Goal: Information Seeking & Learning: Check status

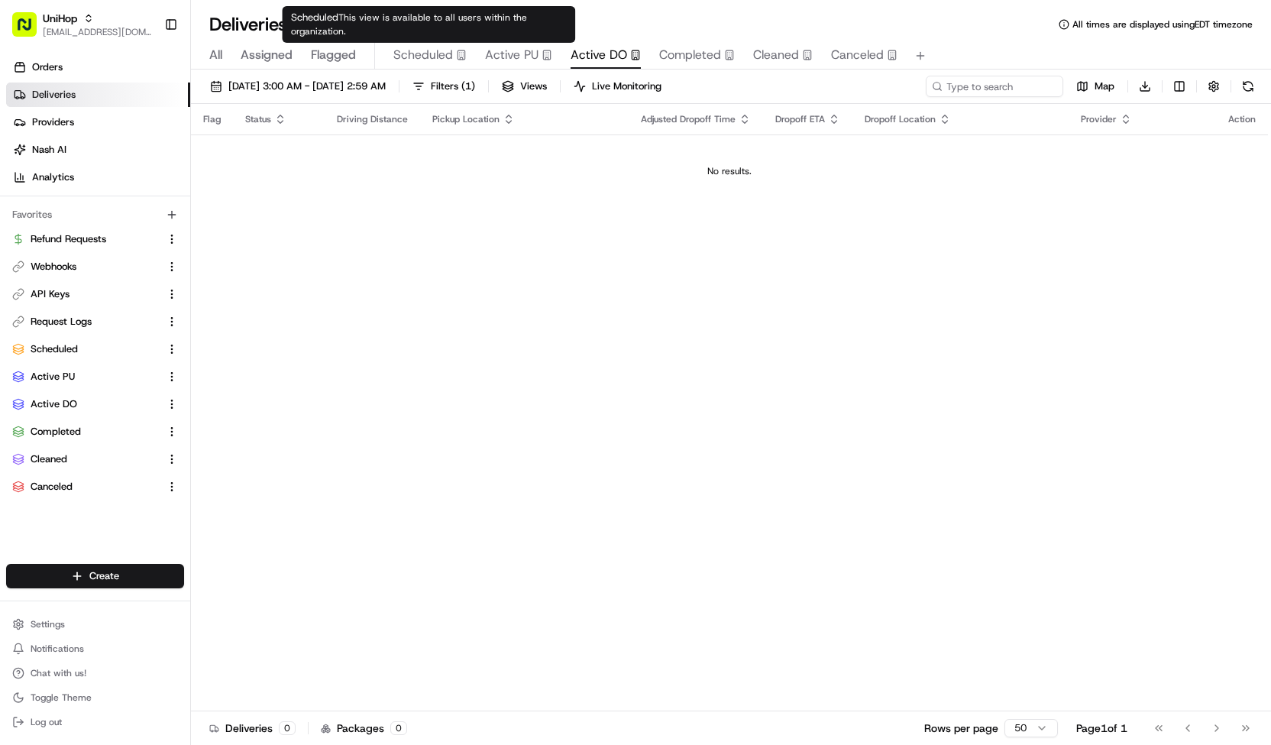
scroll to position [160, 0]
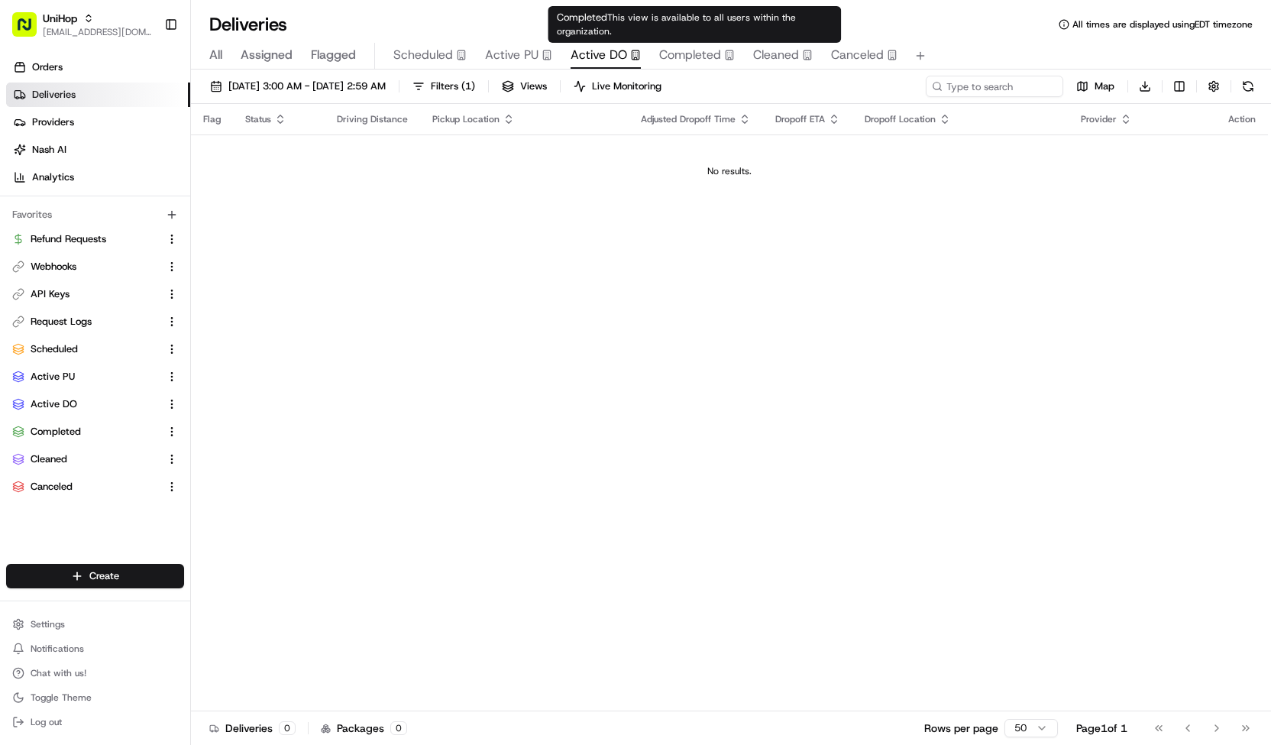
click at [701, 59] on span "Completed" at bounding box center [690, 55] width 62 height 18
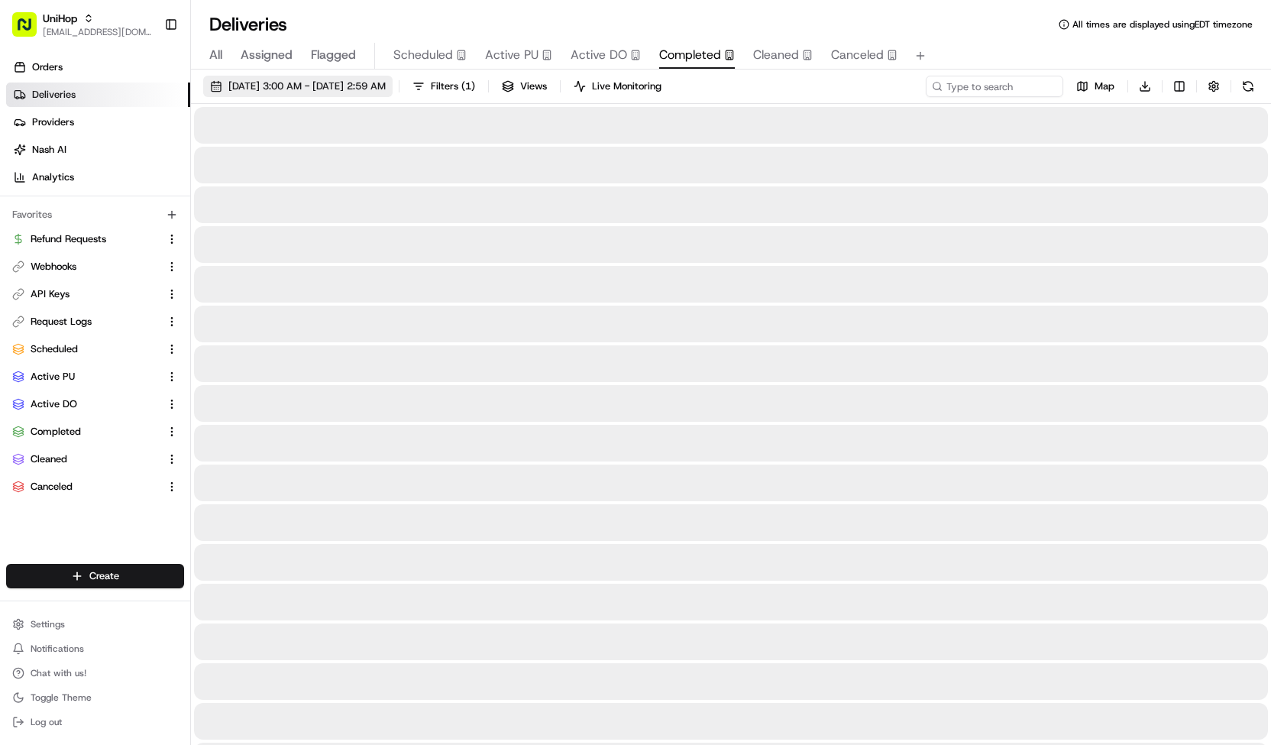
click at [375, 92] on button "[DATE] 3:00 AM - [DATE] 2:59 AM" at bounding box center [297, 86] width 189 height 21
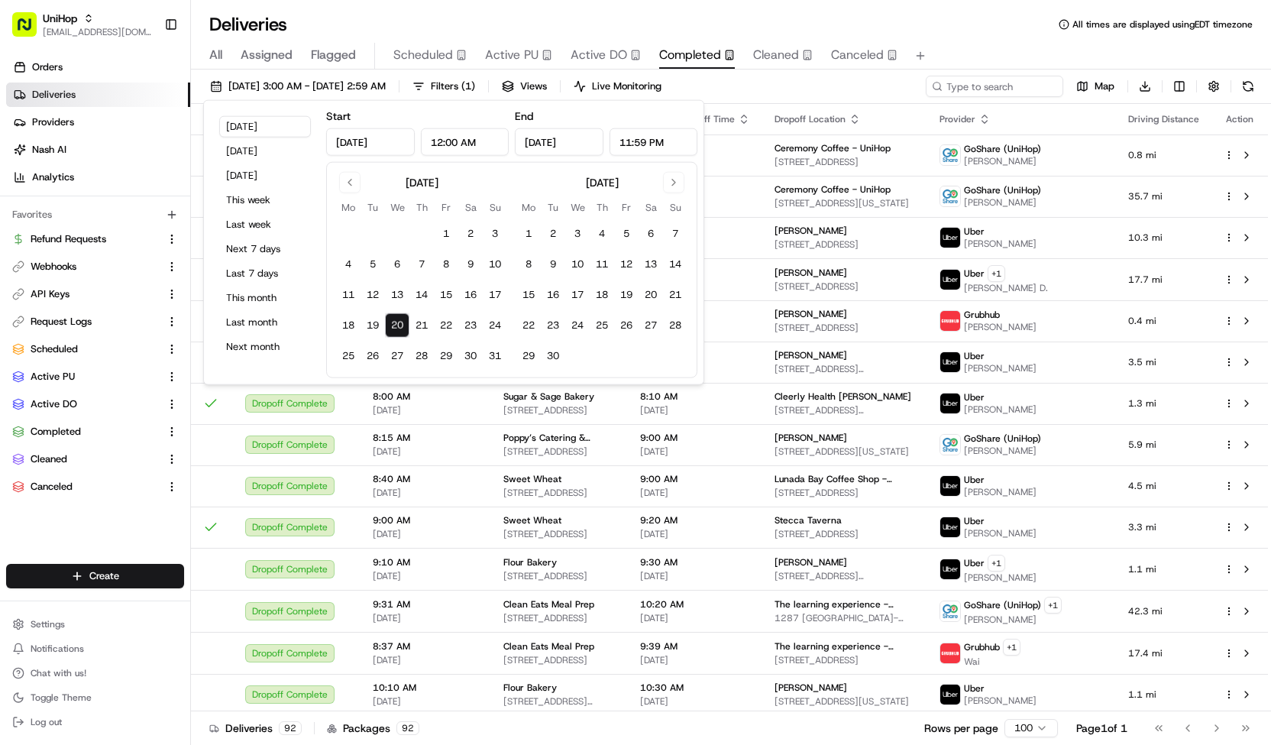
click at [222, 57] on span "All" at bounding box center [215, 55] width 13 height 18
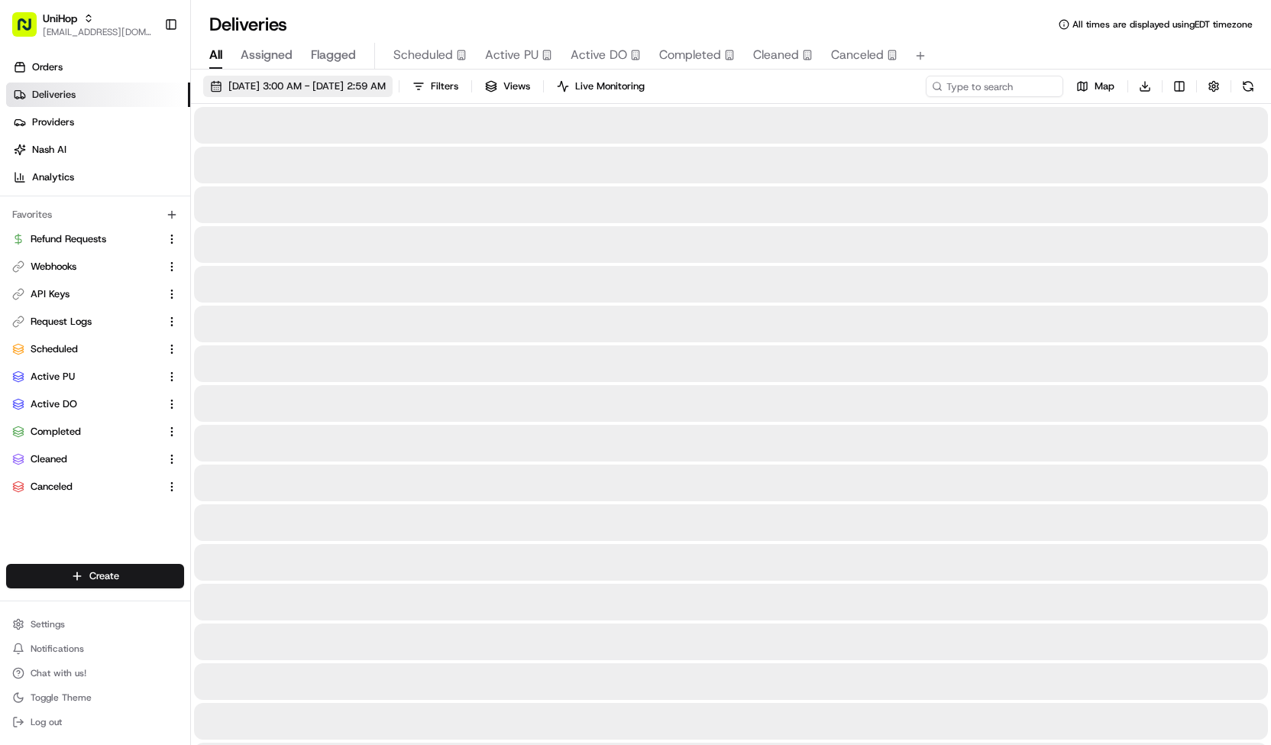
click at [390, 77] on button "[DATE] 3:00 AM - [DATE] 2:59 AM" at bounding box center [297, 86] width 189 height 21
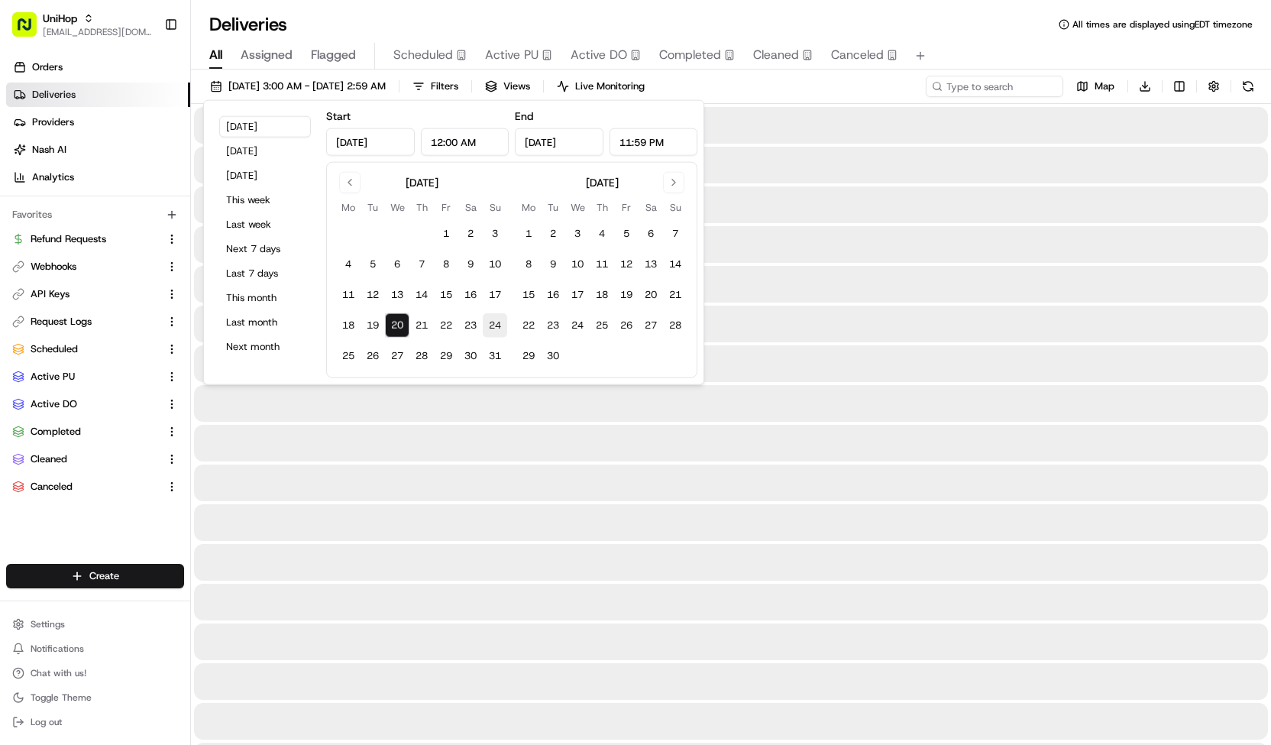
click at [422, 330] on button "21" at bounding box center [422, 325] width 24 height 24
type input "Aug 21, 2025"
click at [500, 320] on button "24" at bounding box center [495, 325] width 24 height 24
type input "Aug 24, 2025"
click at [987, 79] on input at bounding box center [971, 86] width 183 height 21
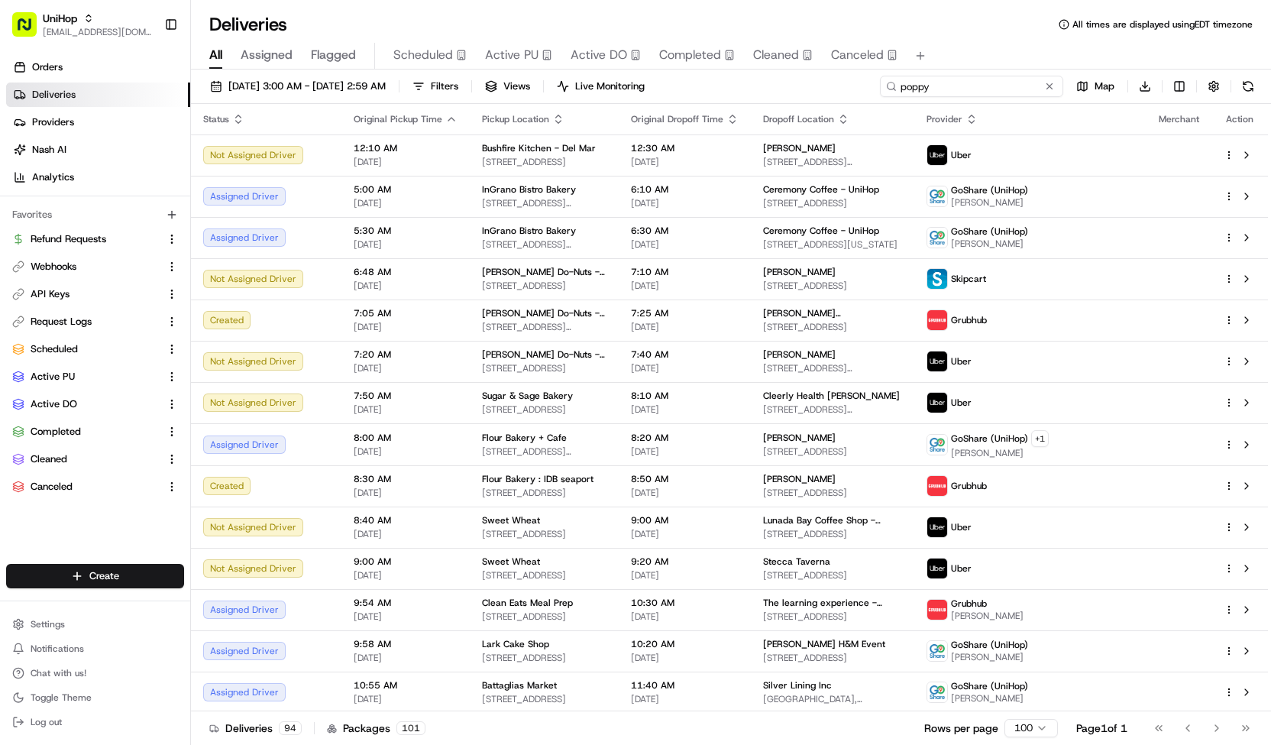
type input "poppy"
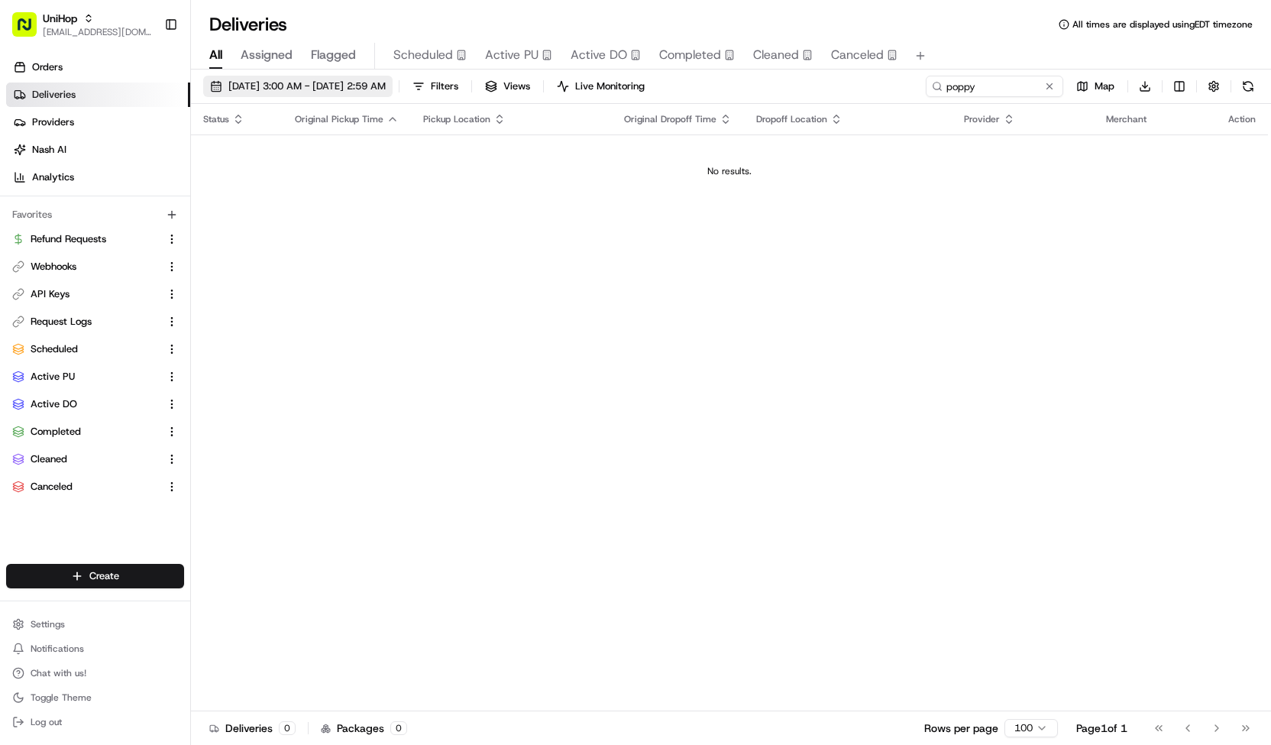
click at [363, 83] on span "Aug 21 2025 3:00 AM - Aug 25 2025 2:59 AM" at bounding box center [306, 86] width 157 height 14
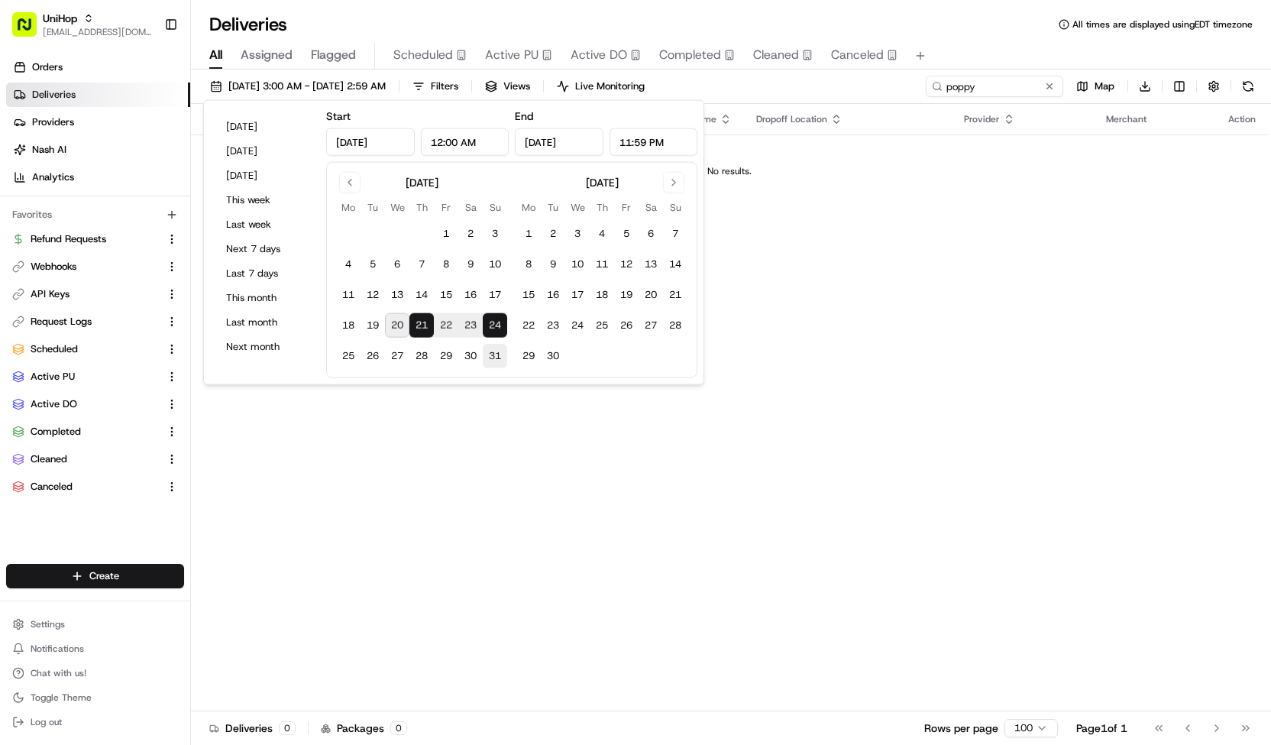
click at [494, 354] on button "31" at bounding box center [495, 356] width 24 height 24
type input "Aug 31, 2025"
click at [418, 325] on button "21" at bounding box center [422, 325] width 24 height 24
click at [397, 326] on button "20" at bounding box center [397, 325] width 24 height 24
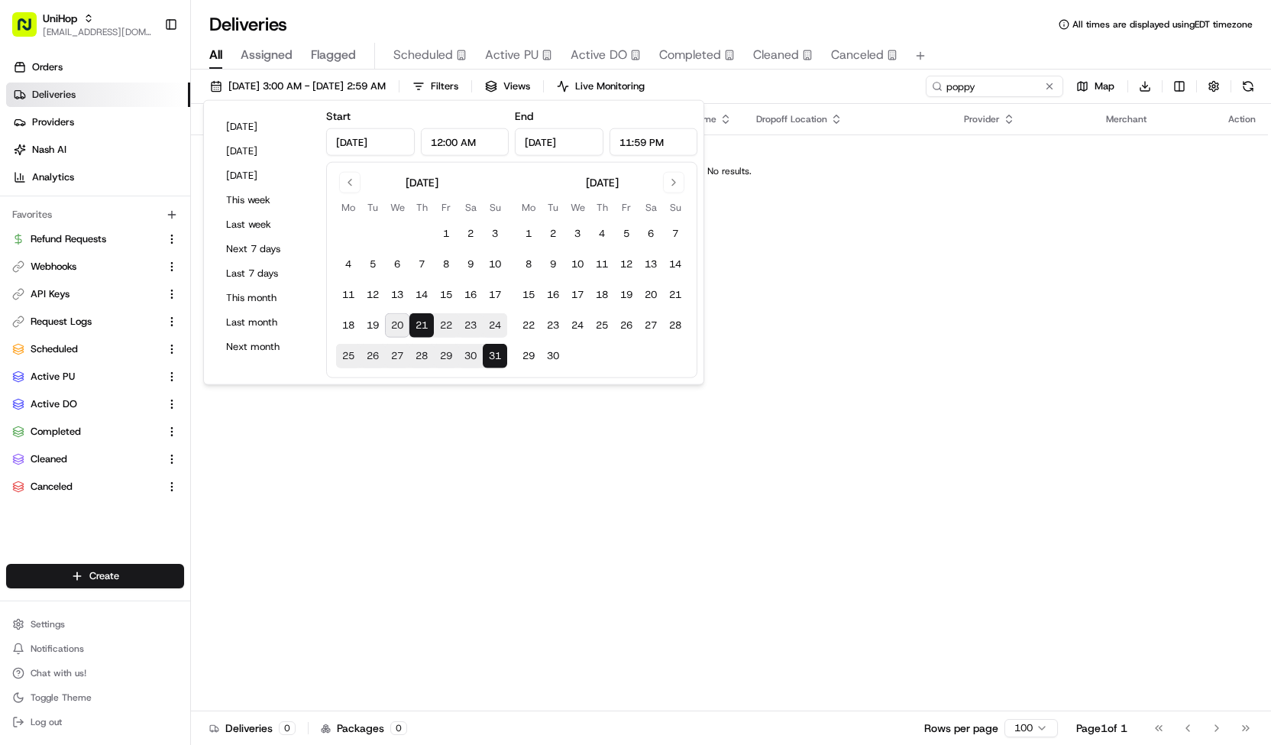
type input "Aug 20, 2025"
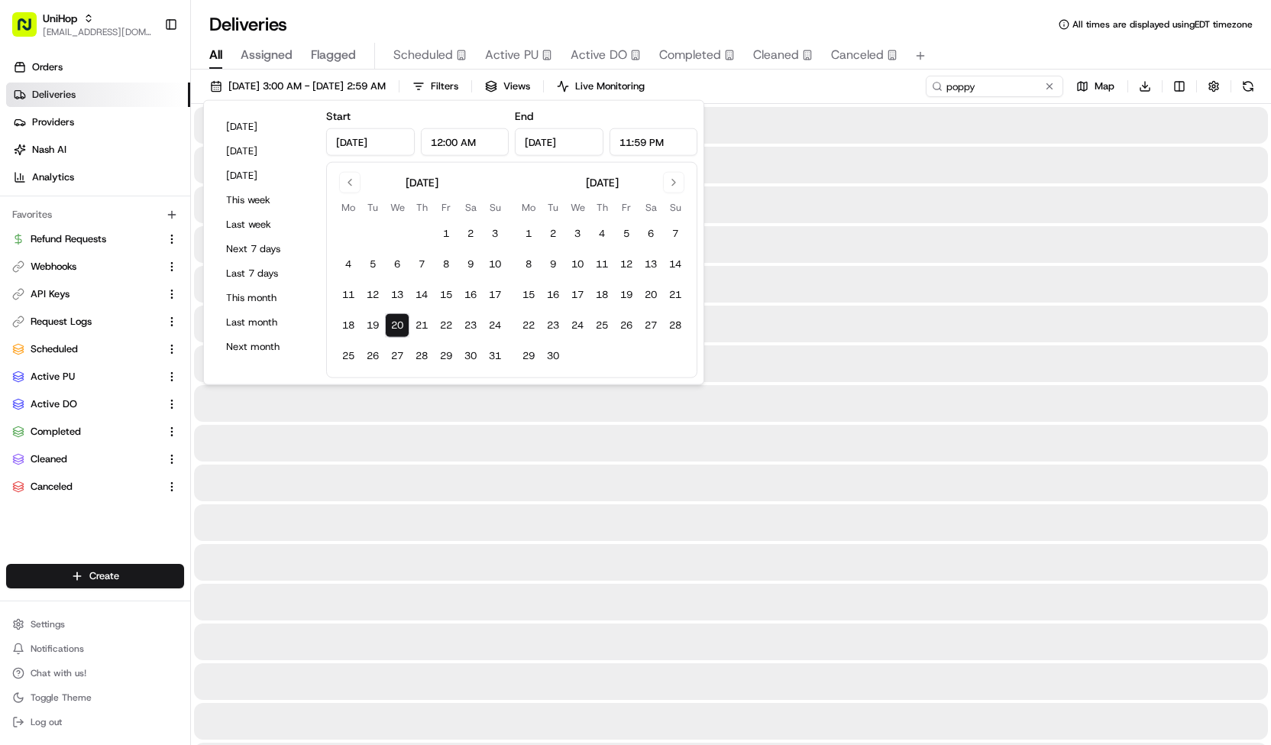
click at [849, 94] on div "Aug 20 2025 3:00 AM - Aug 21 2025 2:59 AM Filters Views Live Monitoring poppy M…" at bounding box center [731, 90] width 1080 height 28
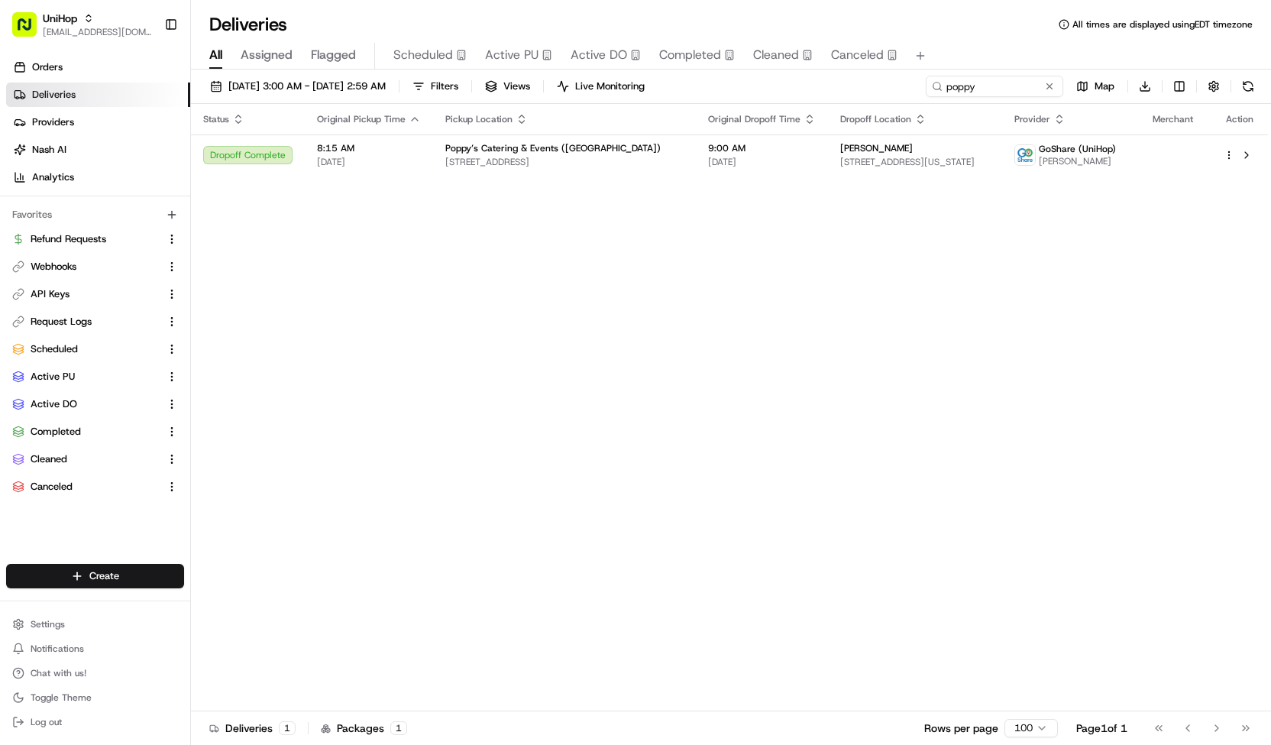
click at [849, 94] on div "Aug 20 2025 3:00 AM - Aug 21 2025 2:59 AM Filters Views Live Monitoring poppy M…" at bounding box center [731, 90] width 1080 height 28
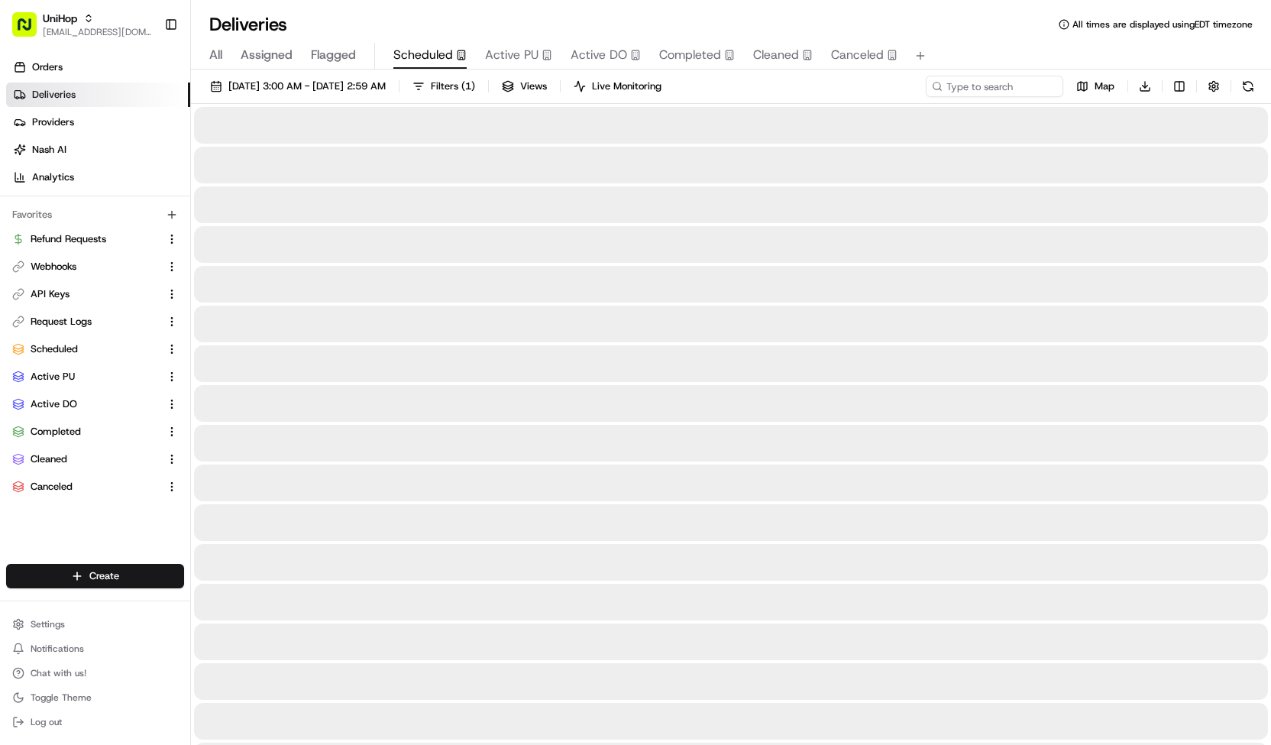
click at [409, 44] on button "Scheduled" at bounding box center [429, 56] width 73 height 26
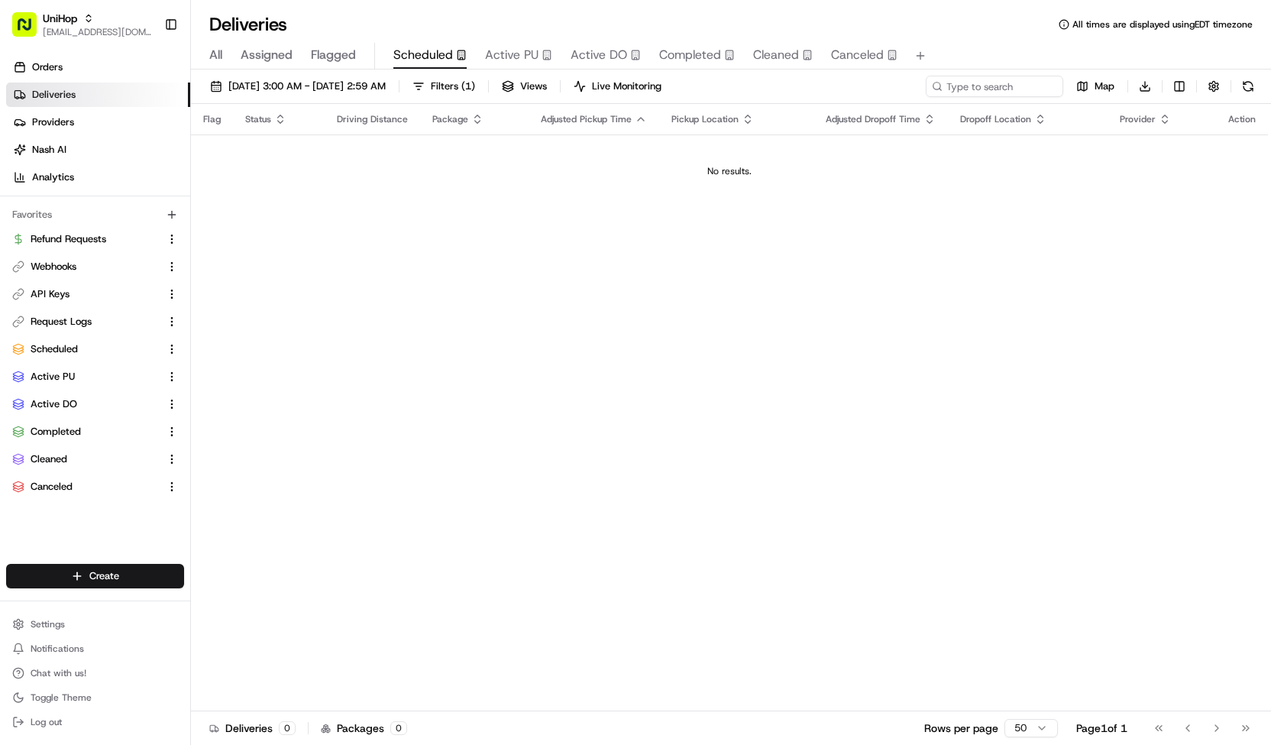
click at [214, 51] on span "All" at bounding box center [215, 55] width 13 height 18
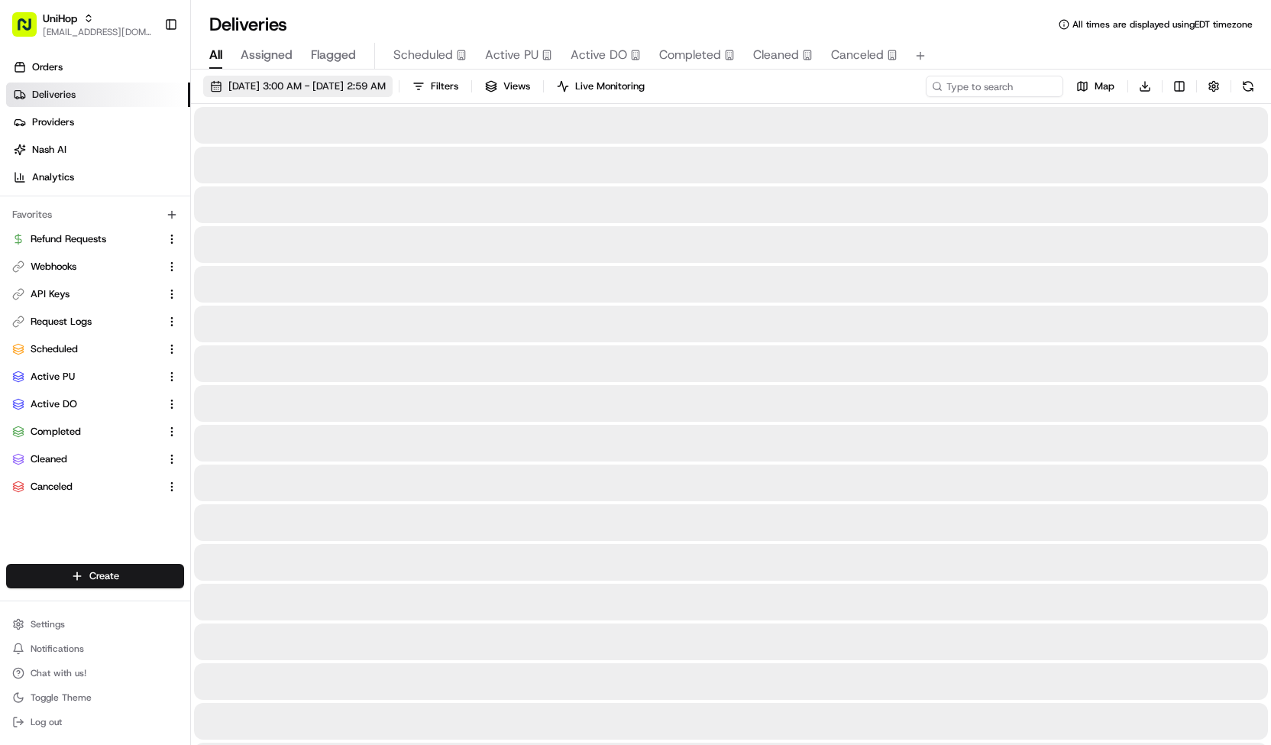
click at [257, 92] on span "Aug 20 2025 3:00 AM - Aug 21 2025 2:59 AM" at bounding box center [306, 86] width 157 height 14
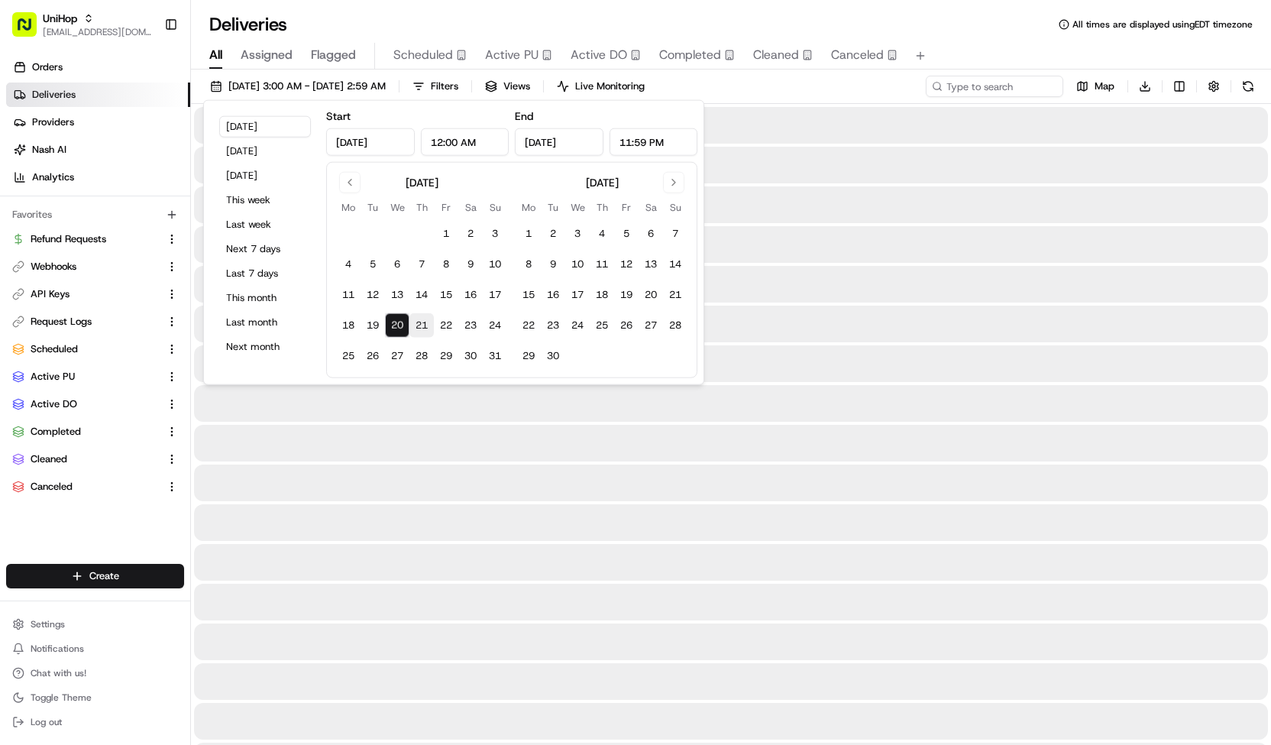
click at [416, 320] on button "21" at bounding box center [422, 325] width 24 height 24
type input "Aug 21, 2025"
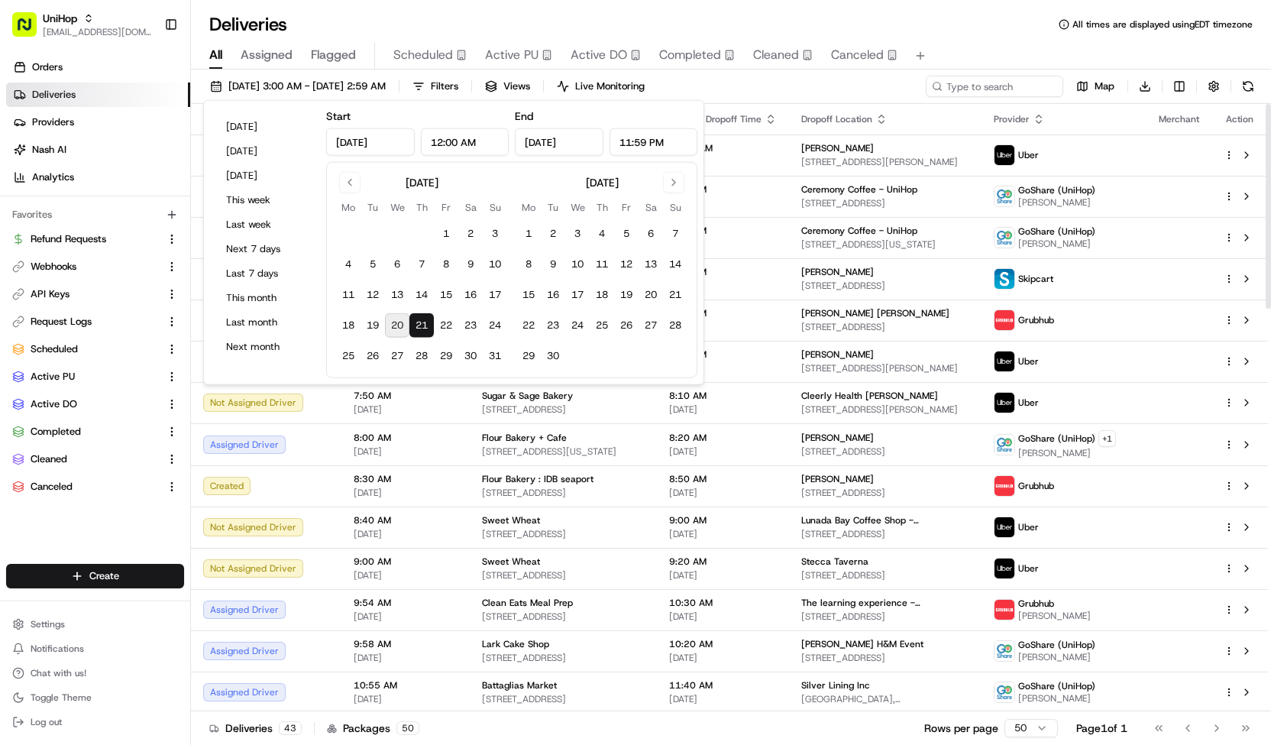
click at [749, 93] on div "Aug 21 2025 3:00 AM - Aug 22 2025 2:59 AM Filters Views Live Monitoring Map Dow…" at bounding box center [731, 90] width 1080 height 28
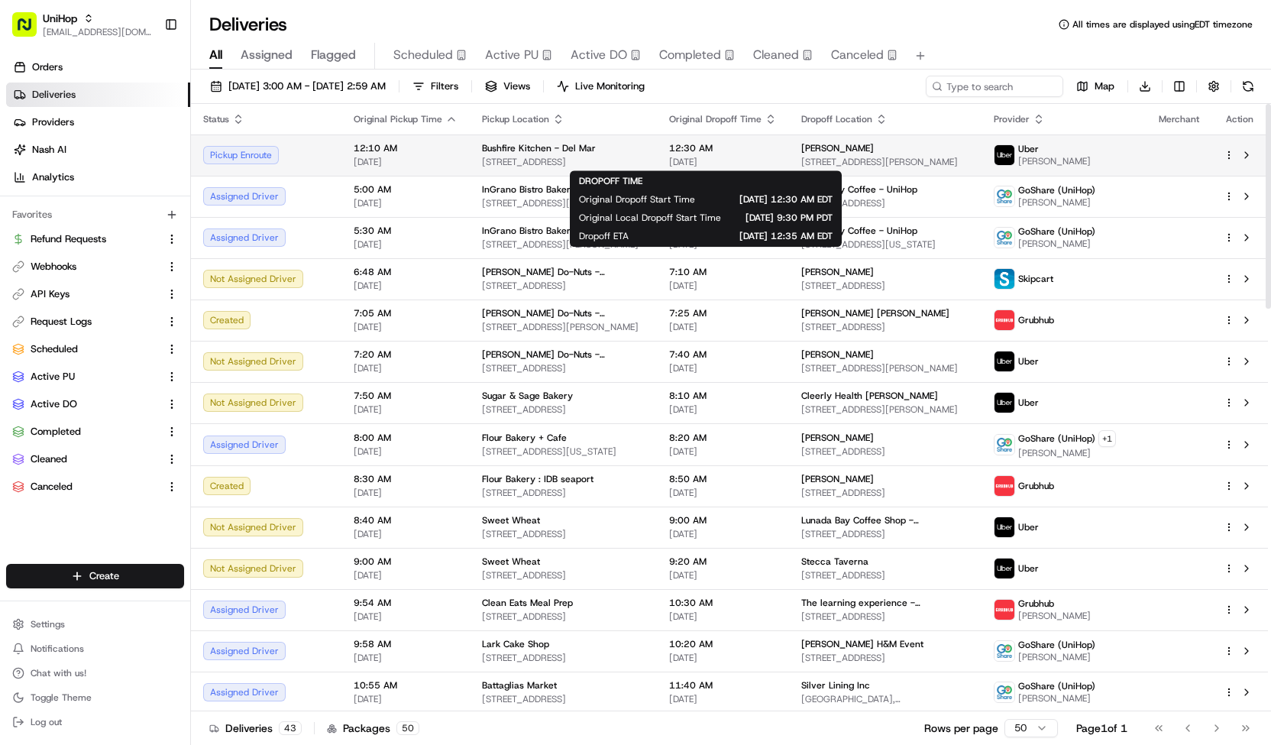
click at [708, 156] on span "Aug 21 2025" at bounding box center [723, 162] width 108 height 12
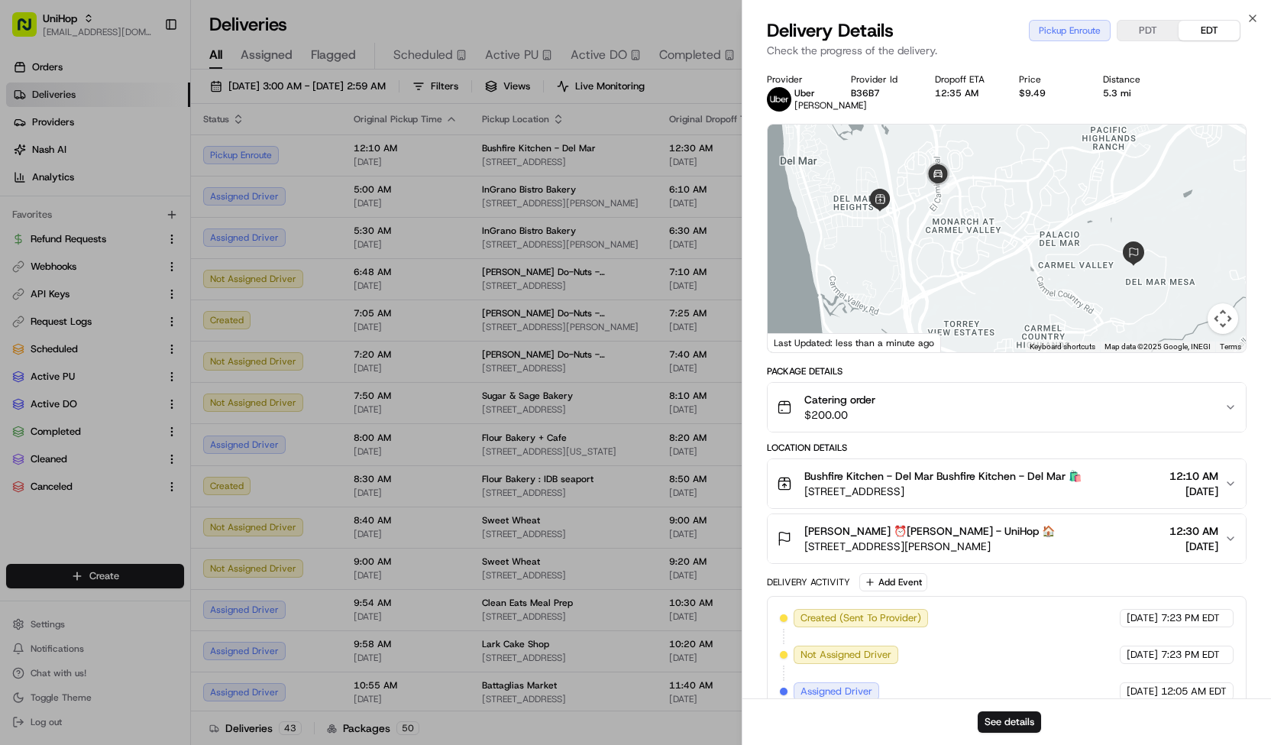
drag, startPoint x: 933, startPoint y: 473, endPoint x: 1025, endPoint y: 492, distance: 94.4
click at [1025, 492] on div "Bushfire Kitchen - Del Mar Bushfire Kitchen - Del Mar 🛍️ 2602 Del Mar Heights R…" at bounding box center [942, 483] width 277 height 31
copy div "Bushfire Kitchen - Del Mar 🛍️ 2602 Del Mar Heights Rd, Del Mar, CA 9201"
click at [1146, 30] on button "PDT" at bounding box center [1148, 31] width 61 height 20
click at [1031, 539] on span "5721 Meadows Del Mar, San Diego, CA 92130, USA" at bounding box center [929, 546] width 251 height 15
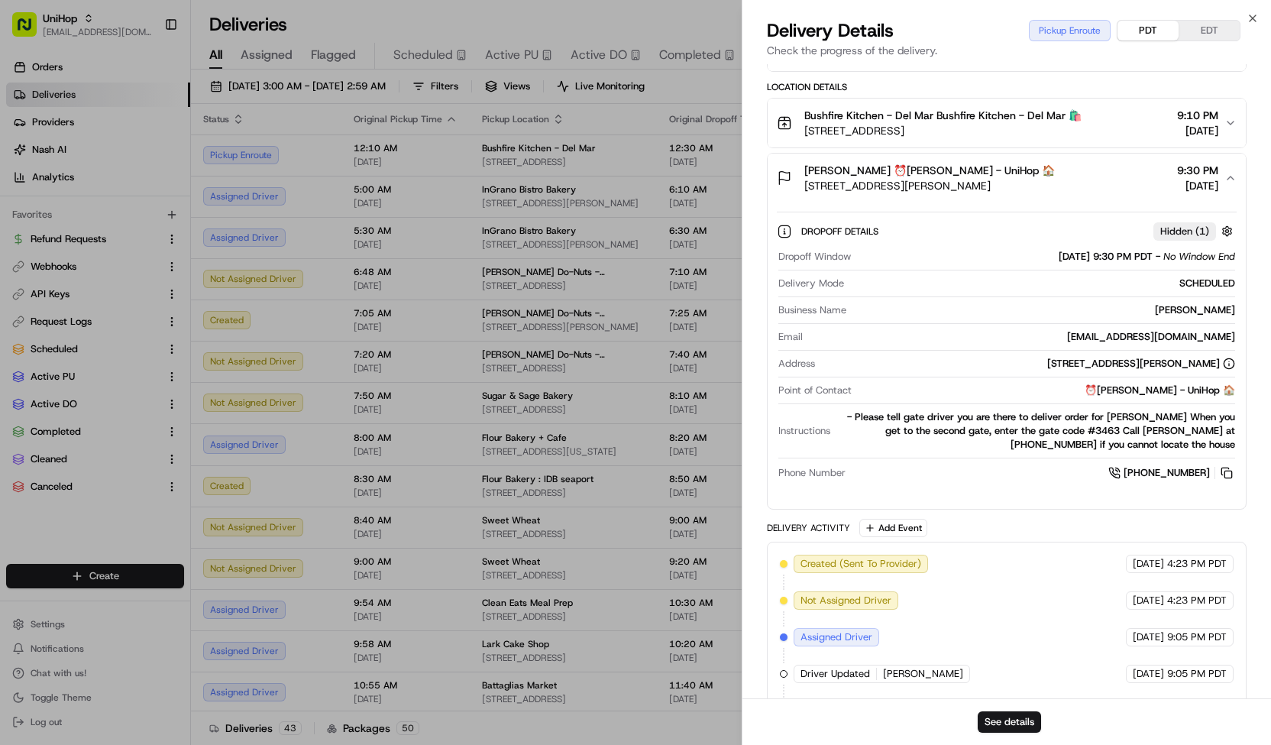
scroll to position [248, 0]
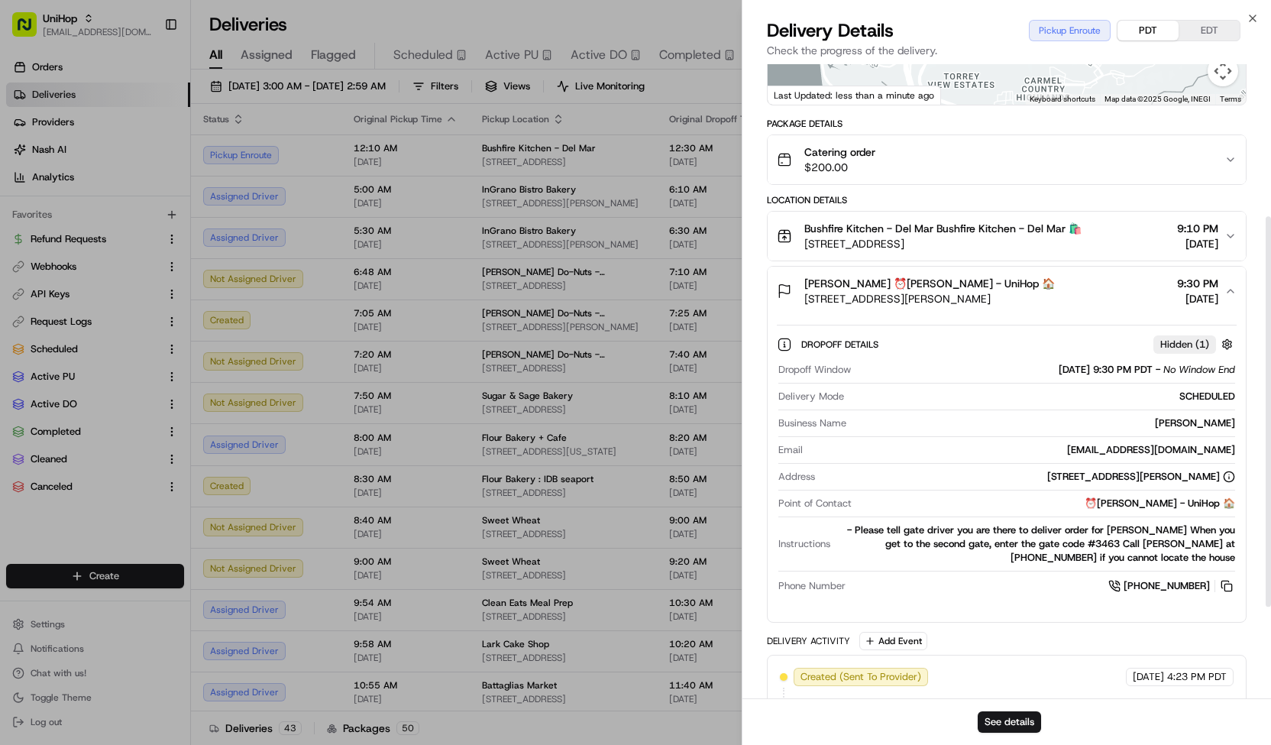
click at [1213, 34] on button "EDT" at bounding box center [1209, 31] width 61 height 20
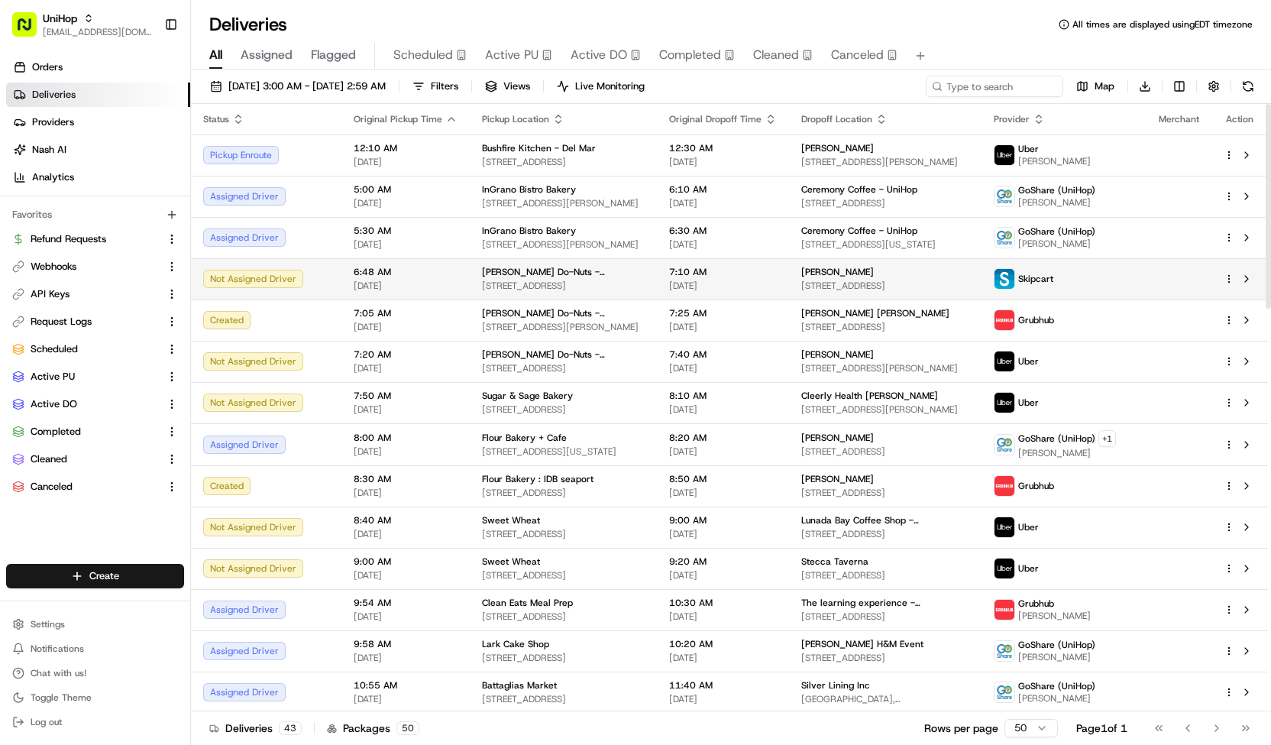
click at [579, 267] on span "Shipley Do-Nuts - Westheimer" at bounding box center [563, 272] width 163 height 12
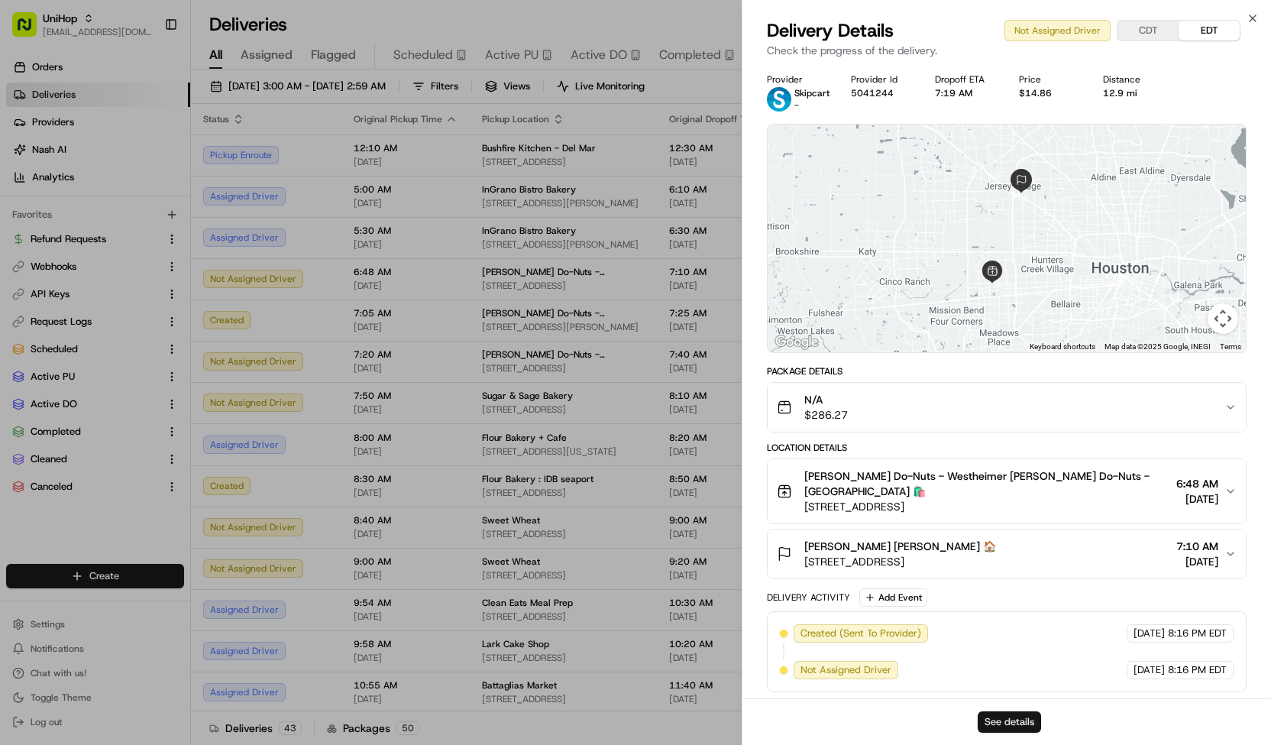
click at [983, 717] on button "See details" at bounding box center [1009, 721] width 63 height 21
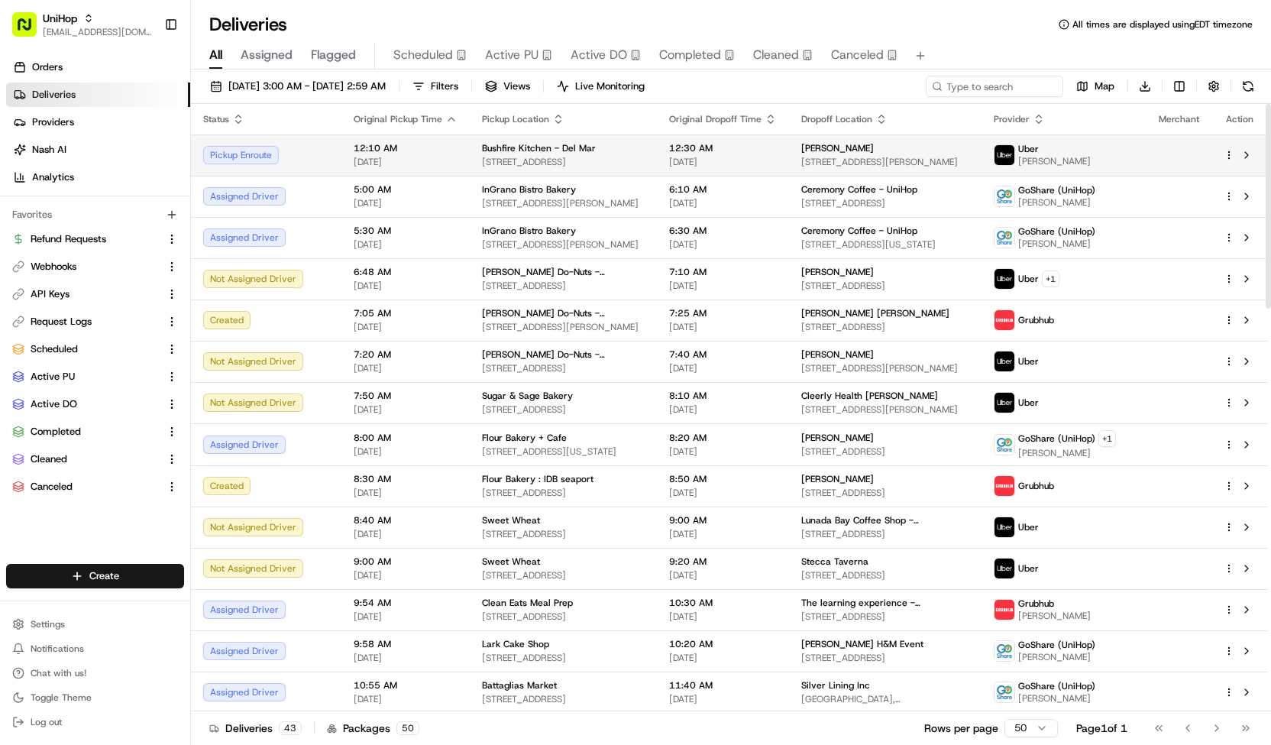
click at [1015, 152] on img at bounding box center [1005, 155] width 20 height 20
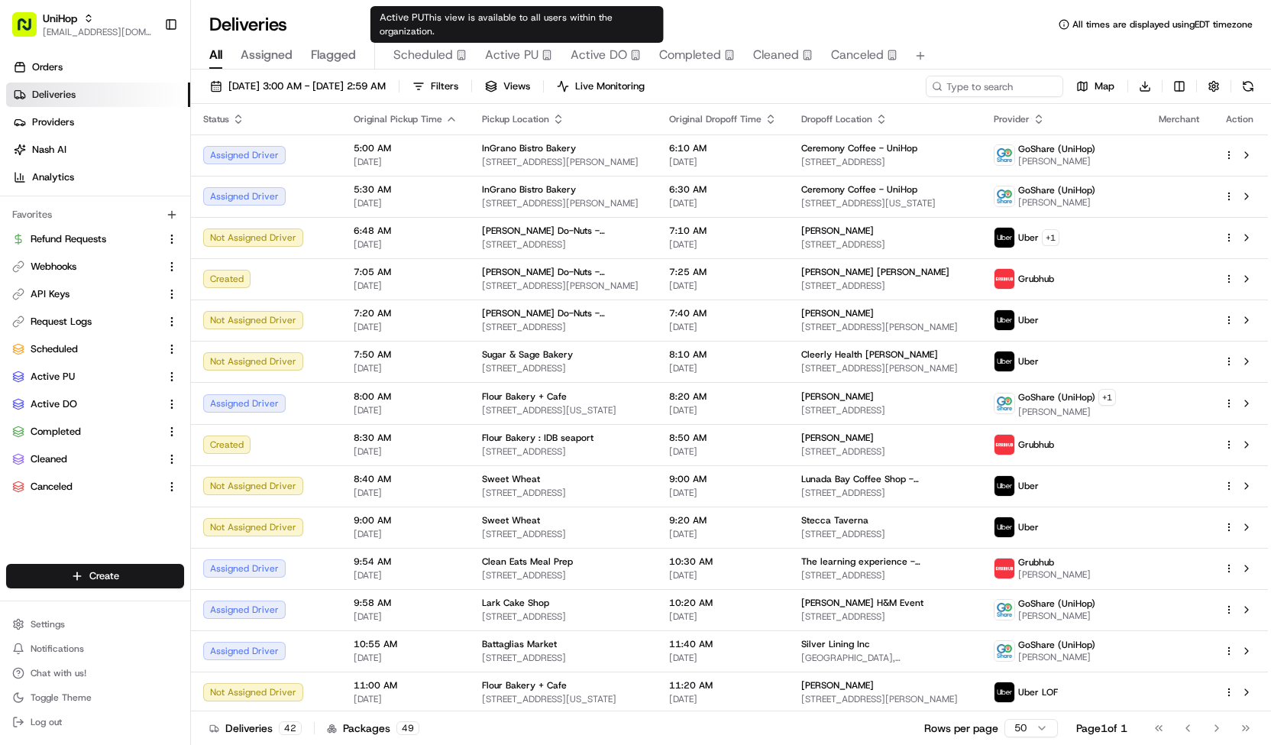
click at [429, 48] on span "Scheduled" at bounding box center [423, 55] width 60 height 18
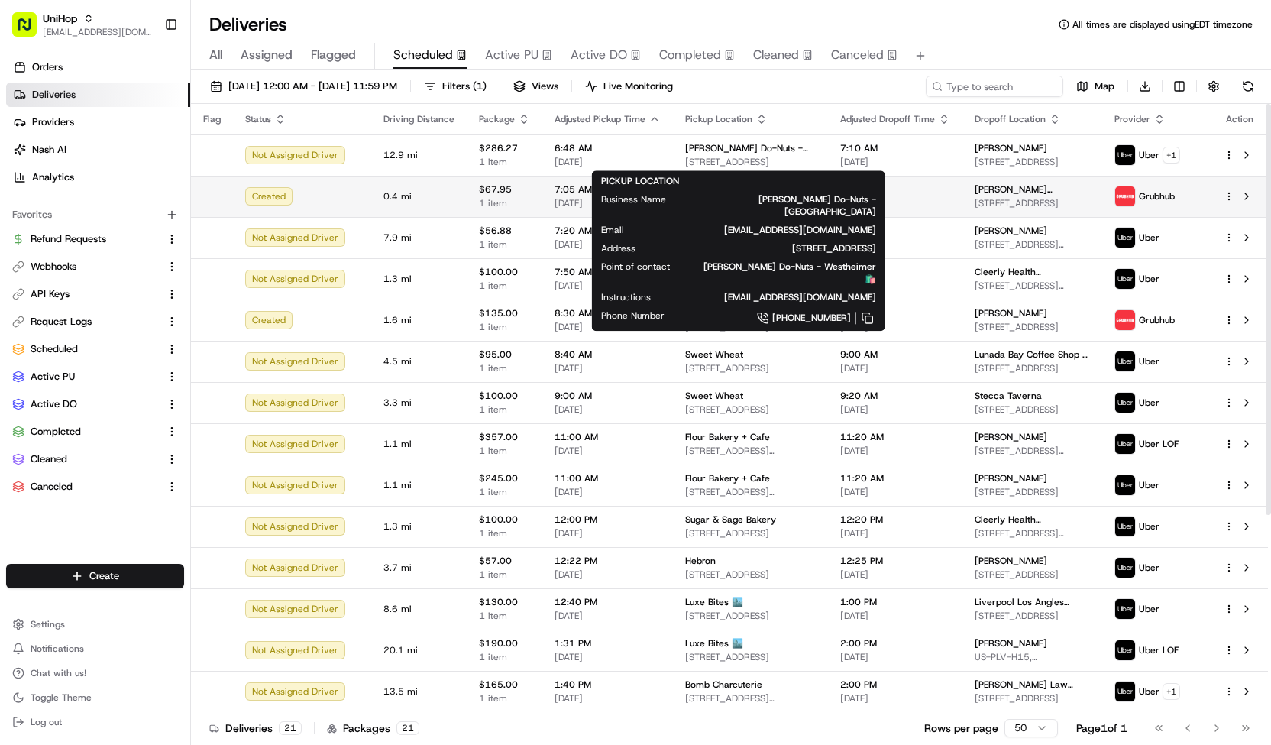
click at [542, 202] on td "7:05 AM Aug 21 2025" at bounding box center [607, 196] width 131 height 41
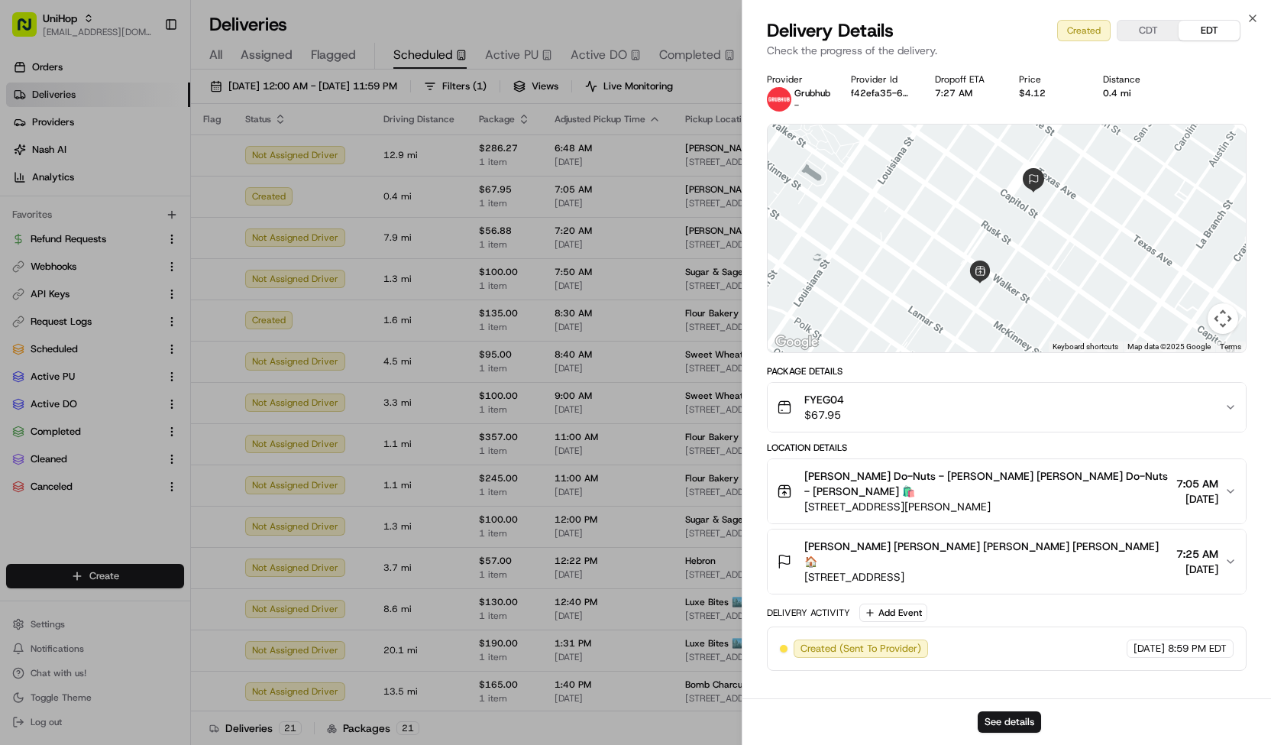
click at [924, 414] on div "FYEG04 $67.95" at bounding box center [1001, 407] width 448 height 31
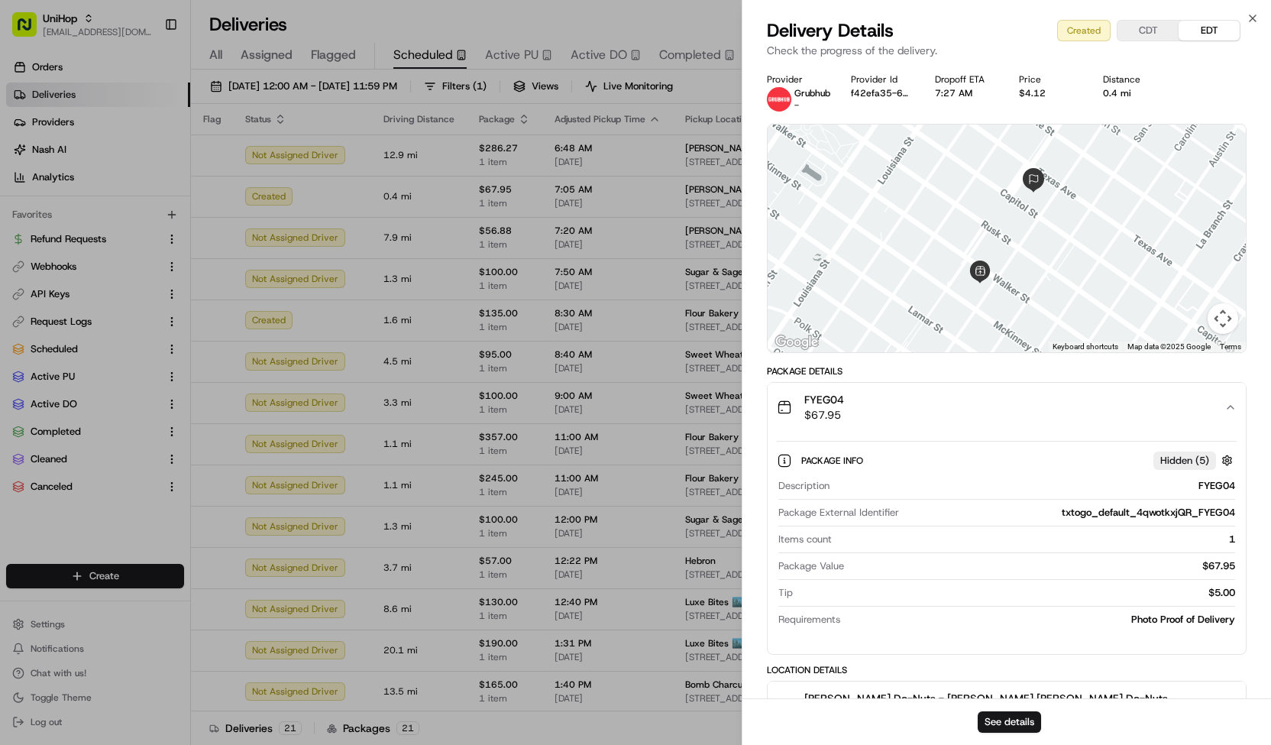
click at [924, 414] on div "FYEG04 $67.95" at bounding box center [1001, 407] width 448 height 31
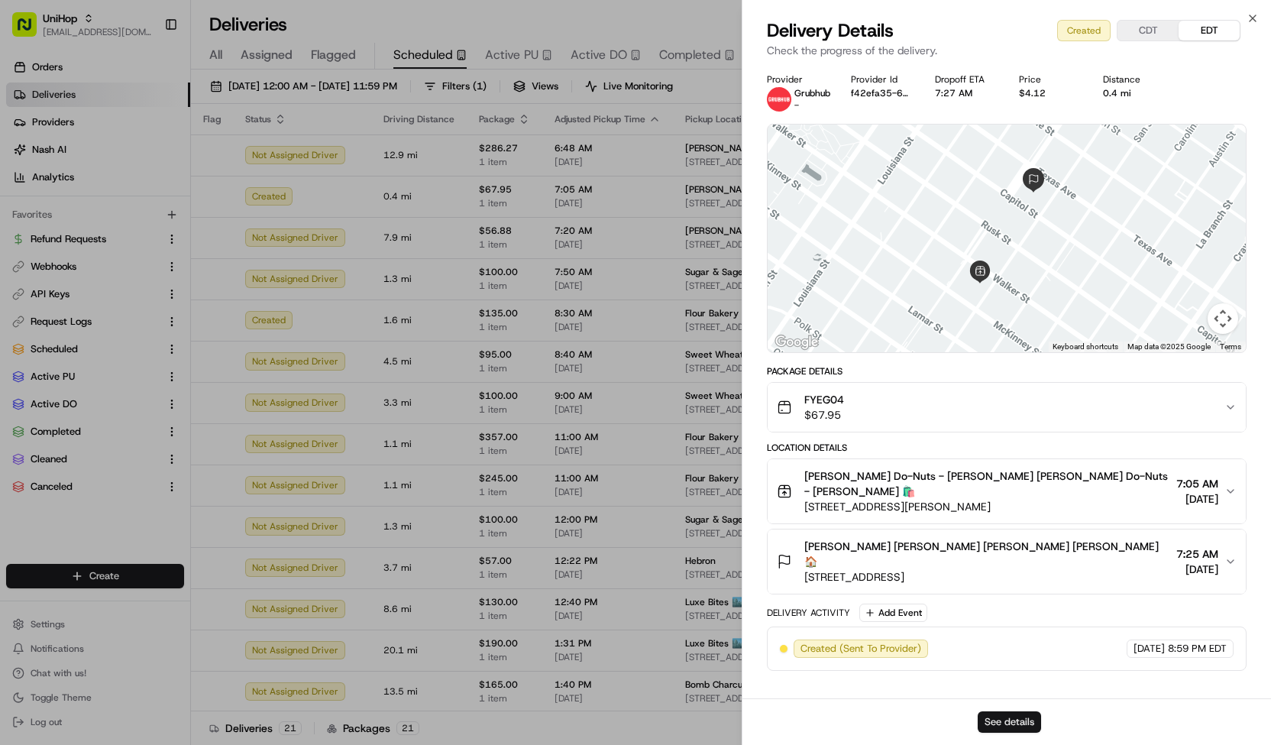
click at [993, 719] on button "See details" at bounding box center [1009, 721] width 63 height 21
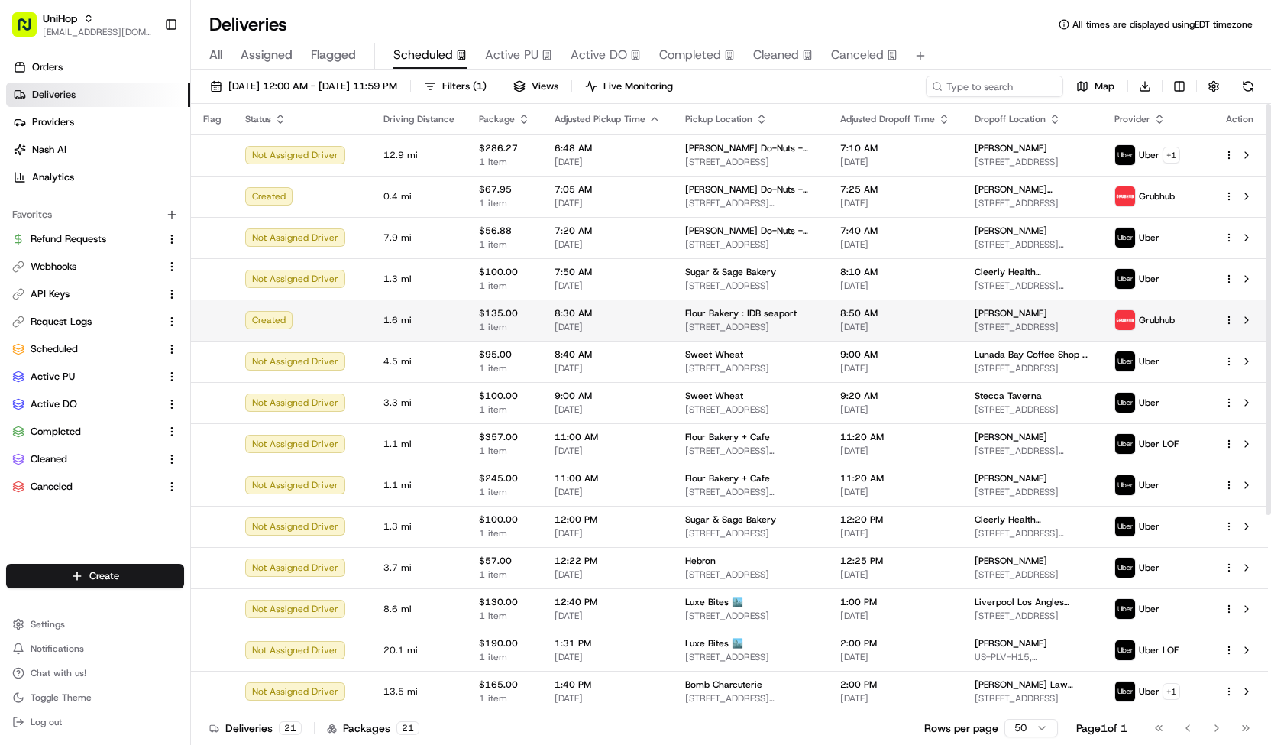
click at [639, 322] on span "Aug 21 2025" at bounding box center [608, 327] width 106 height 12
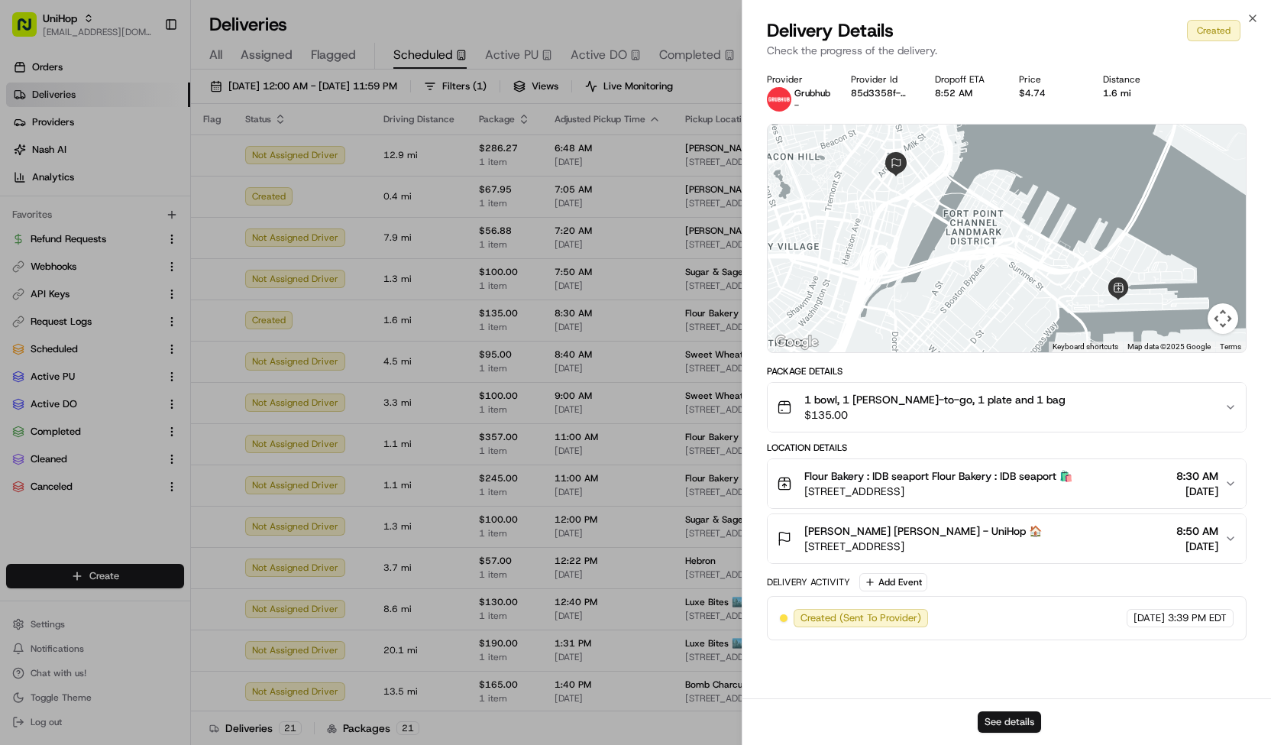
click at [998, 719] on button "See details" at bounding box center [1009, 721] width 63 height 21
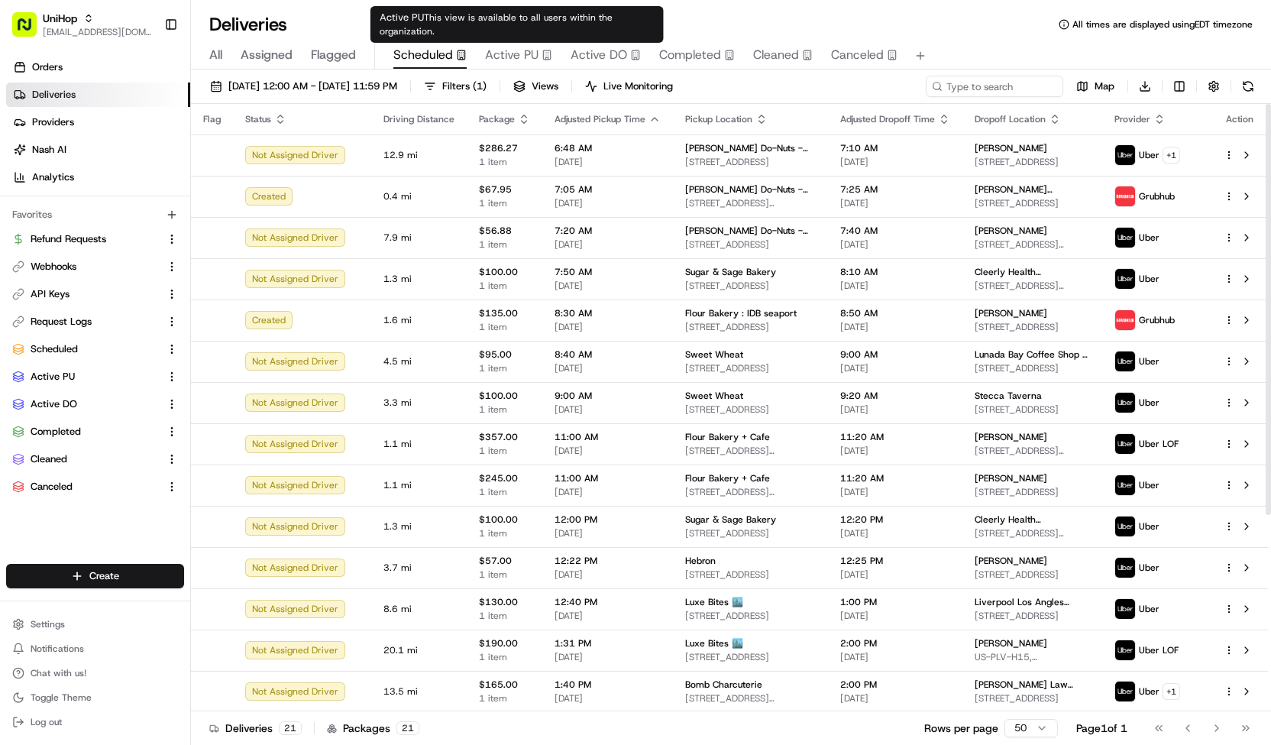
click at [500, 60] on span "Active PU" at bounding box center [511, 55] width 53 height 18
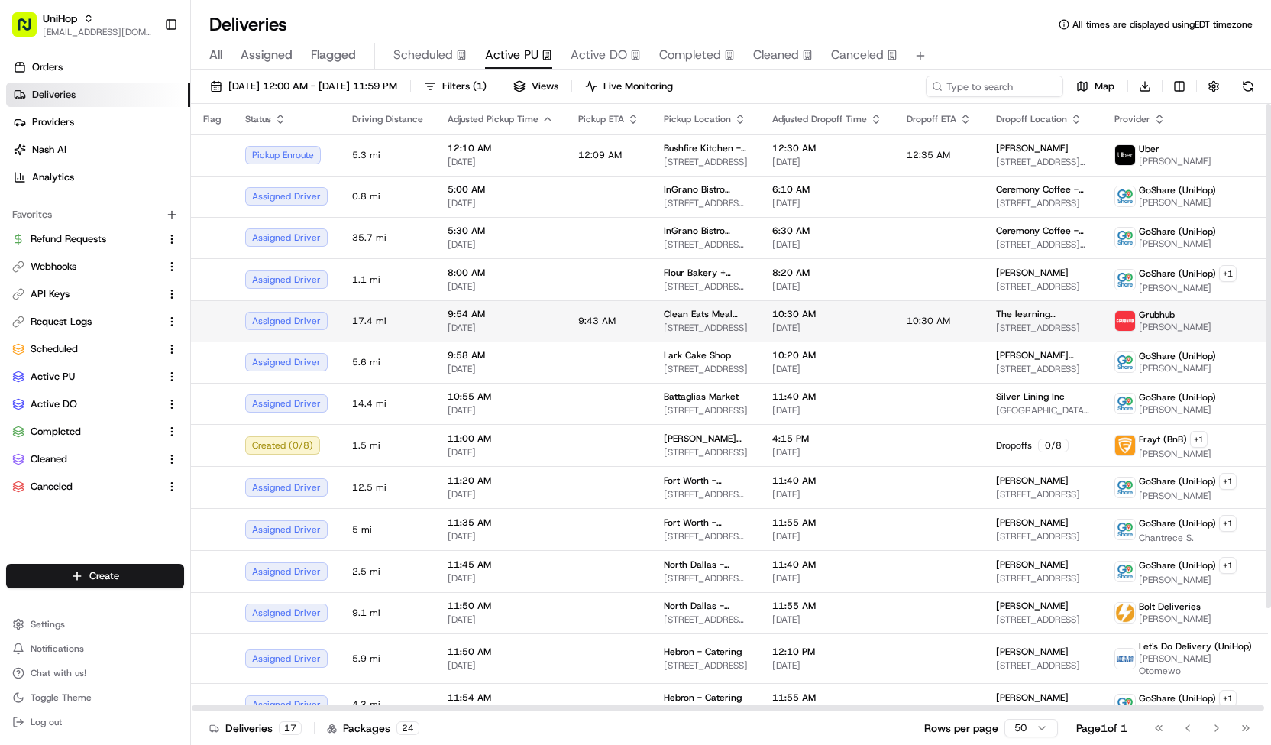
click at [578, 315] on span "9:43 AM" at bounding box center [596, 321] width 37 height 12
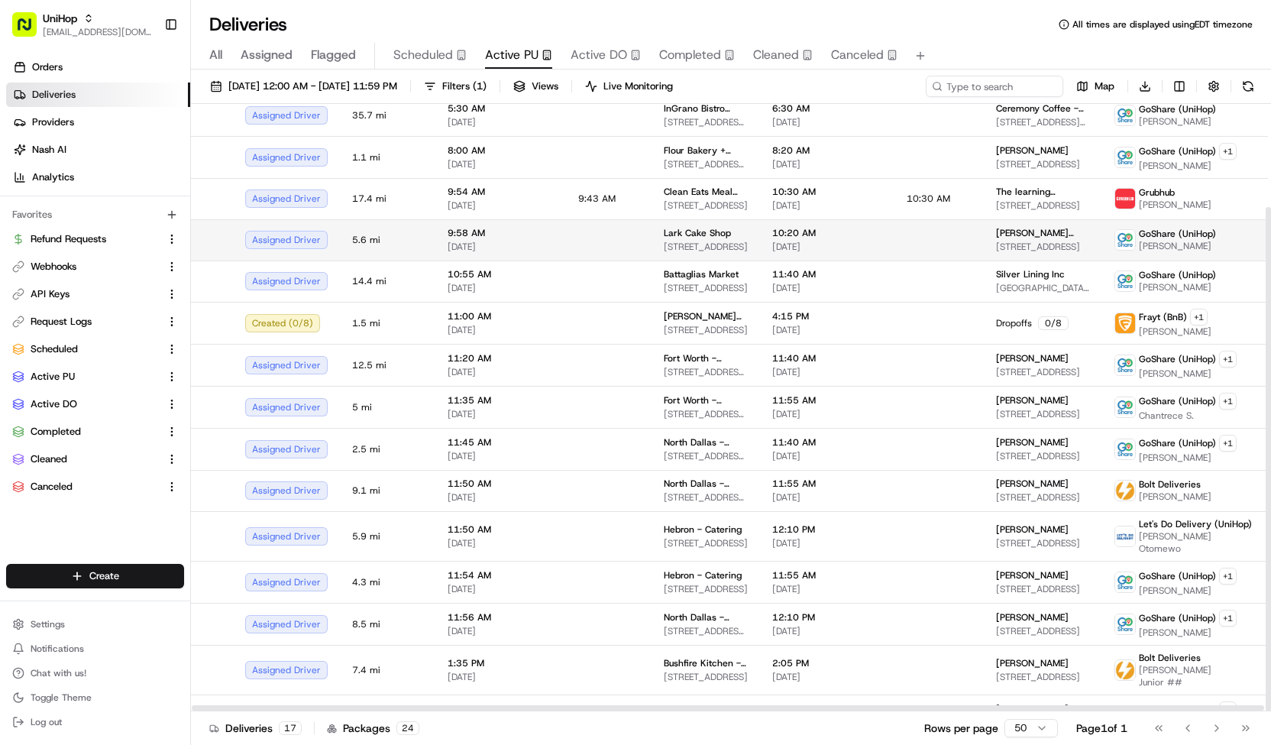
scroll to position [124, 0]
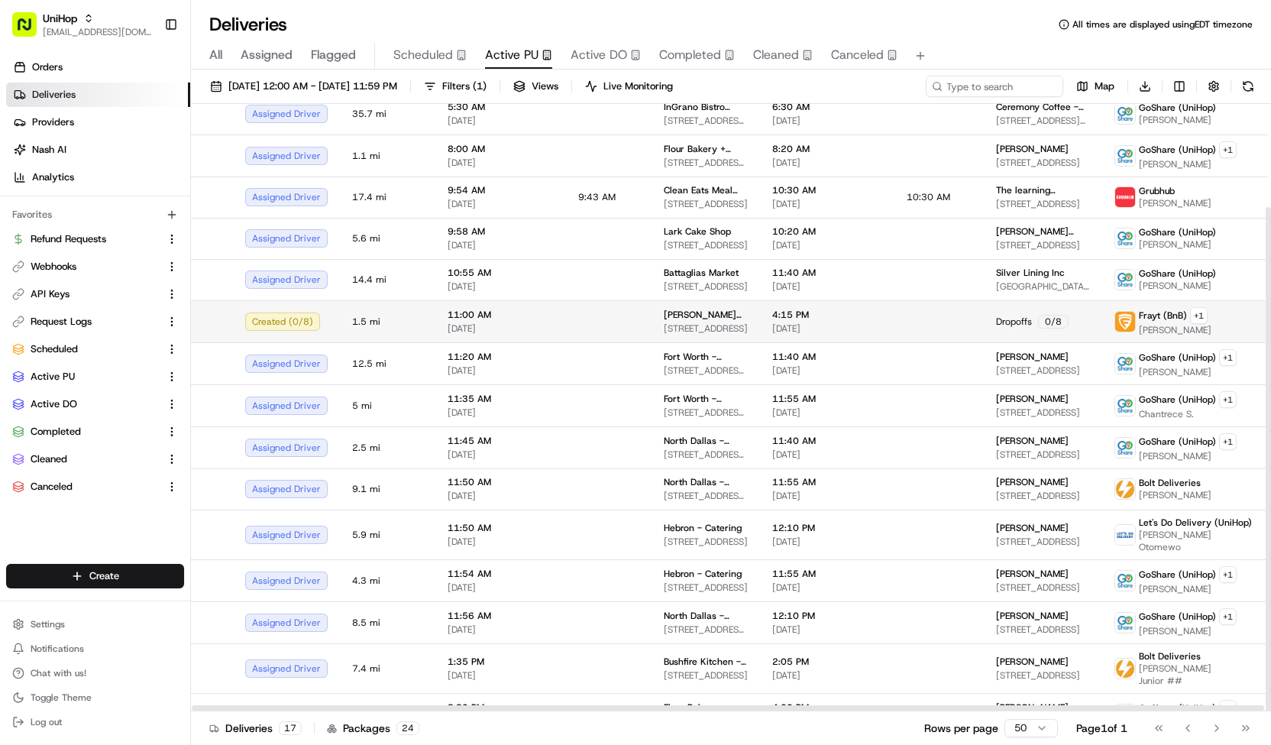
click at [544, 303] on td "11:00 AM Aug 21 2025" at bounding box center [500, 321] width 131 height 42
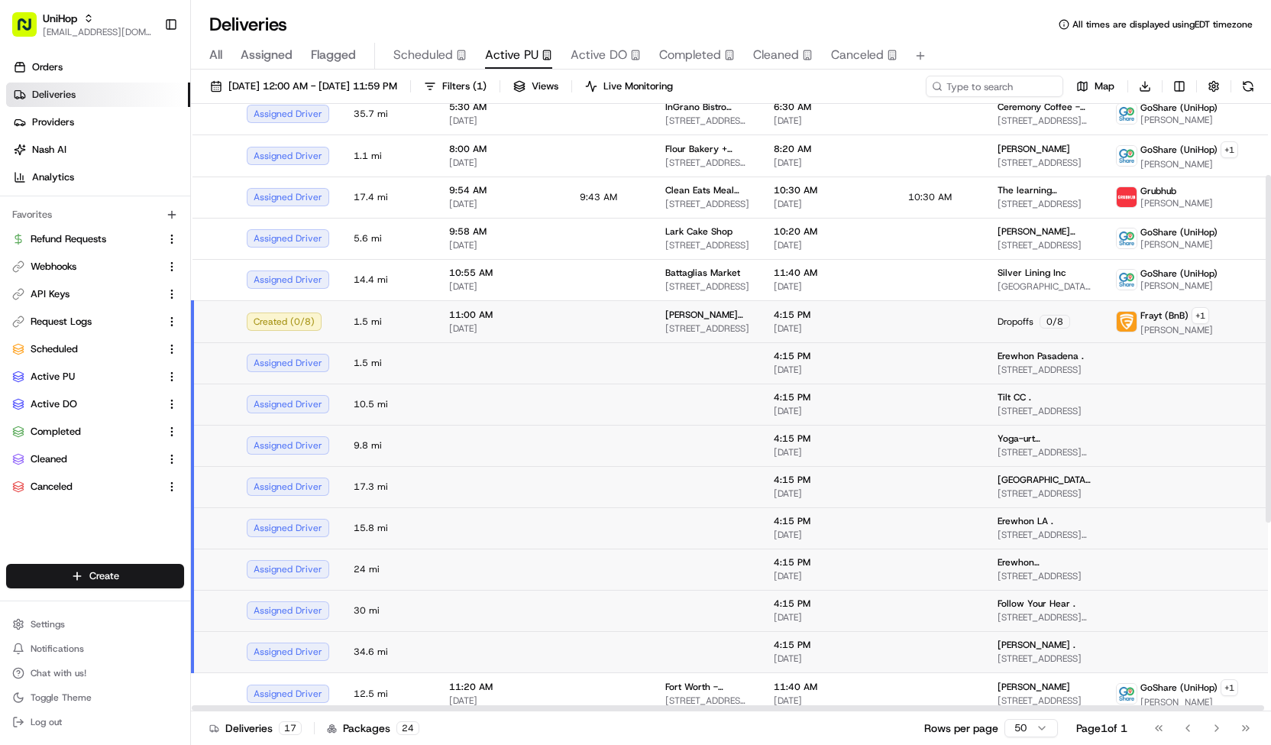
click at [534, 369] on td at bounding box center [502, 362] width 131 height 41
click at [465, 338] on td "11:00 AM Aug 21 2025" at bounding box center [502, 321] width 131 height 42
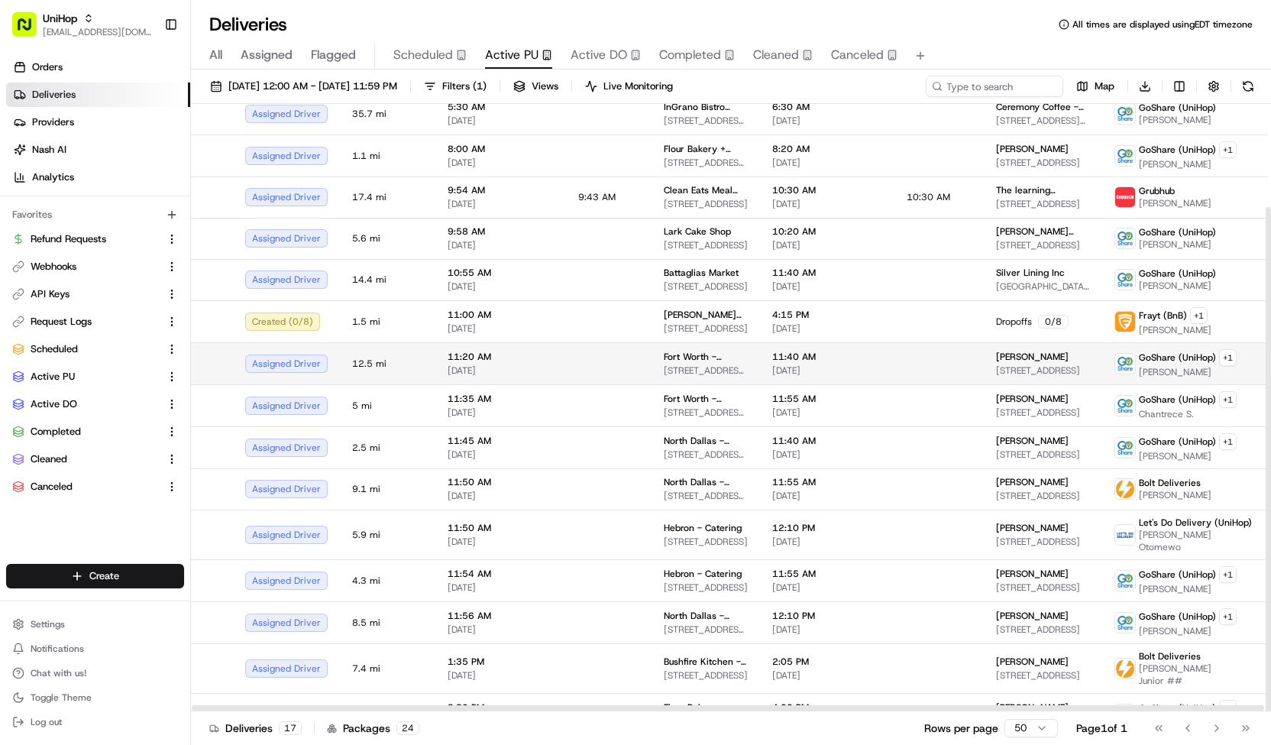
click at [607, 366] on td at bounding box center [609, 363] width 86 height 42
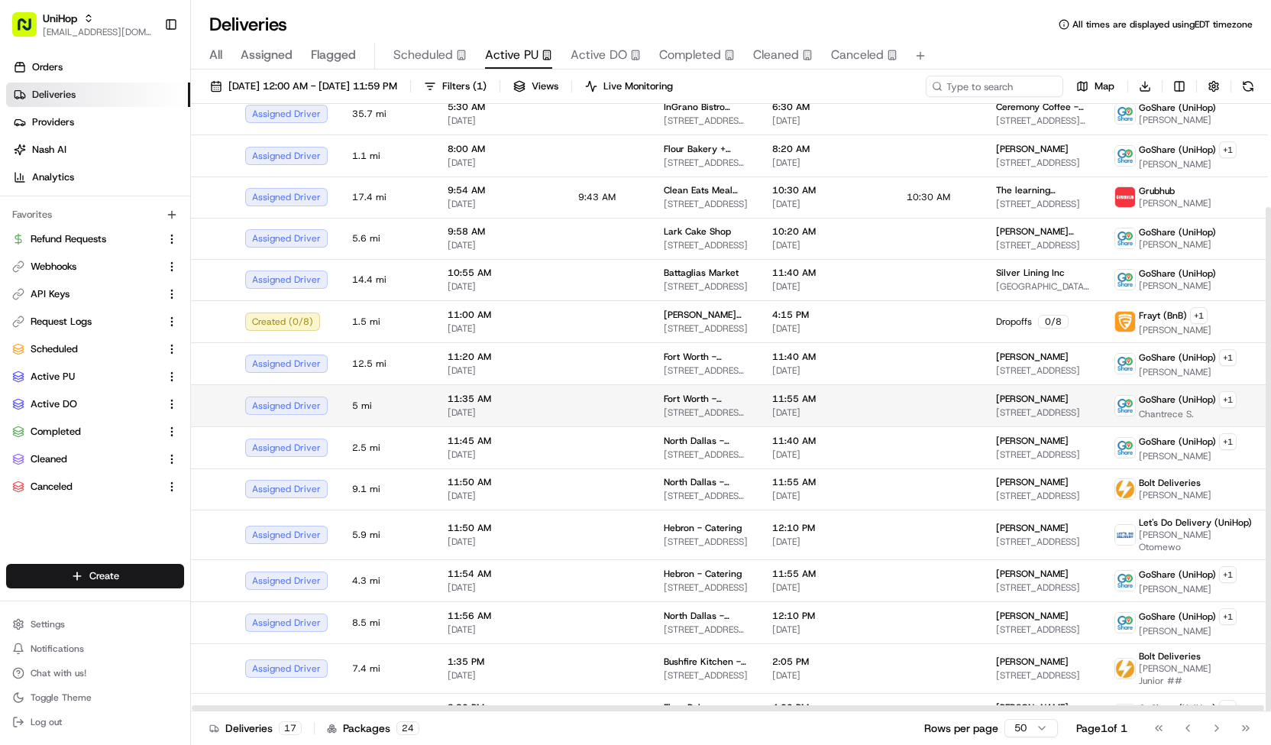
click at [589, 396] on td at bounding box center [609, 405] width 86 height 42
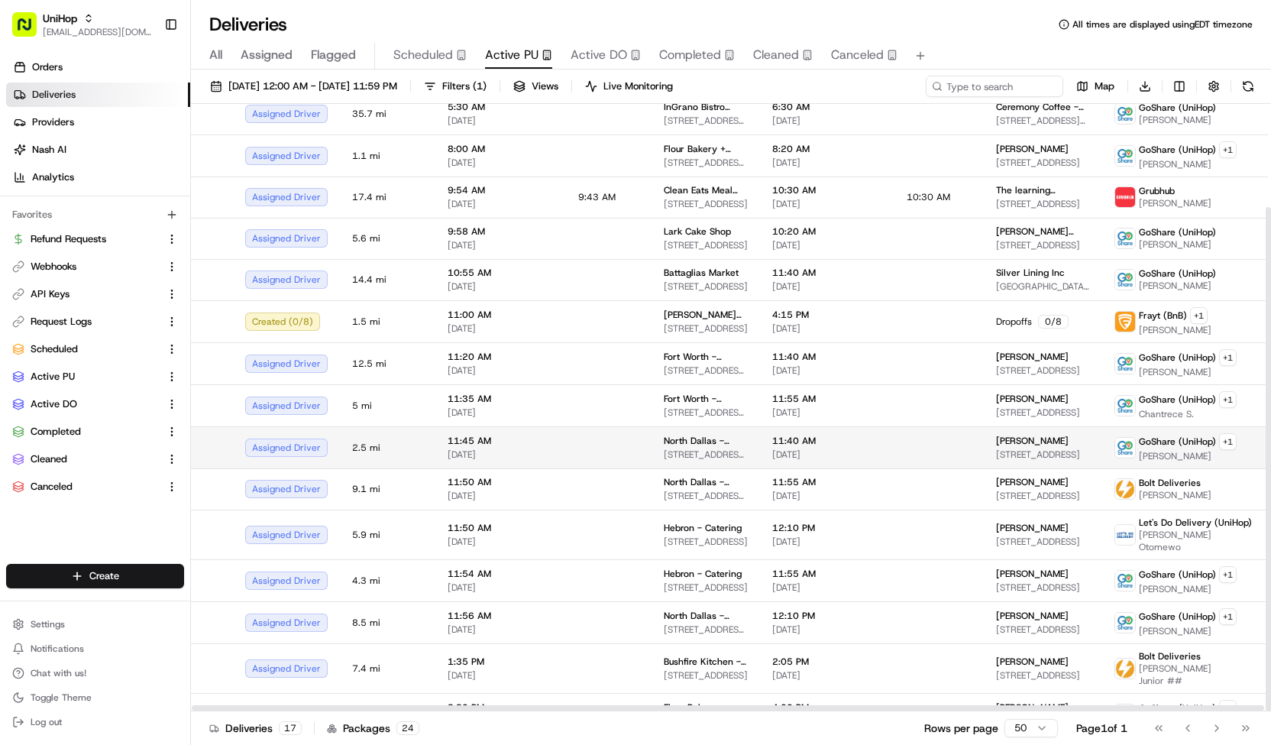
click at [601, 436] on td at bounding box center [609, 447] width 86 height 42
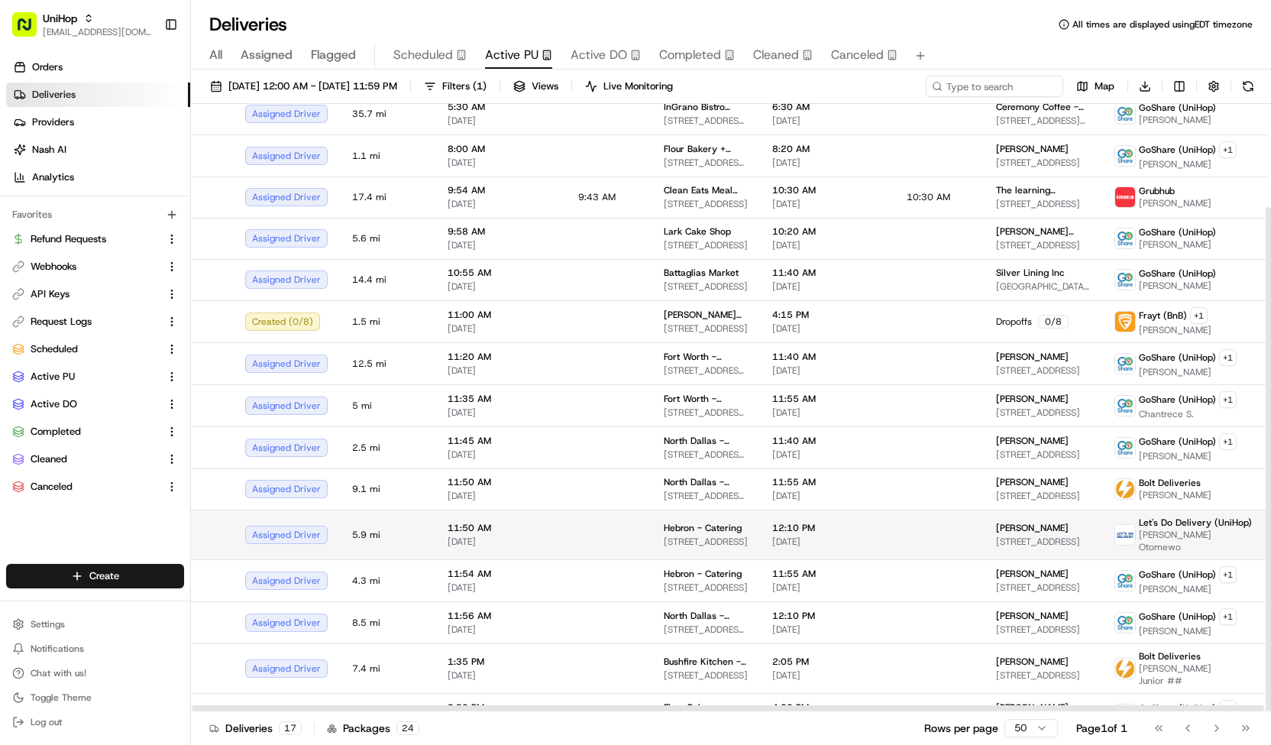
click at [614, 522] on td at bounding box center [609, 535] width 86 height 50
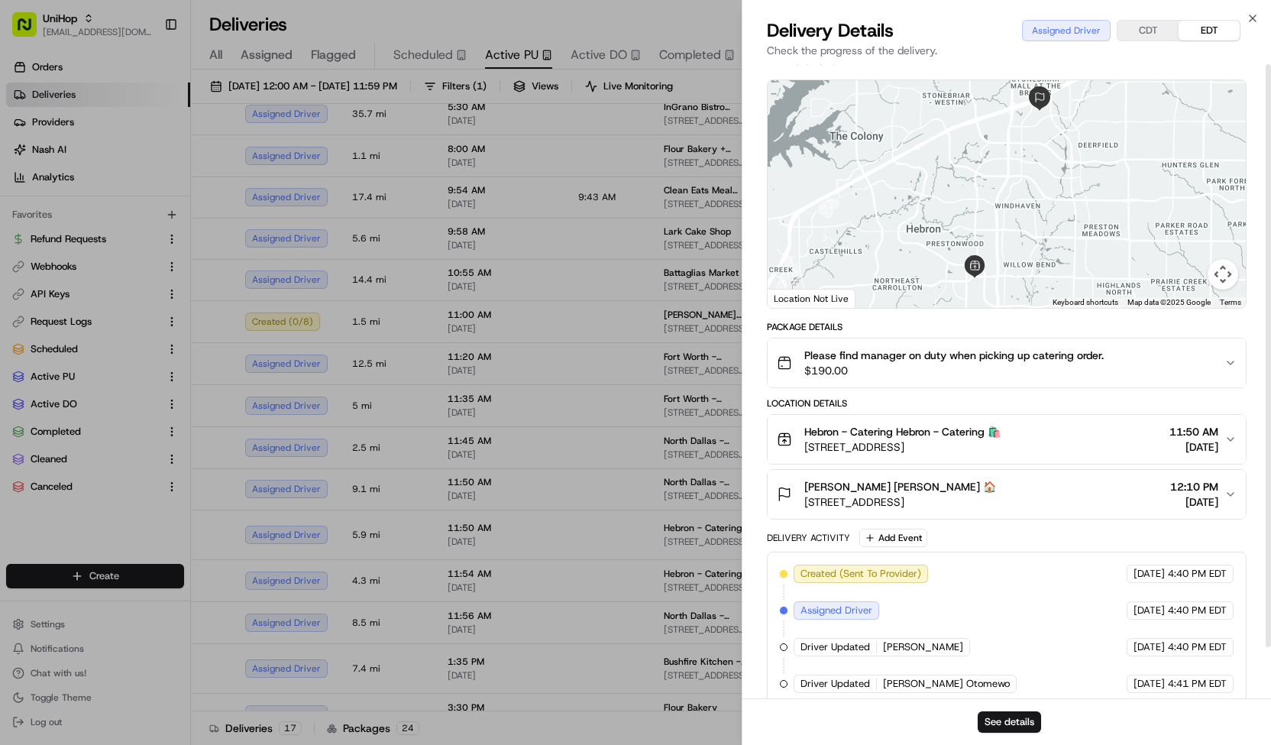
scroll to position [0, 0]
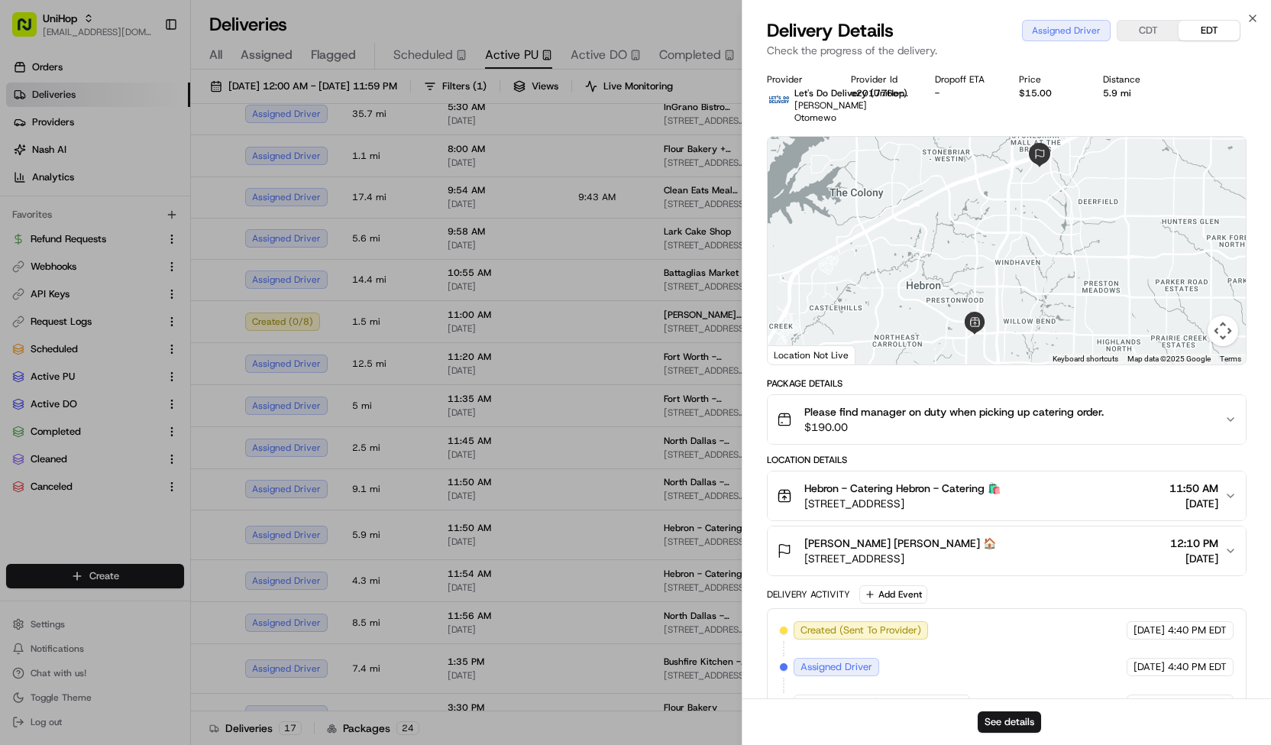
click at [949, 395] on button "Please find manager on duty when picking up catering order. $190.00" at bounding box center [1007, 419] width 478 height 49
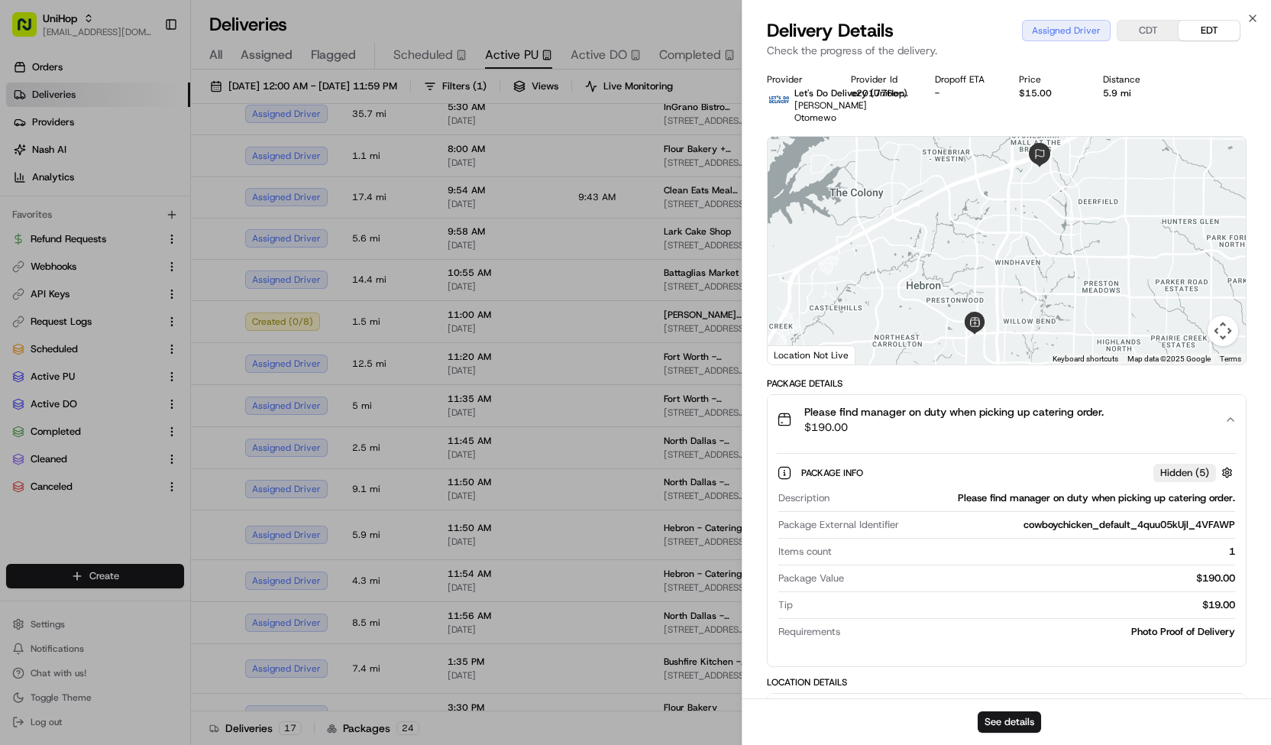
click at [949, 395] on button "Please find manager on duty when picking up catering order. $190.00" at bounding box center [1007, 419] width 478 height 49
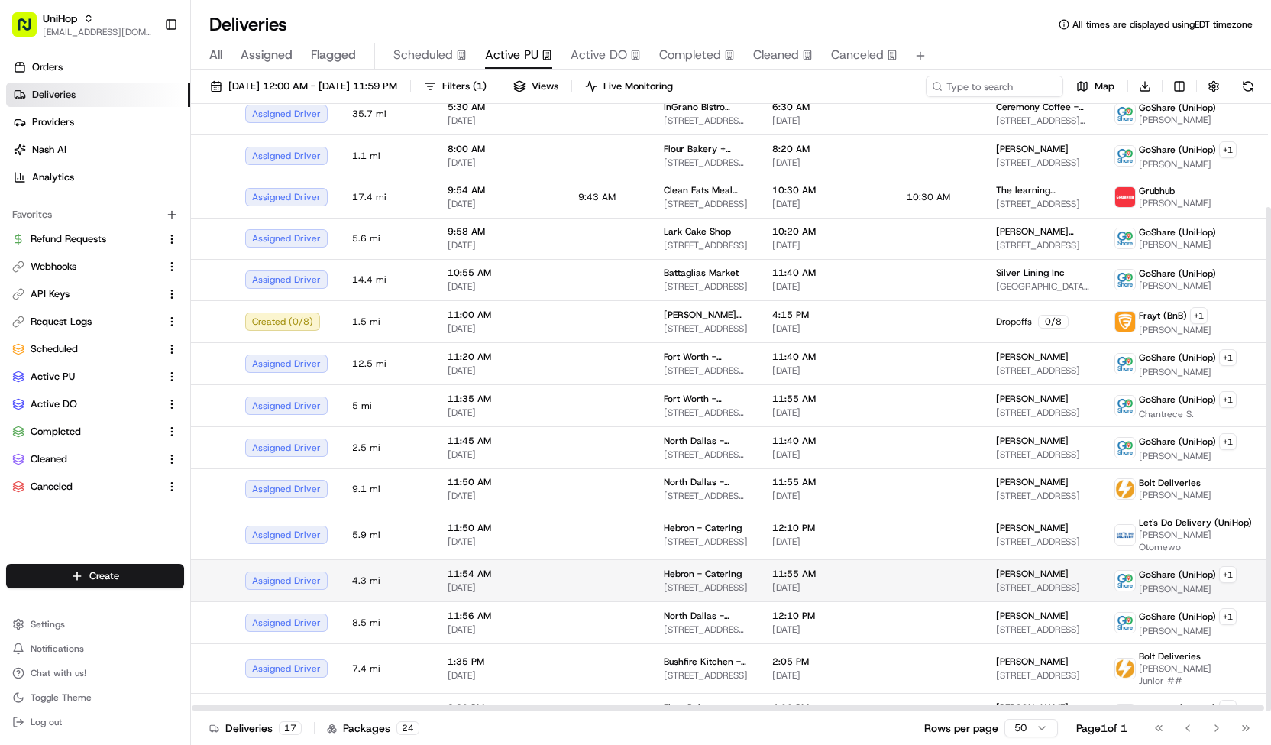
click at [591, 562] on td at bounding box center [609, 580] width 86 height 42
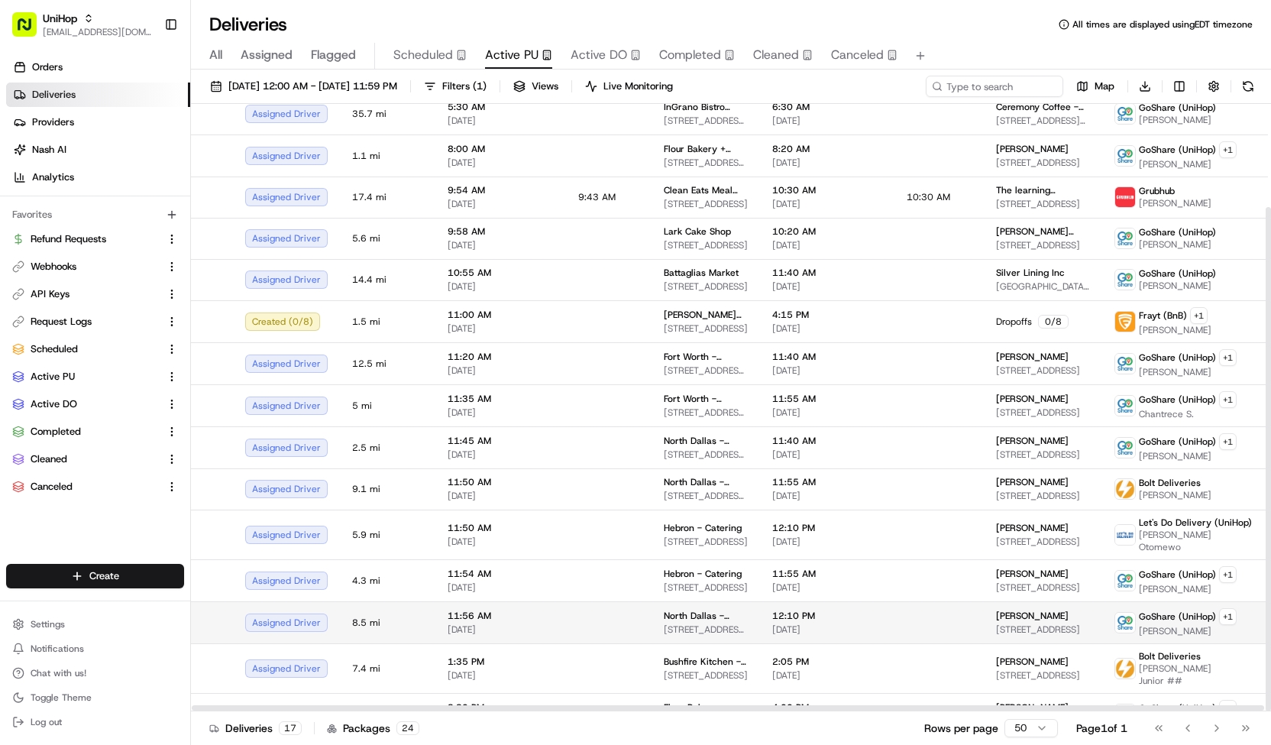
click at [656, 601] on td "North Dallas - Catering 17437 Preston Rd, Dallas, TX 75252, USA" at bounding box center [706, 622] width 108 height 42
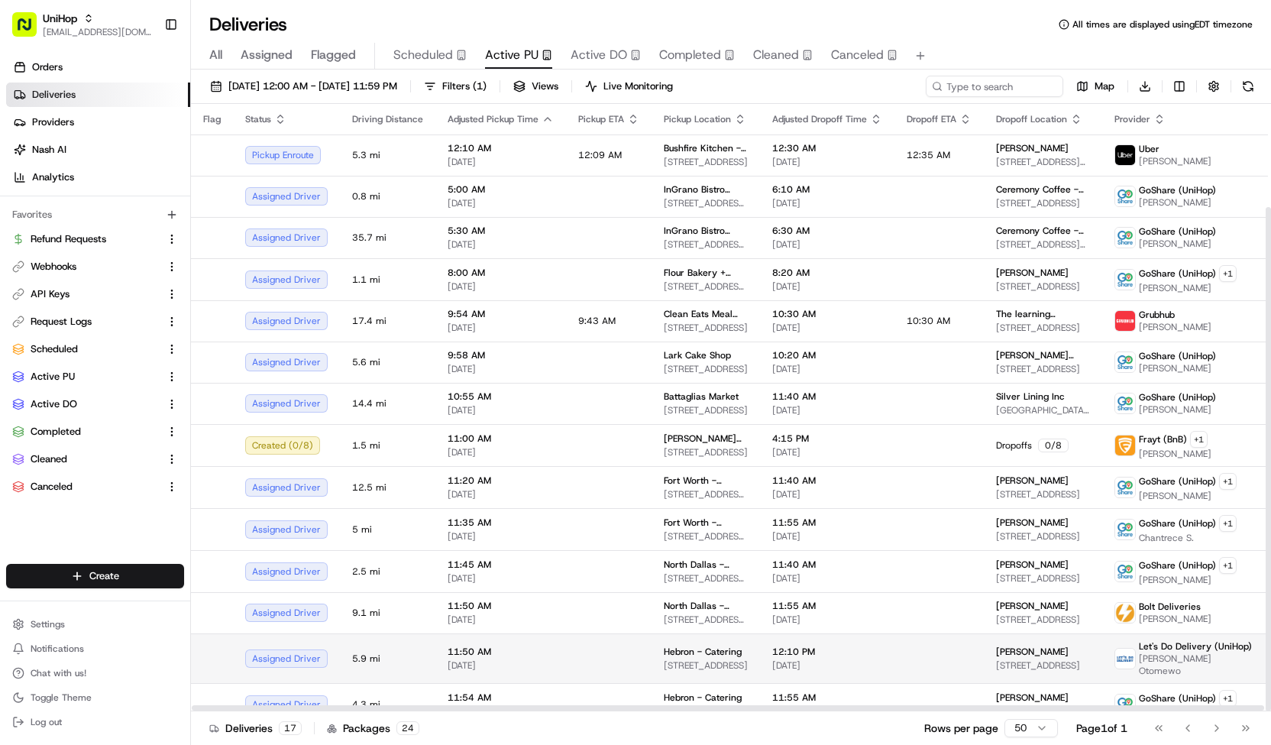
scroll to position [124, 0]
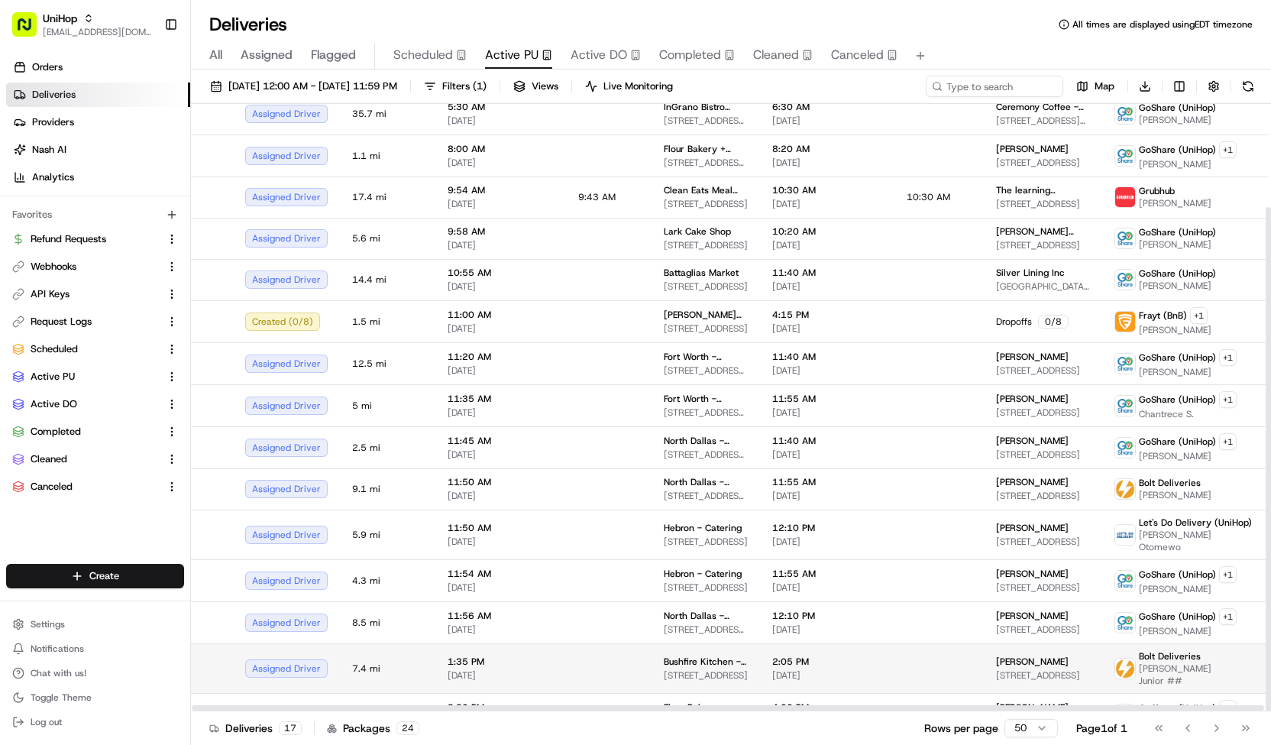
click at [614, 653] on td at bounding box center [609, 668] width 86 height 50
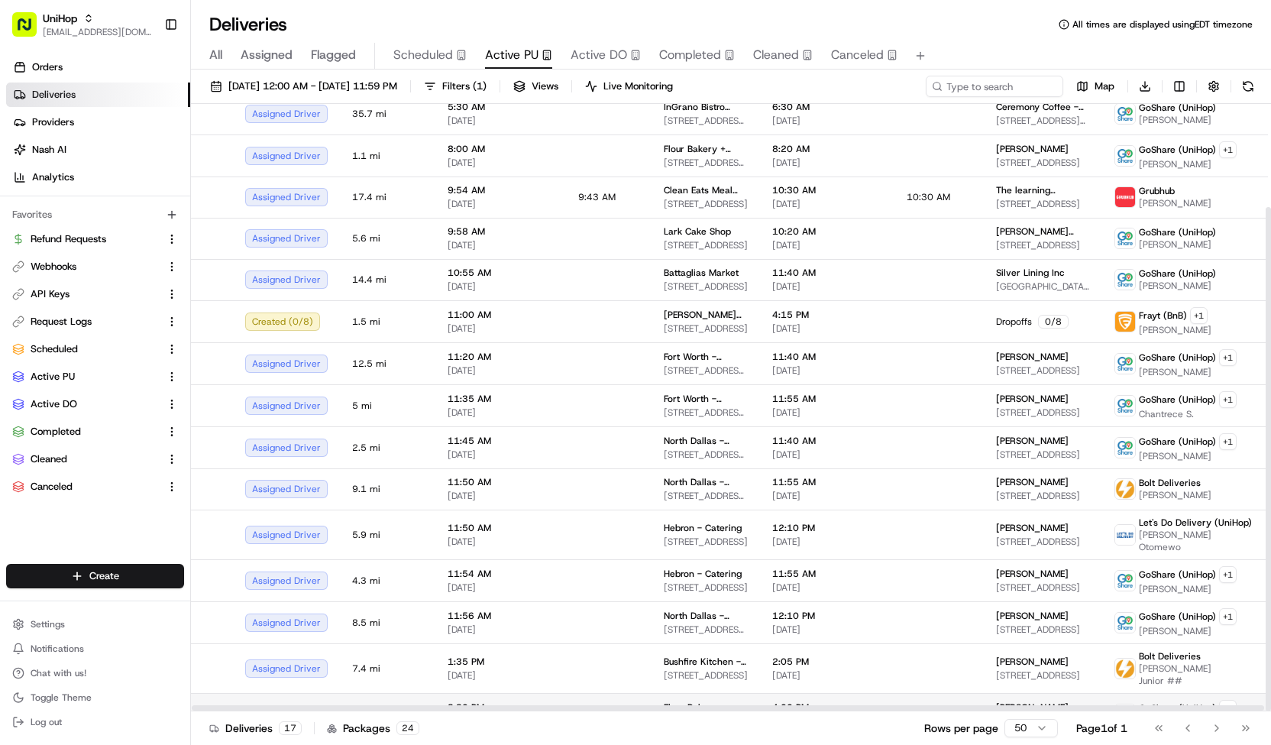
click at [622, 693] on td at bounding box center [609, 714] width 86 height 42
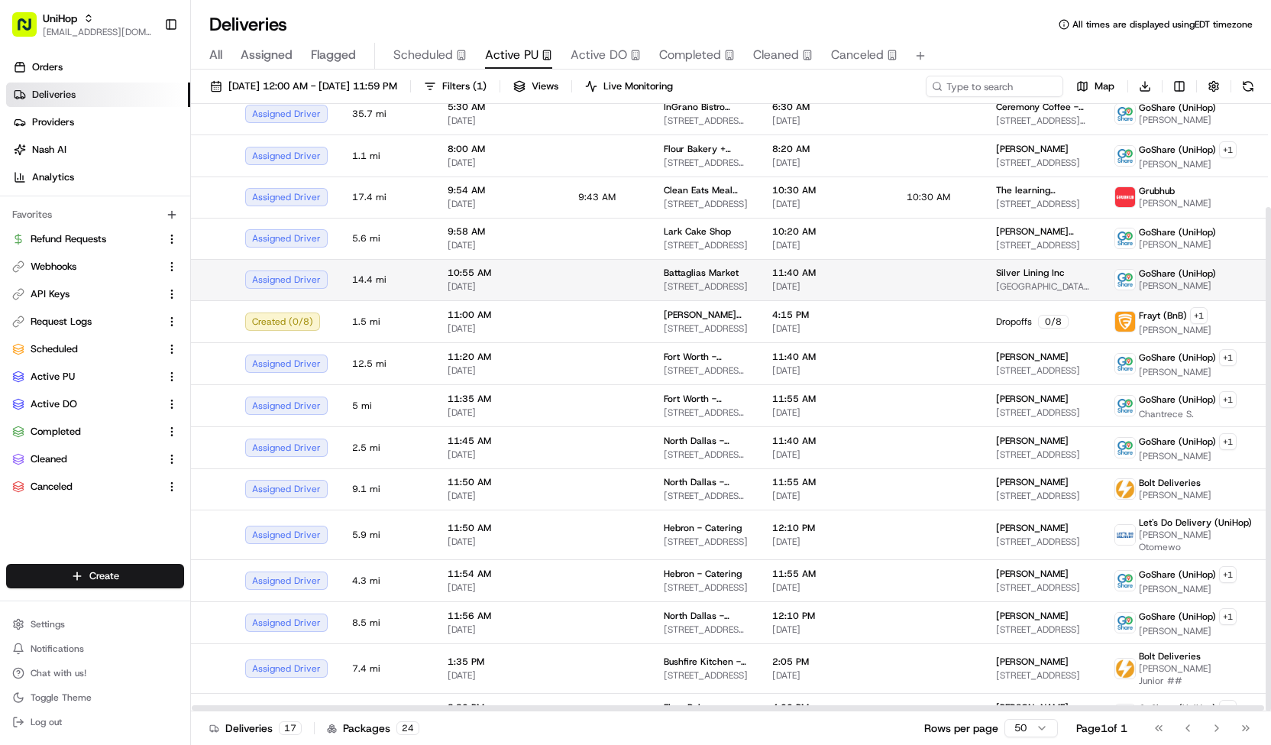
scroll to position [0, 0]
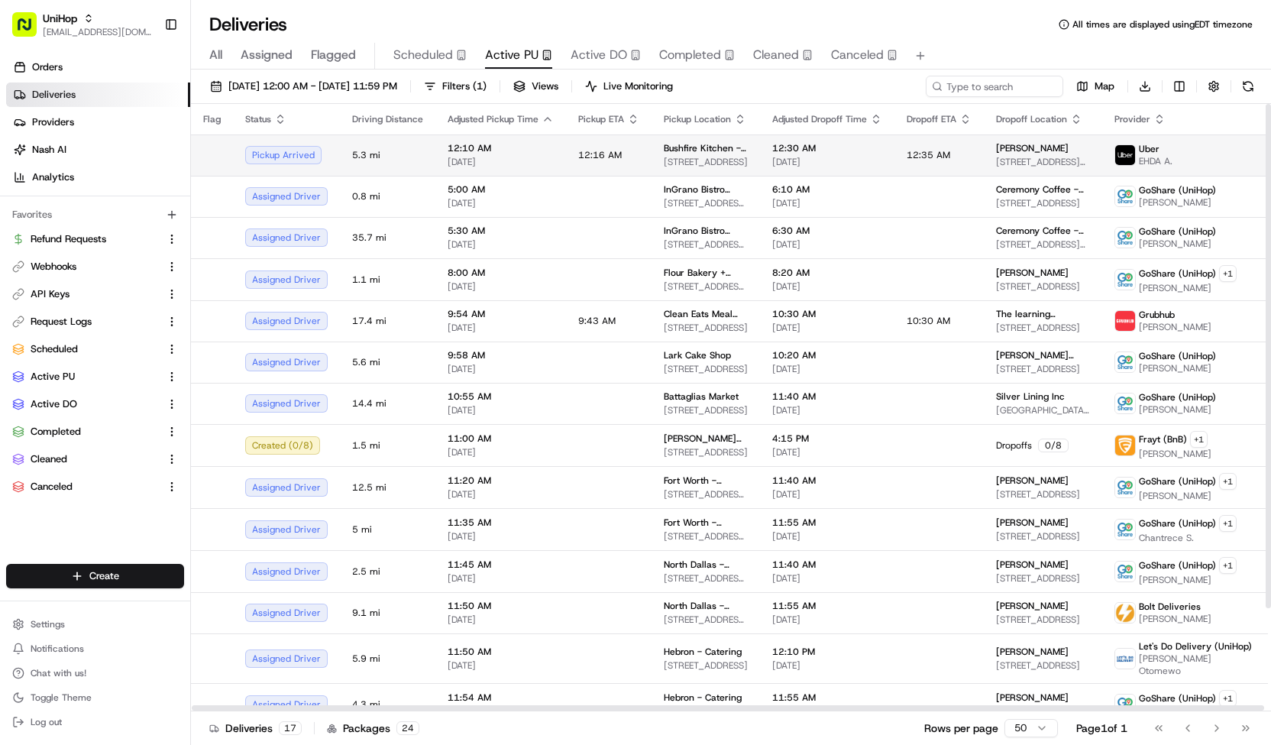
click at [583, 155] on span "12:16 AM" at bounding box center [600, 155] width 44 height 12
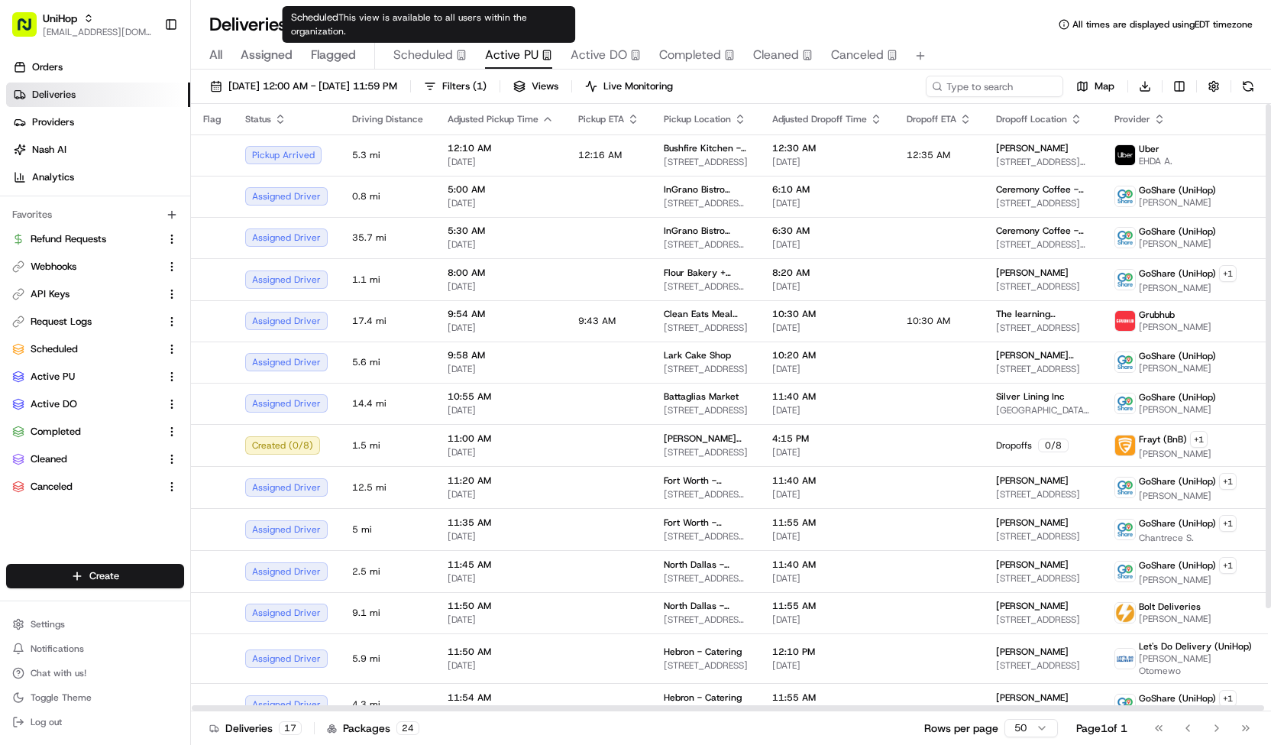
click at [446, 53] on span "Scheduled" at bounding box center [423, 55] width 60 height 18
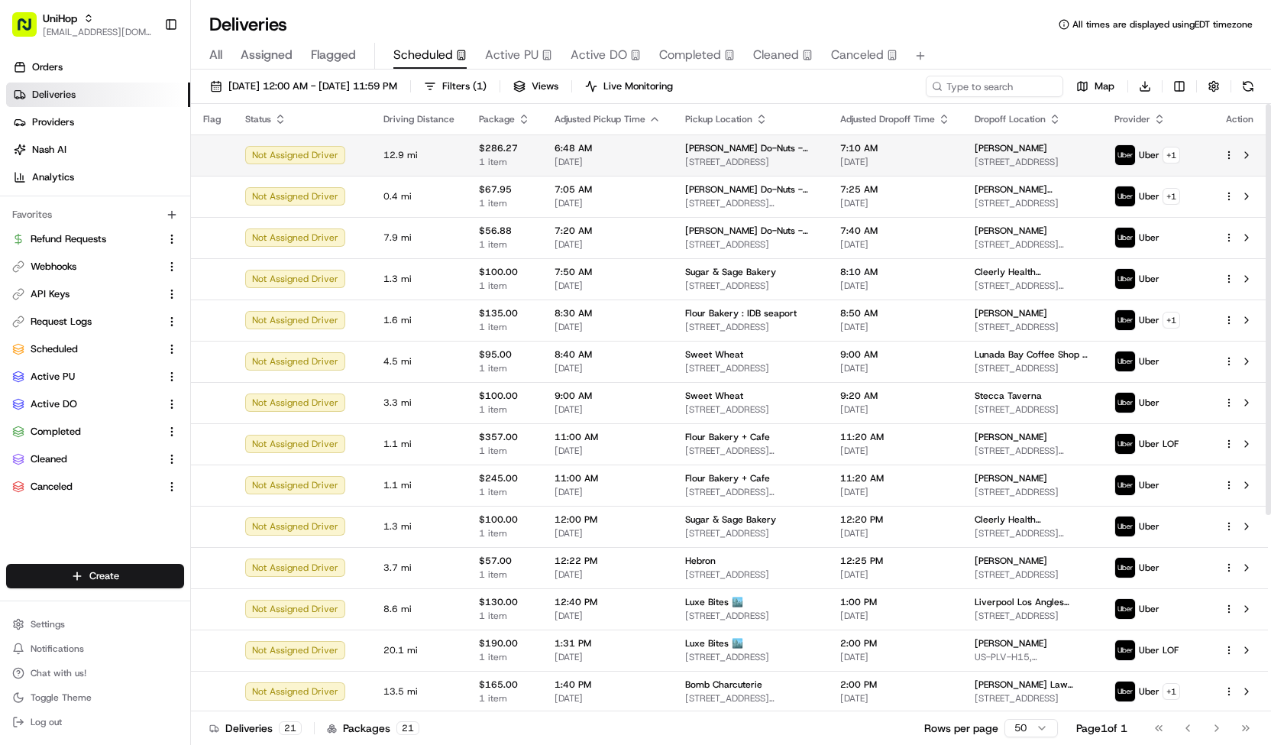
click at [631, 151] on span "6:48 AM" at bounding box center [608, 148] width 106 height 12
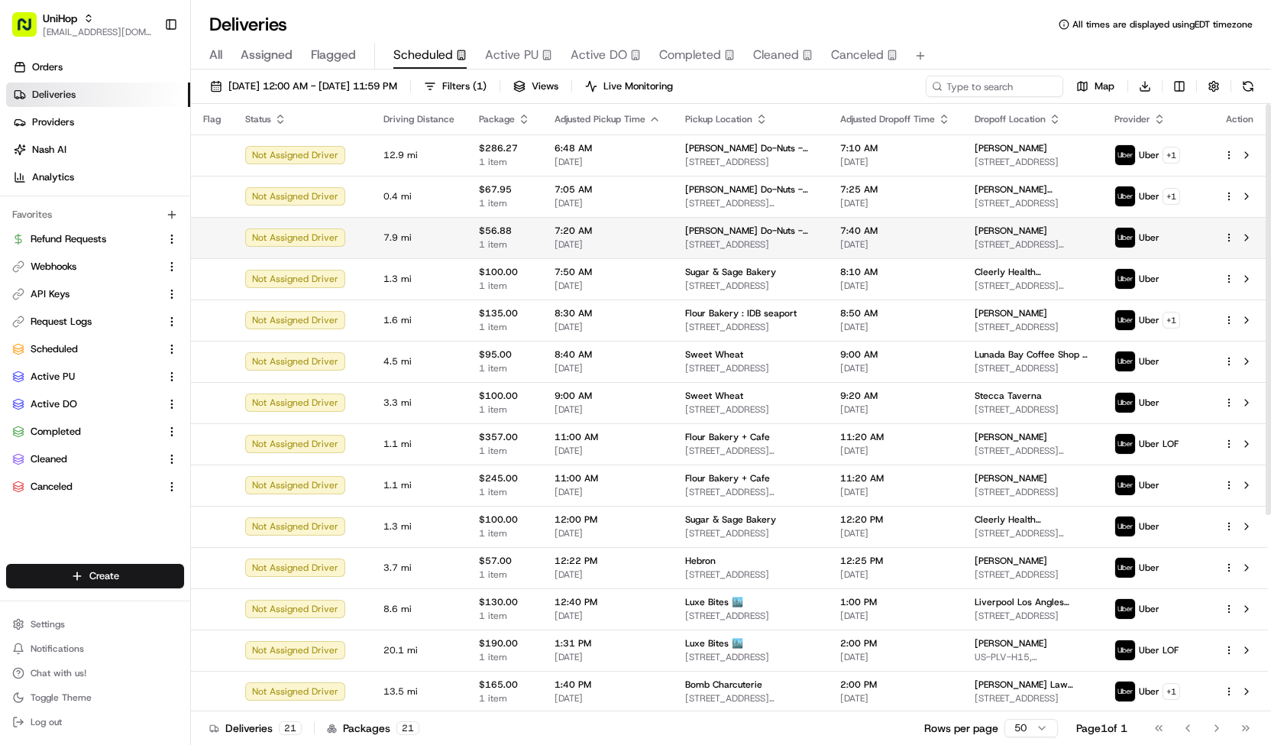
click at [636, 235] on span "7:20 AM" at bounding box center [608, 231] width 106 height 12
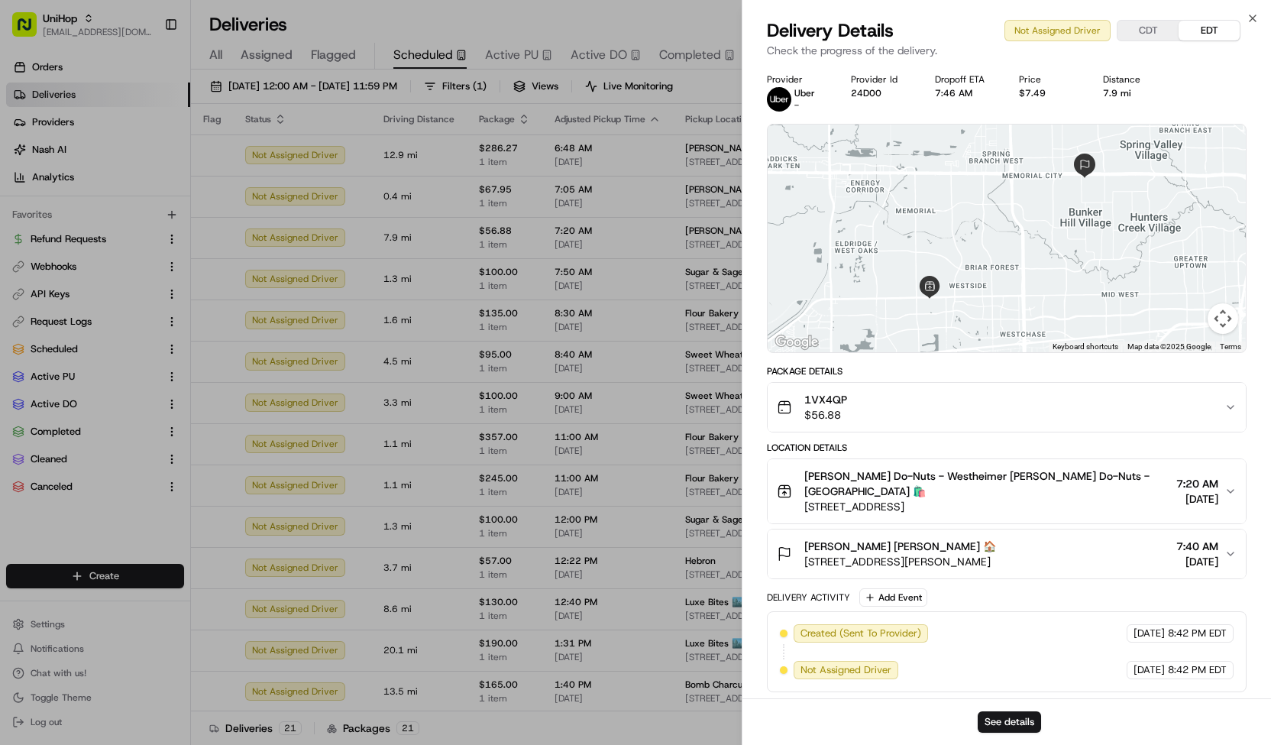
click at [852, 403] on div "1VX4QP $56.88" at bounding box center [1001, 407] width 448 height 31
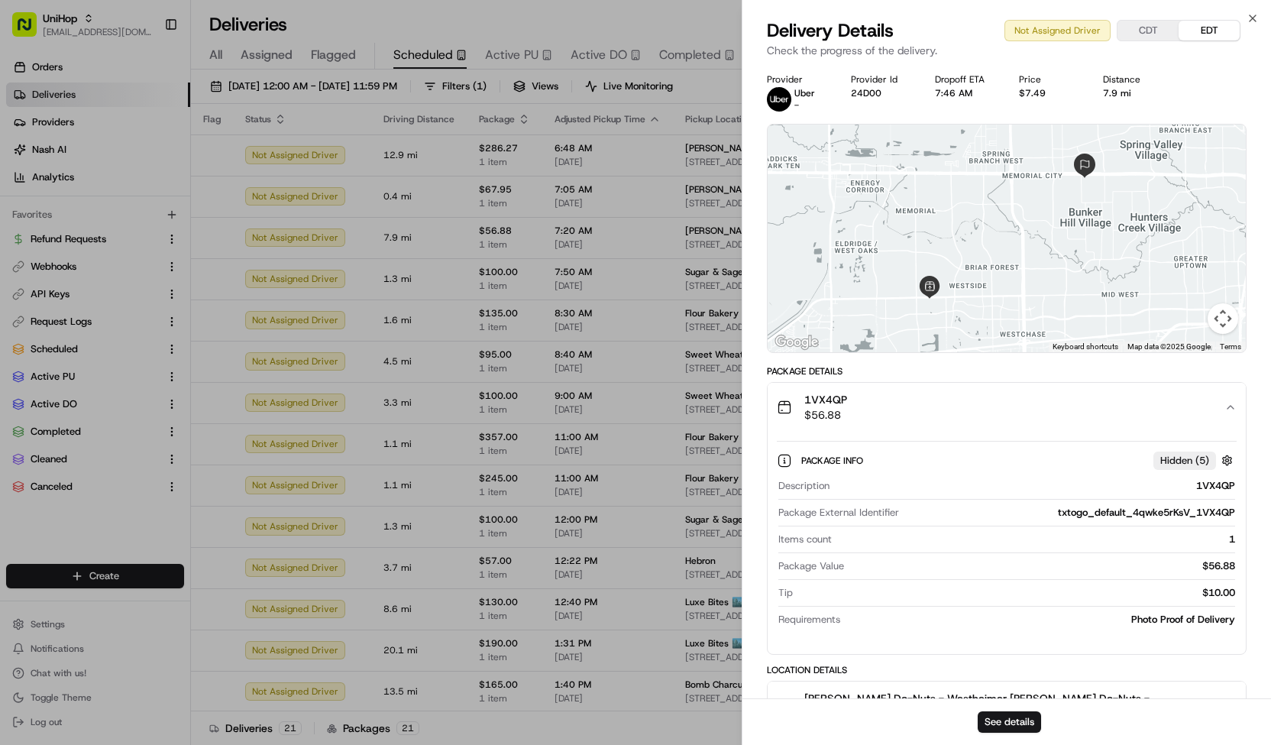
click at [852, 403] on div "1VX4QP $56.88" at bounding box center [1001, 407] width 448 height 31
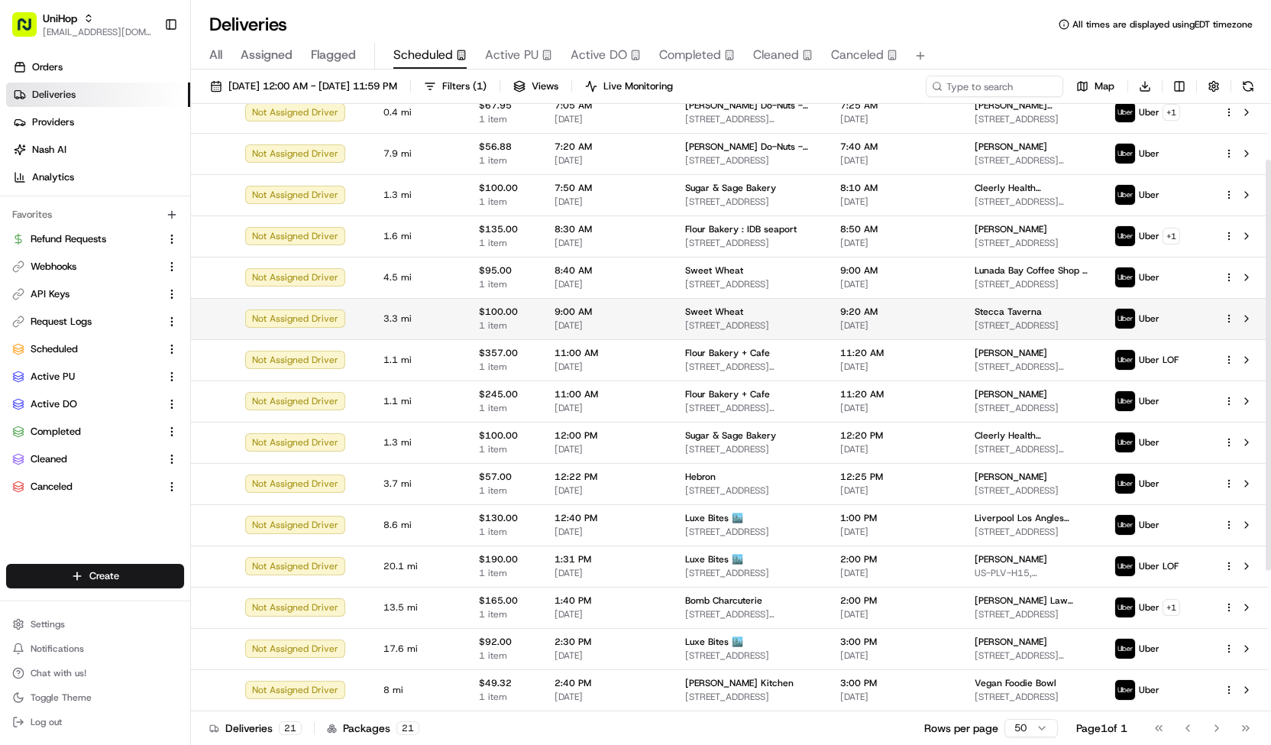
scroll to position [88, 0]
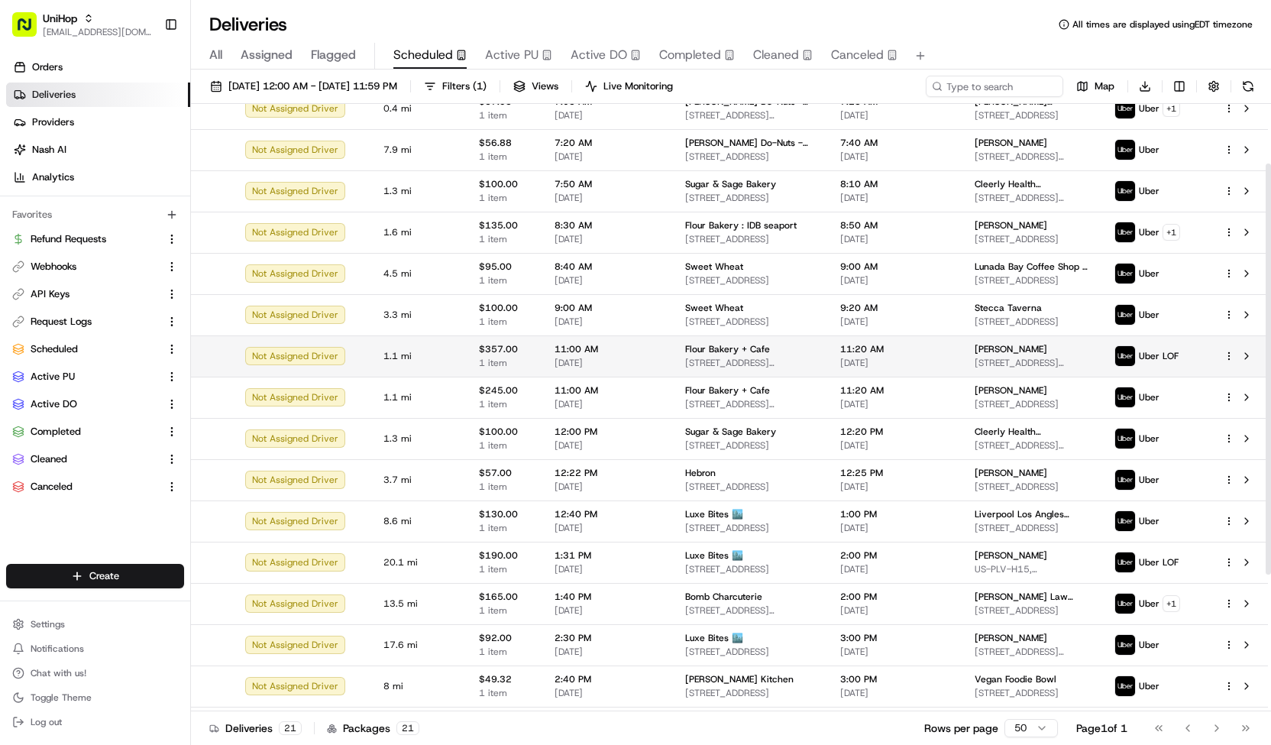
click at [662, 356] on td "11:00 AM Aug 21 2025" at bounding box center [607, 355] width 131 height 41
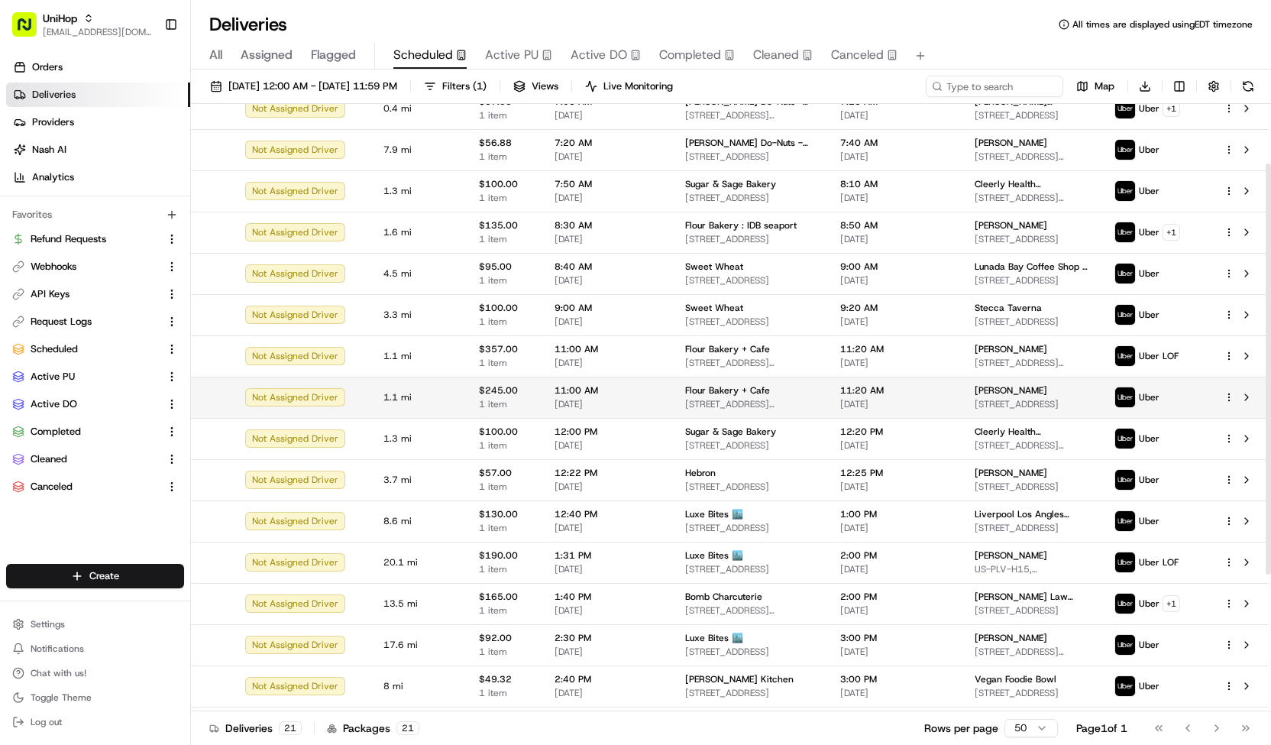
click at [673, 384] on td "Flour Bakery + Cafe 190 Massachusetts Ave, Cambridge, MA 02139, USA" at bounding box center [750, 397] width 155 height 41
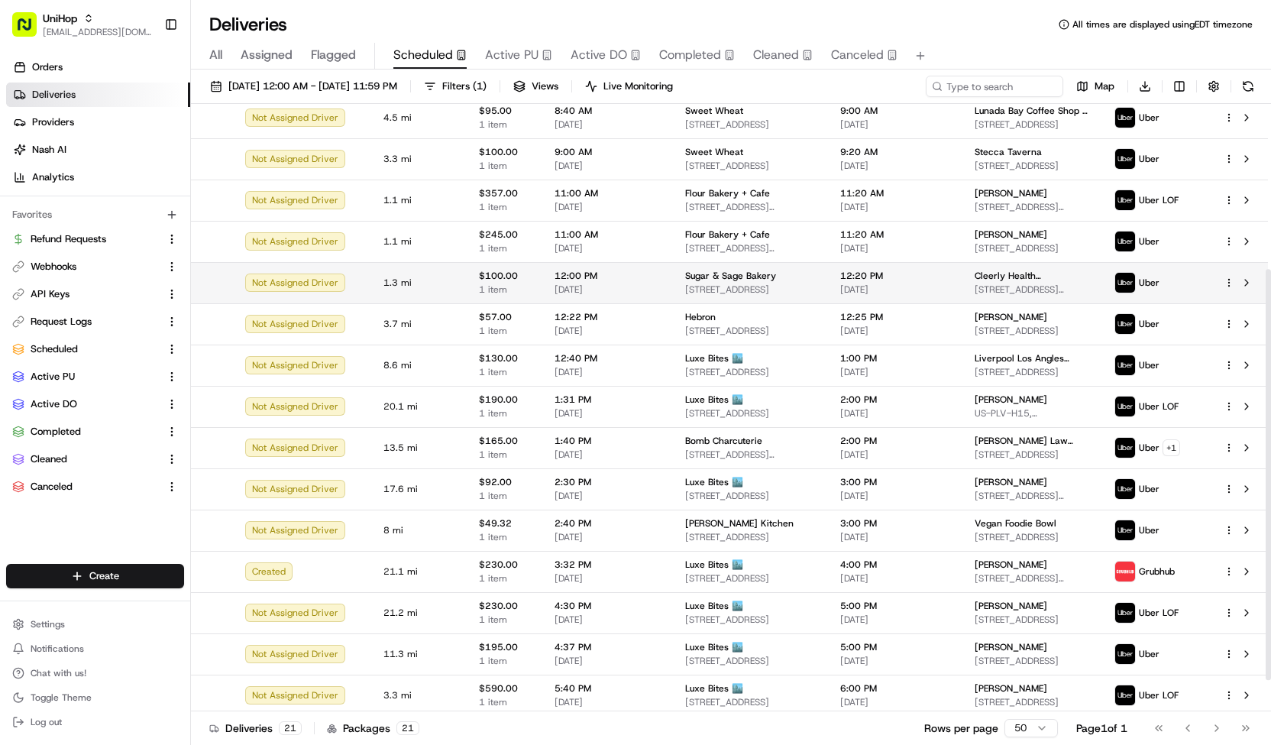
scroll to position [289, 0]
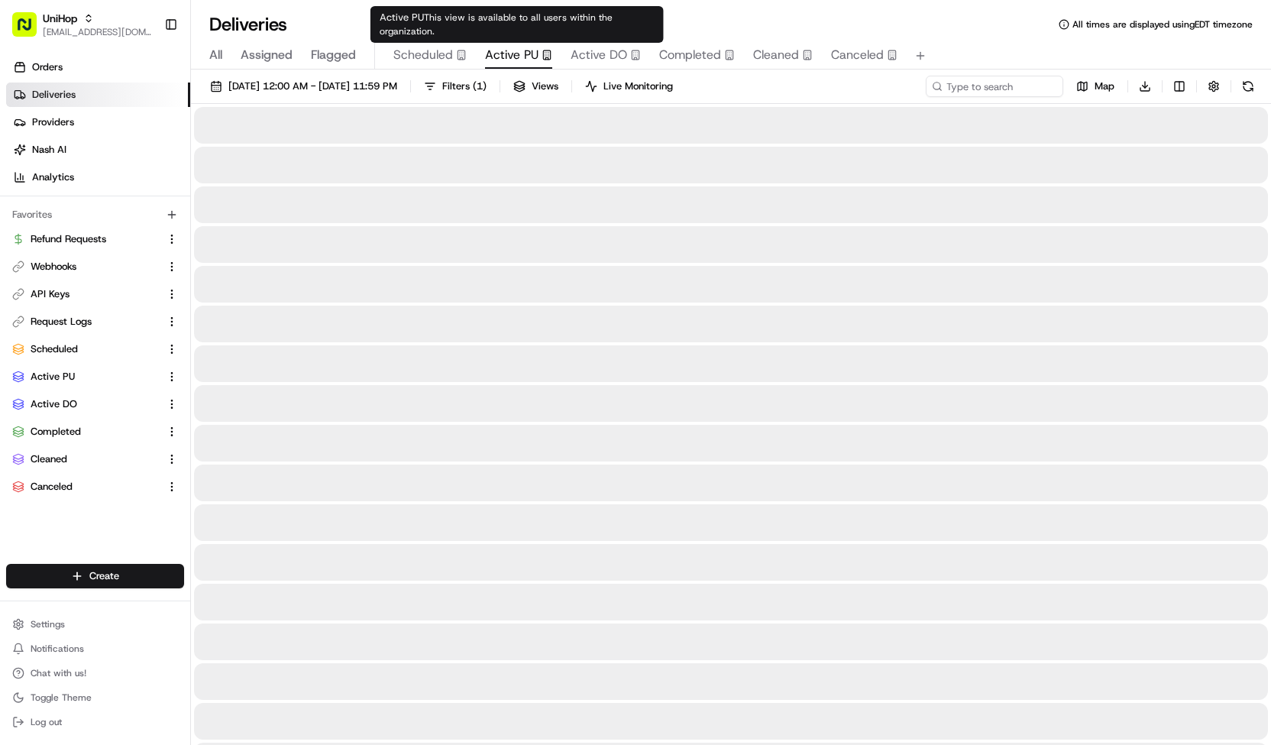
click at [524, 55] on span "Active PU" at bounding box center [511, 55] width 53 height 18
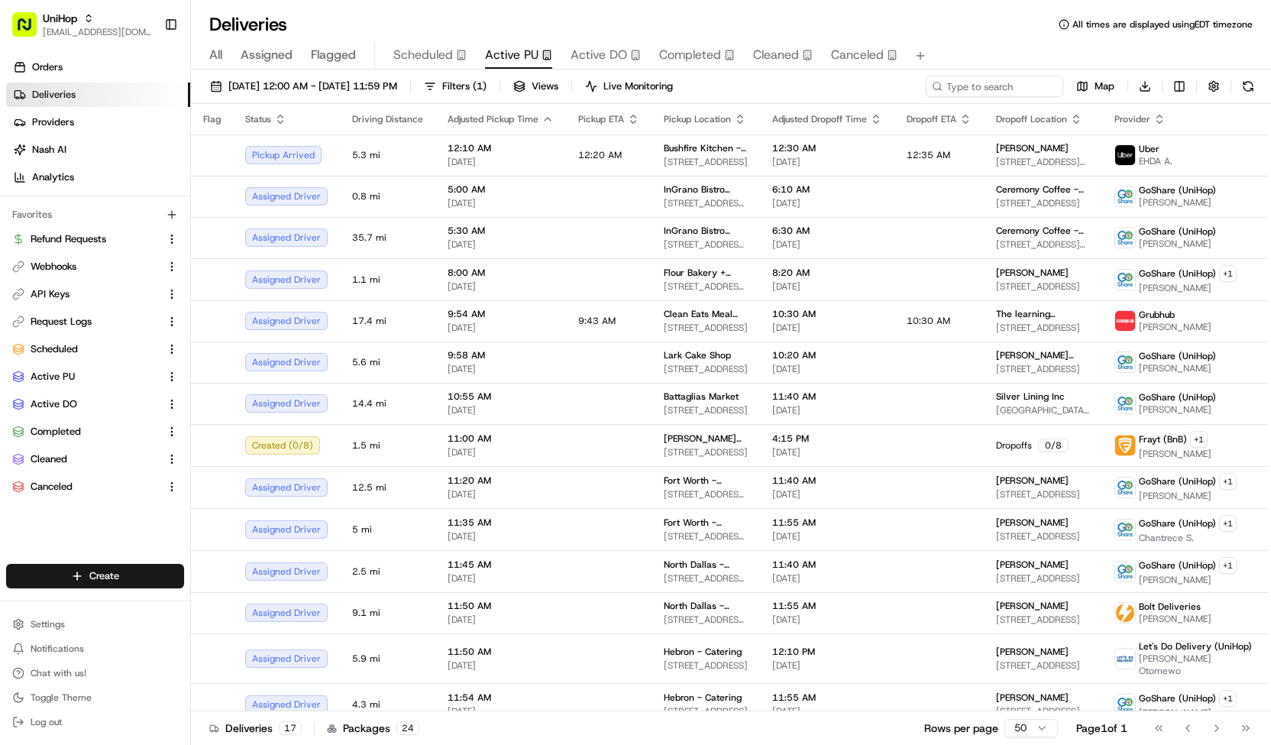
click at [440, 56] on span "Scheduled" at bounding box center [423, 55] width 60 height 18
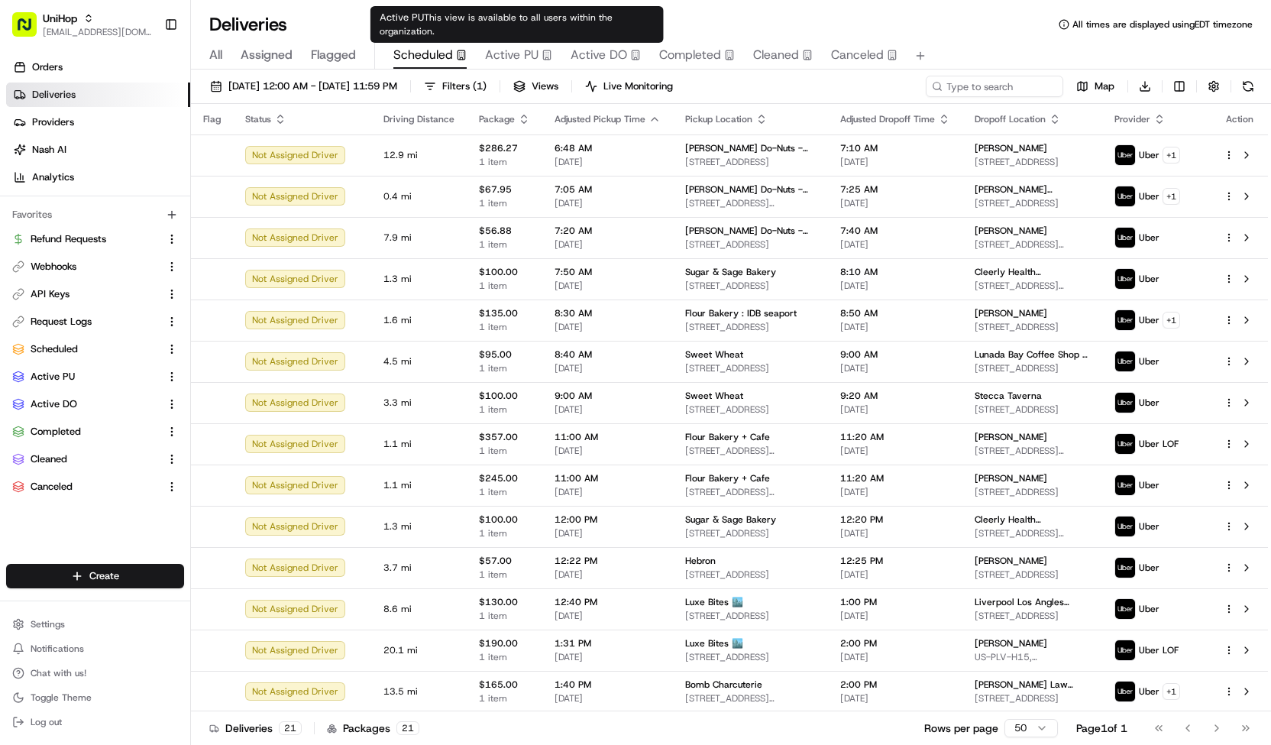
click at [513, 50] on span "Active PU" at bounding box center [511, 55] width 53 height 18
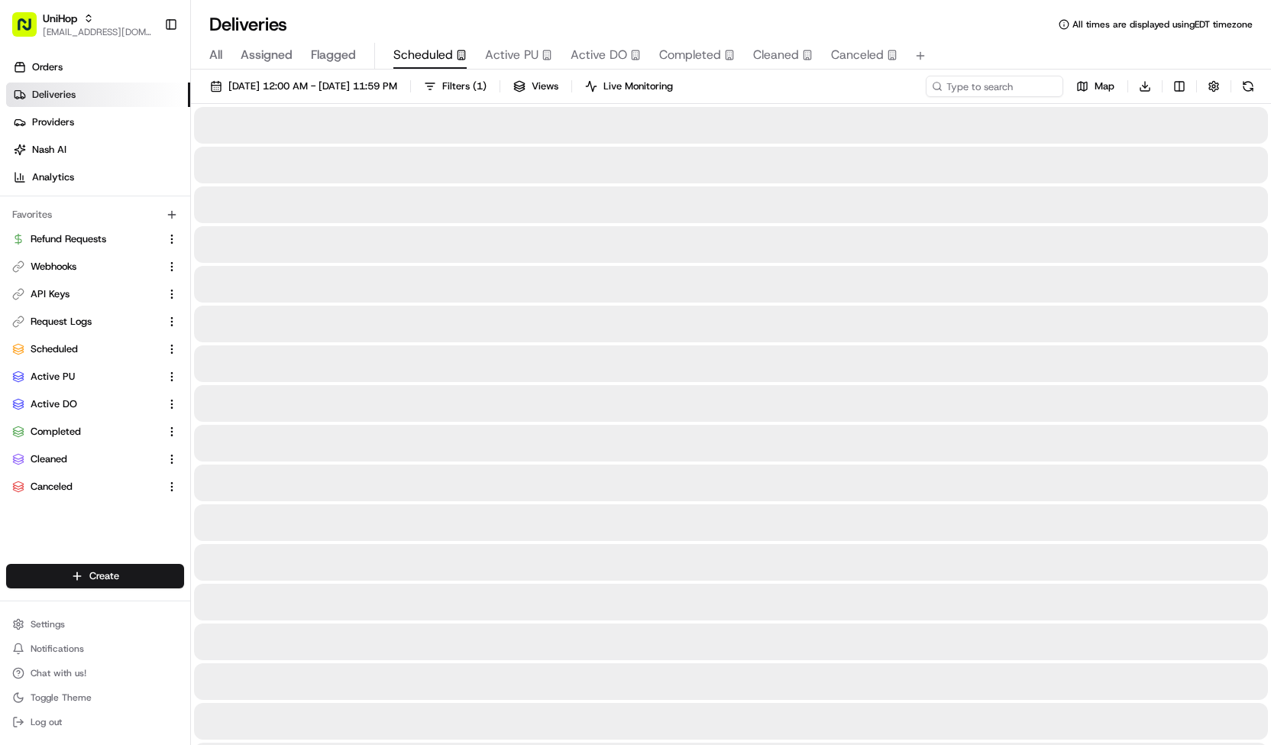
click at [439, 45] on button "Scheduled" at bounding box center [429, 56] width 73 height 26
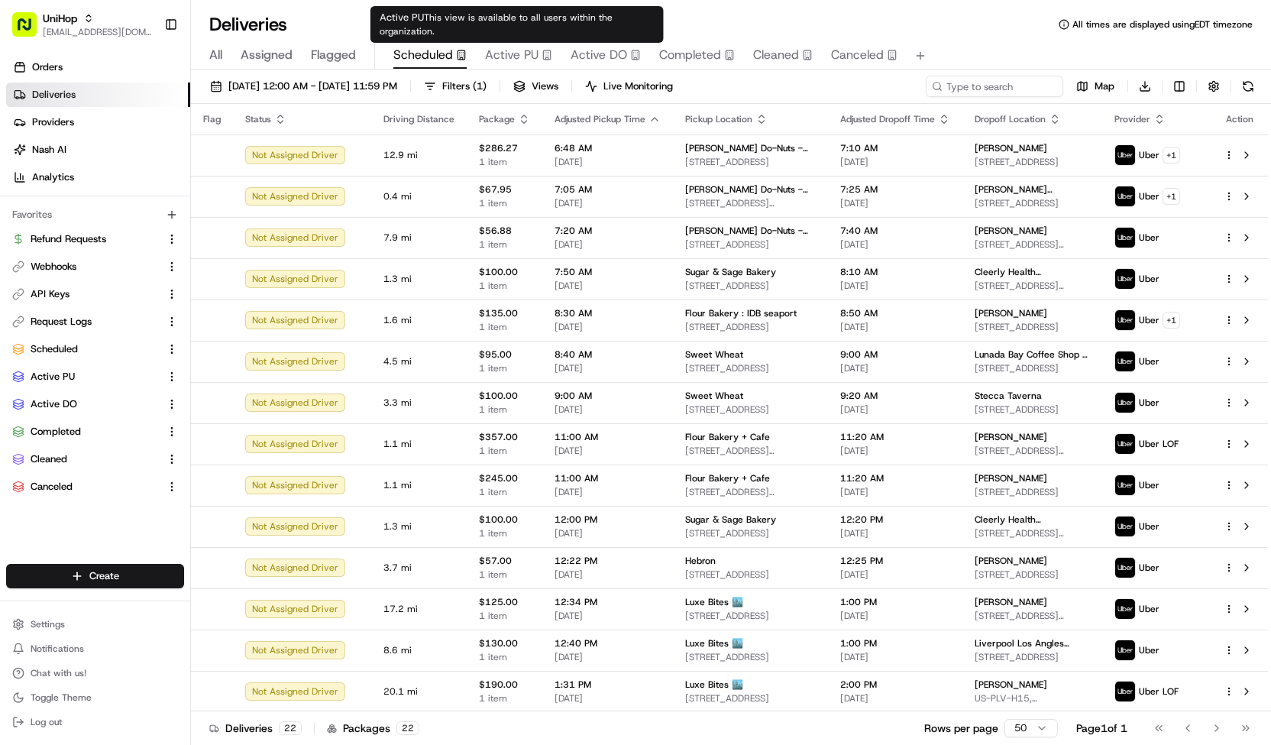
click at [529, 59] on span "Active PU" at bounding box center [511, 55] width 53 height 18
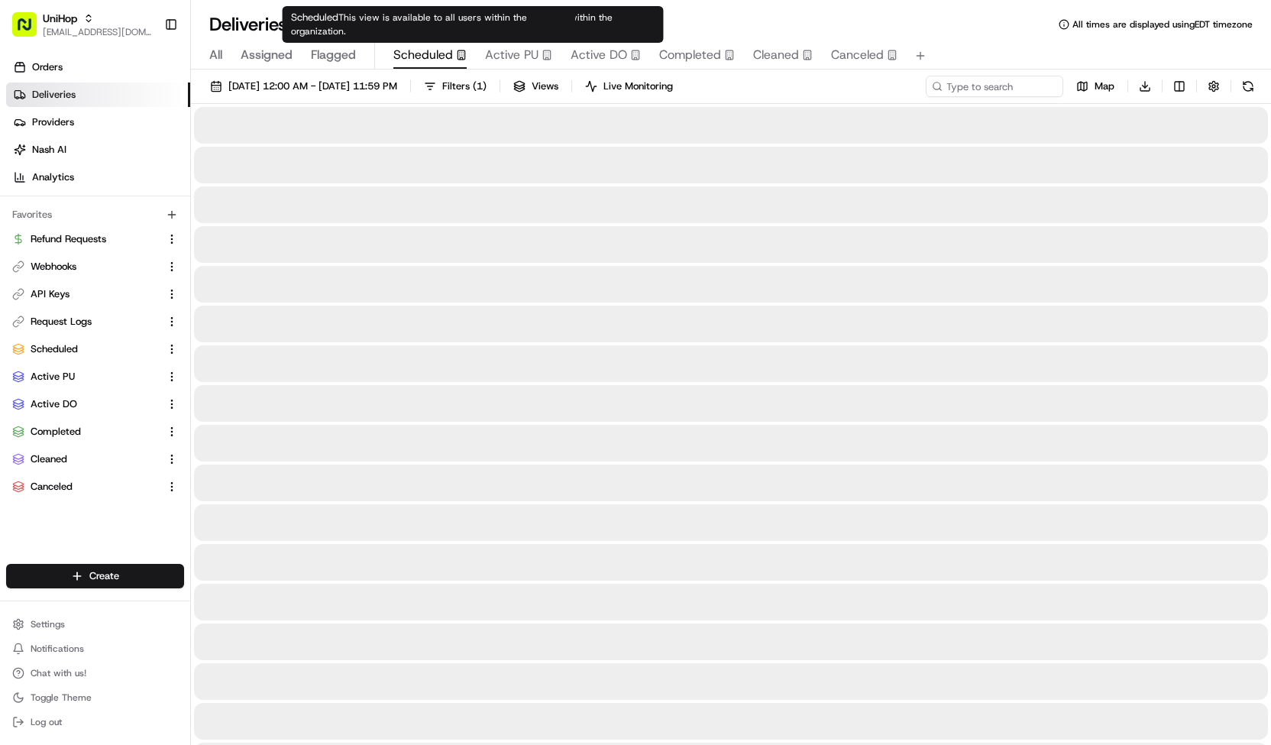
click at [429, 55] on span "Scheduled" at bounding box center [423, 55] width 60 height 18
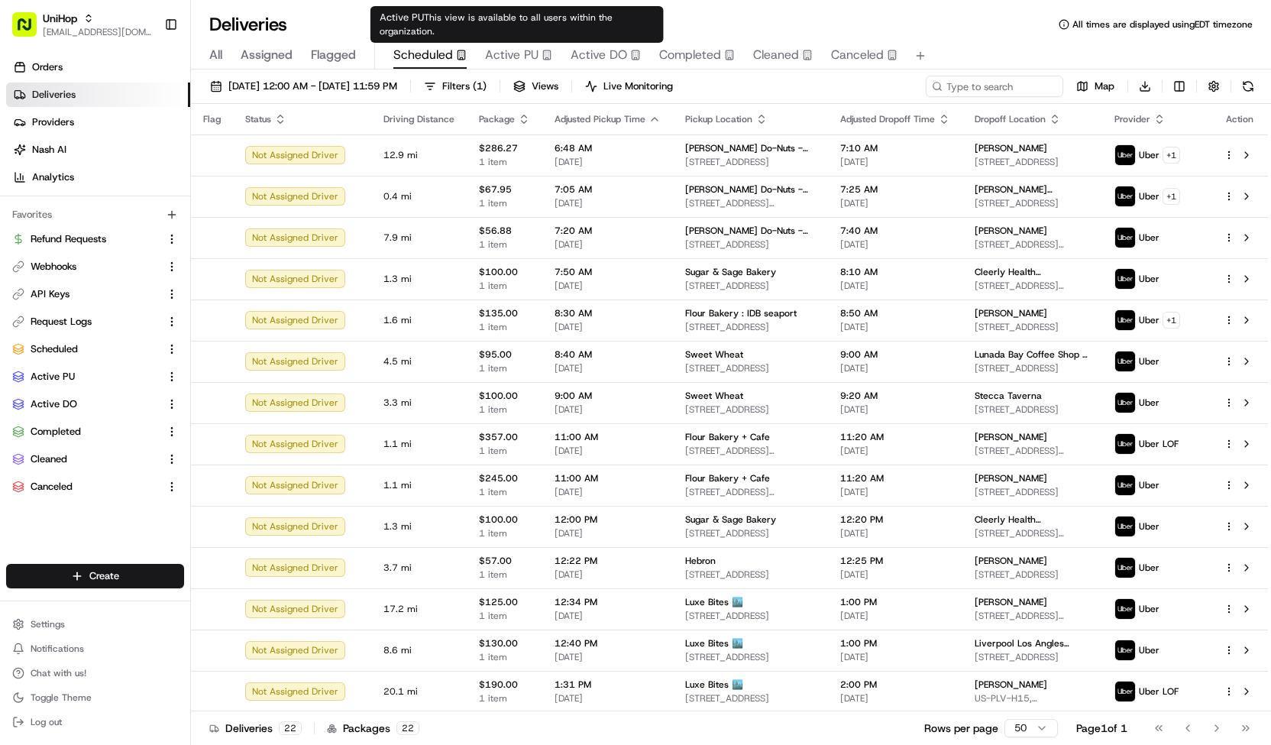
click at [516, 53] on span "Active PU" at bounding box center [511, 55] width 53 height 18
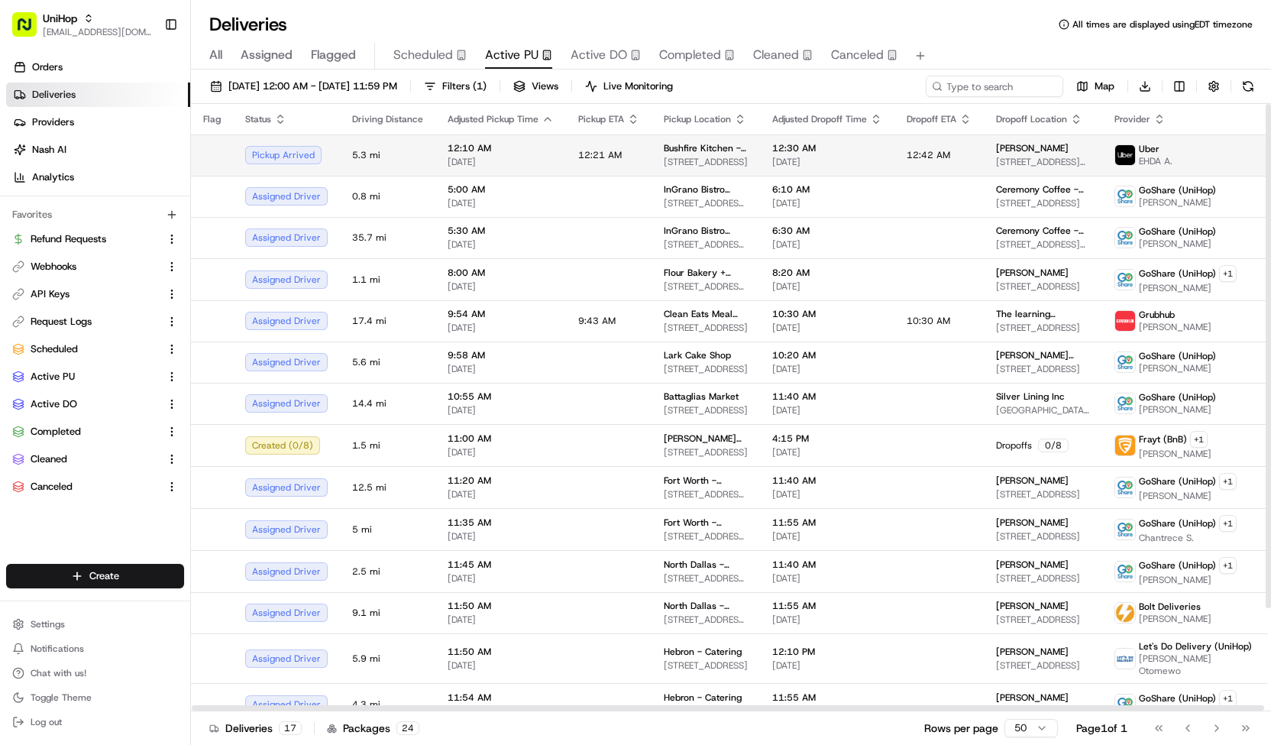
click at [550, 143] on td "12:10 AM Aug 21 2025" at bounding box center [500, 154] width 131 height 41
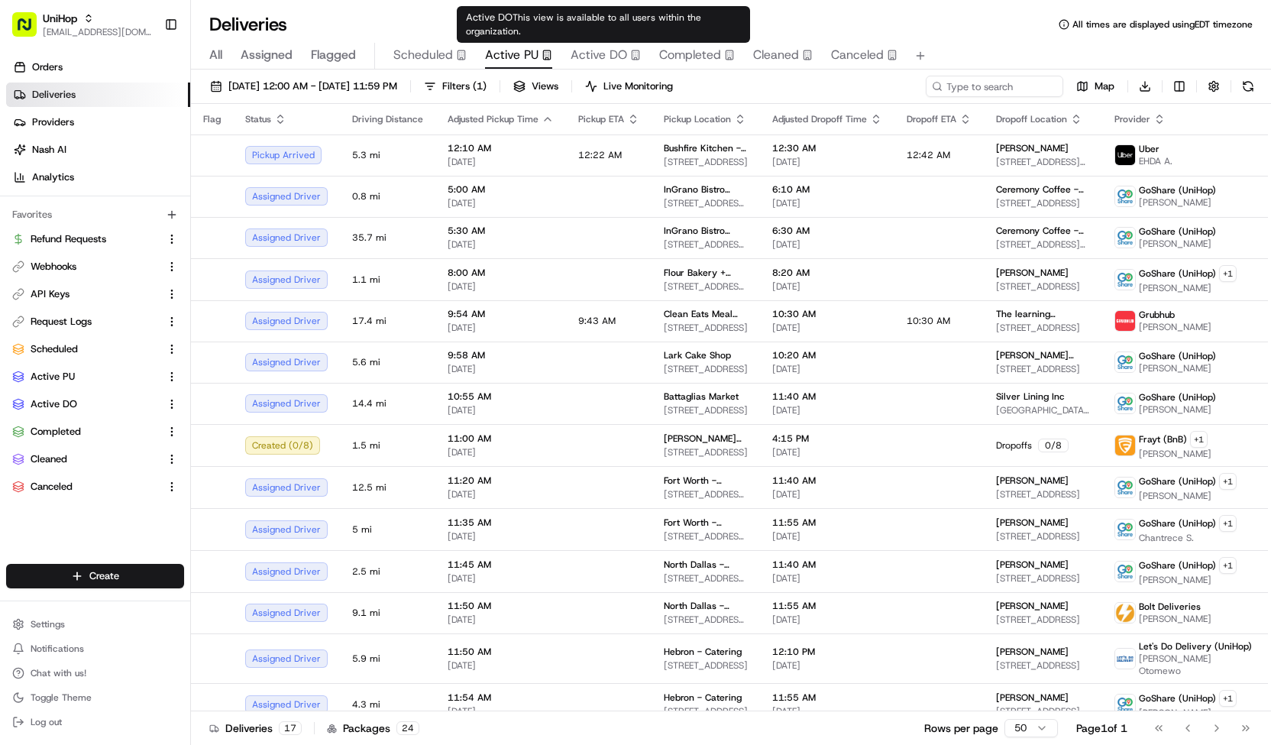
click at [617, 53] on span "Active DO" at bounding box center [599, 55] width 57 height 18
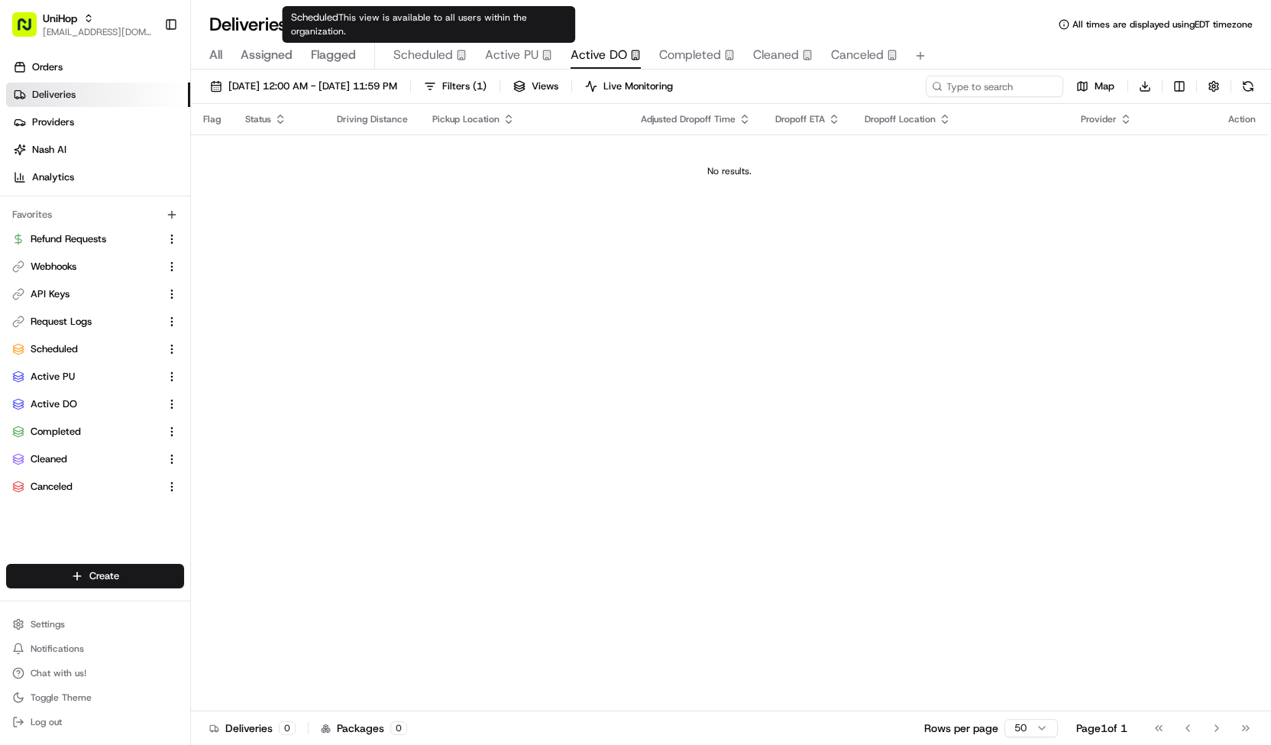
click at [410, 25] on div "Scheduled This view is available to all users within the organization. Schedule…" at bounding box center [428, 24] width 293 height 37
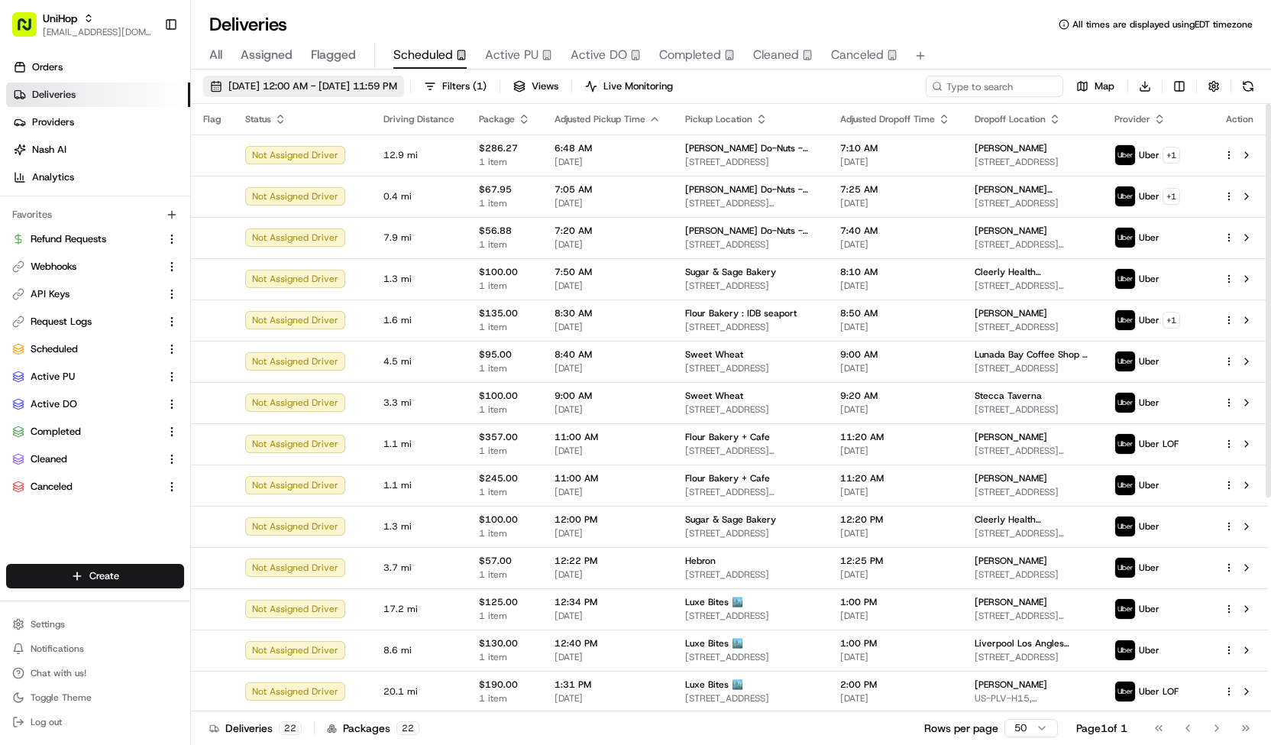
click at [397, 88] on span "Aug 21 2025 12:00 AM - Aug 21 2025 11:59 PM" at bounding box center [312, 86] width 169 height 14
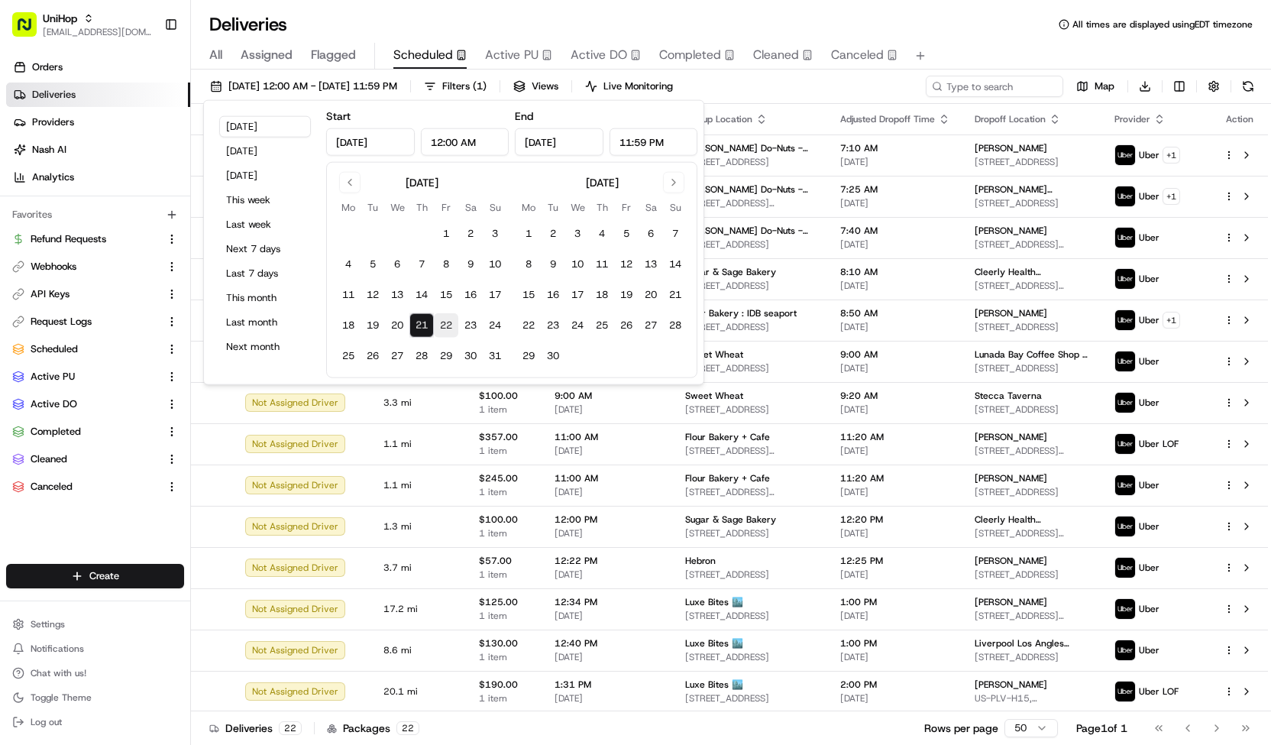
click at [448, 322] on button "22" at bounding box center [446, 325] width 24 height 24
type input "Aug 22, 2025"
click at [448, 322] on button "22" at bounding box center [446, 325] width 24 height 24
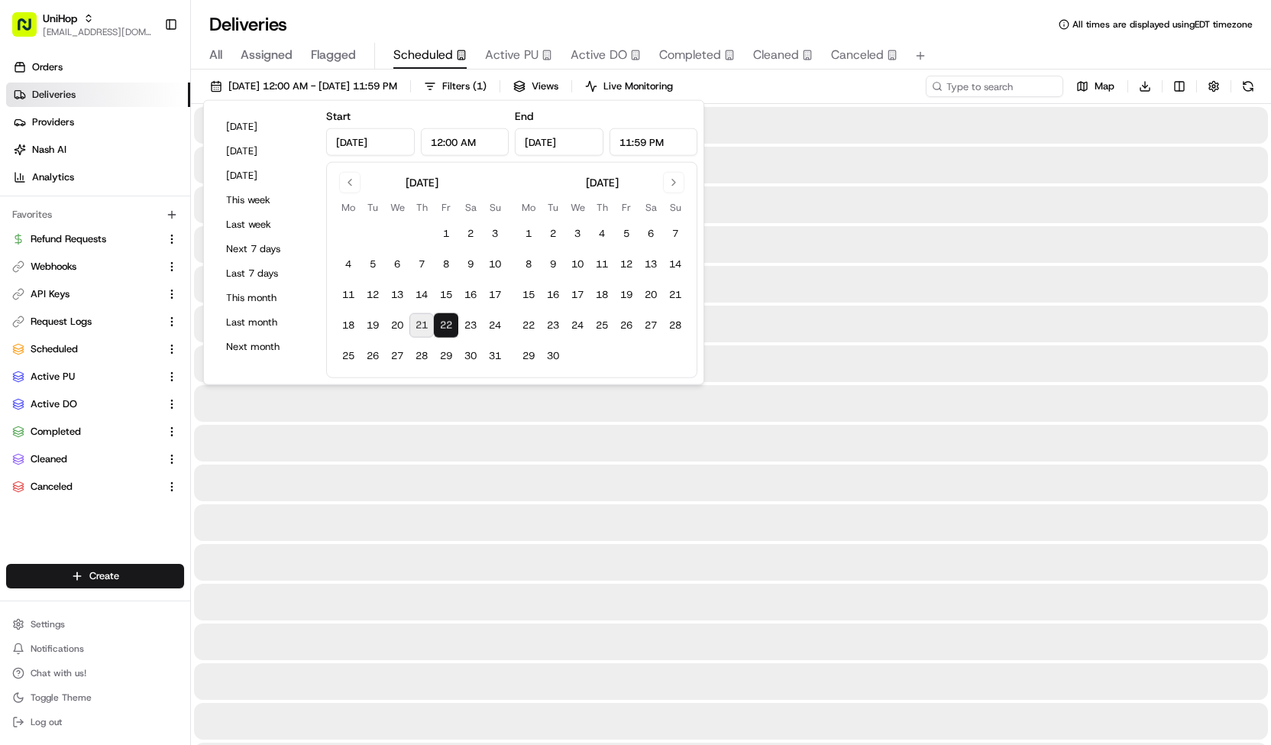
type input "Aug 22, 2025"
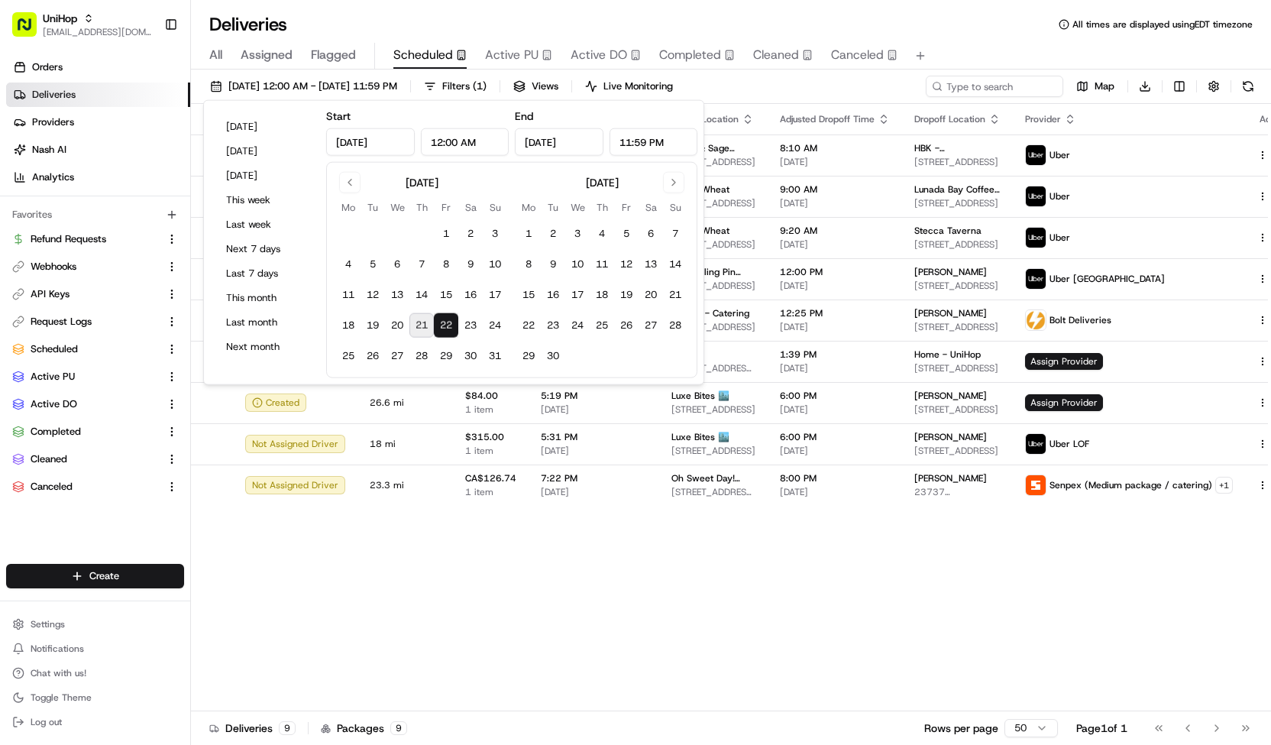
click at [756, 84] on div "Aug 22 2025 12:00 AM - Aug 22 2025 11:59 PM Filters ( 1 ) Views Live Monitoring…" at bounding box center [731, 90] width 1080 height 28
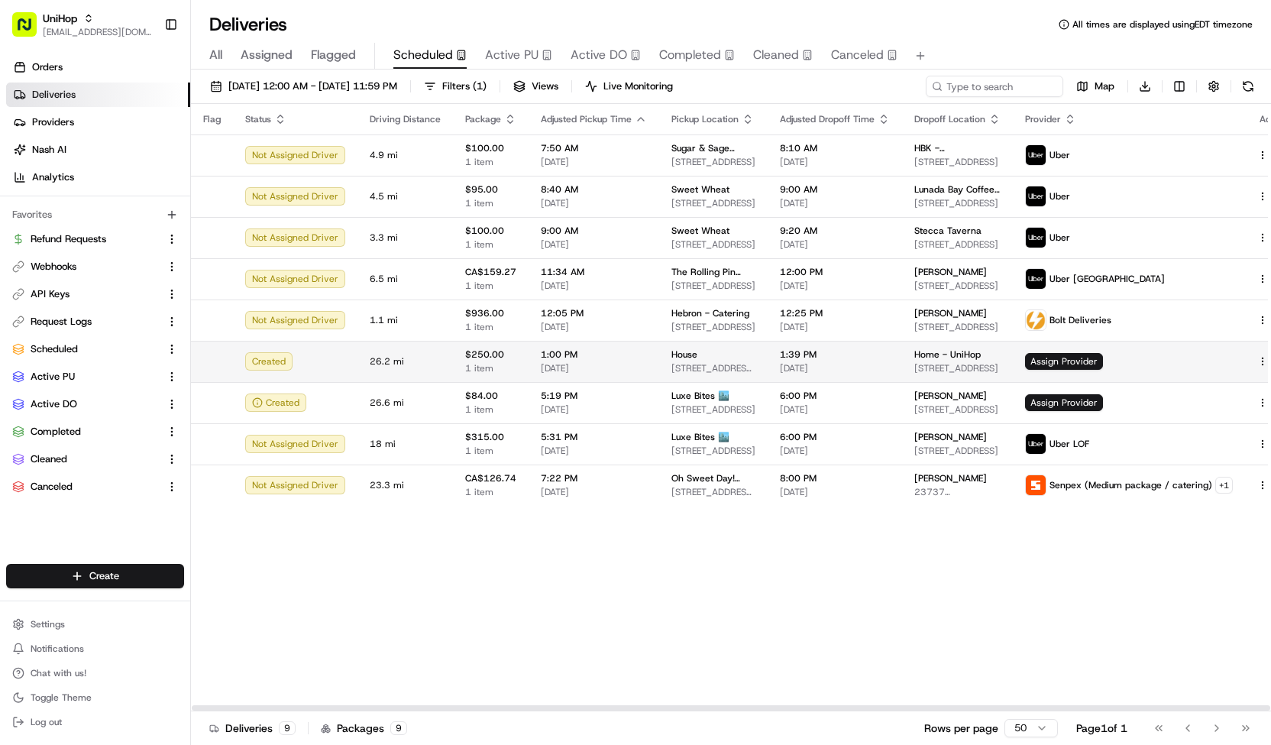
click at [1258, 354] on div at bounding box center [1274, 361] width 32 height 18
click at [1245, 360] on html "UniHop contact@unihop.app Toggle Sidebar Orders Deliveries Providers Nash AI An…" at bounding box center [635, 372] width 1271 height 745
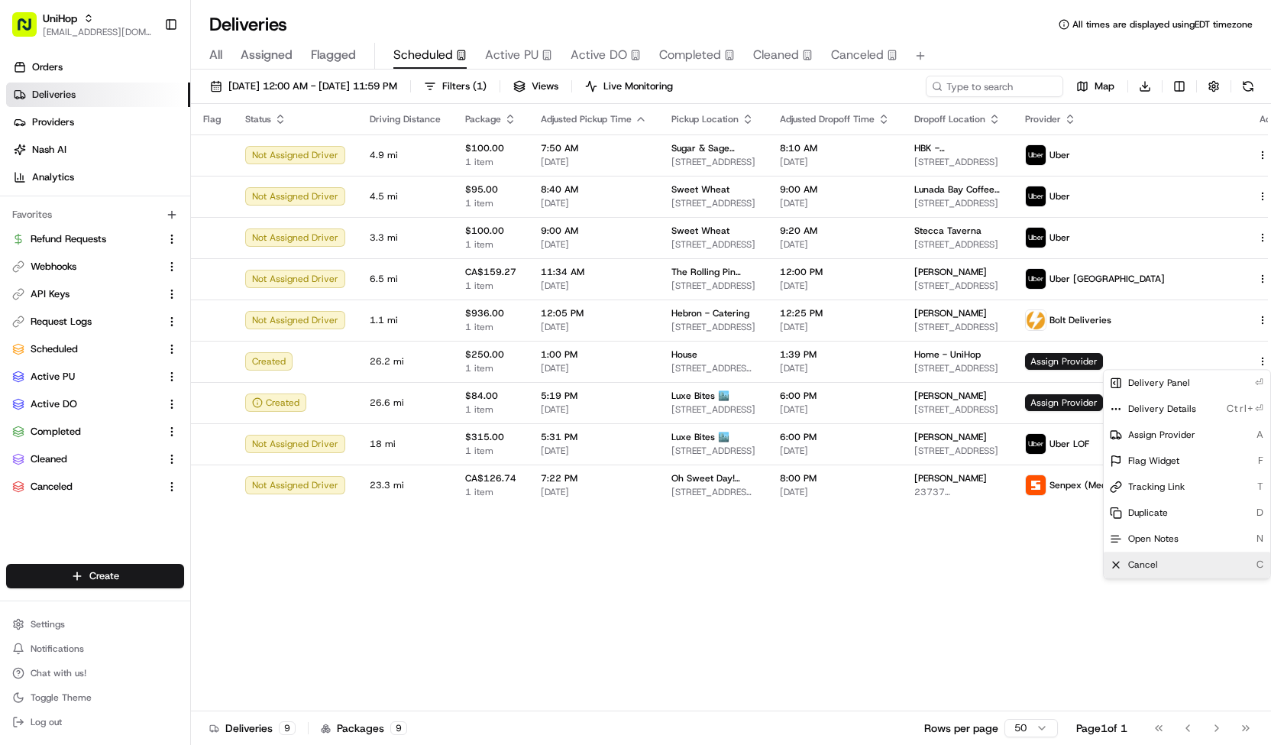
click at [1160, 568] on div "Cancel C" at bounding box center [1187, 565] width 167 height 26
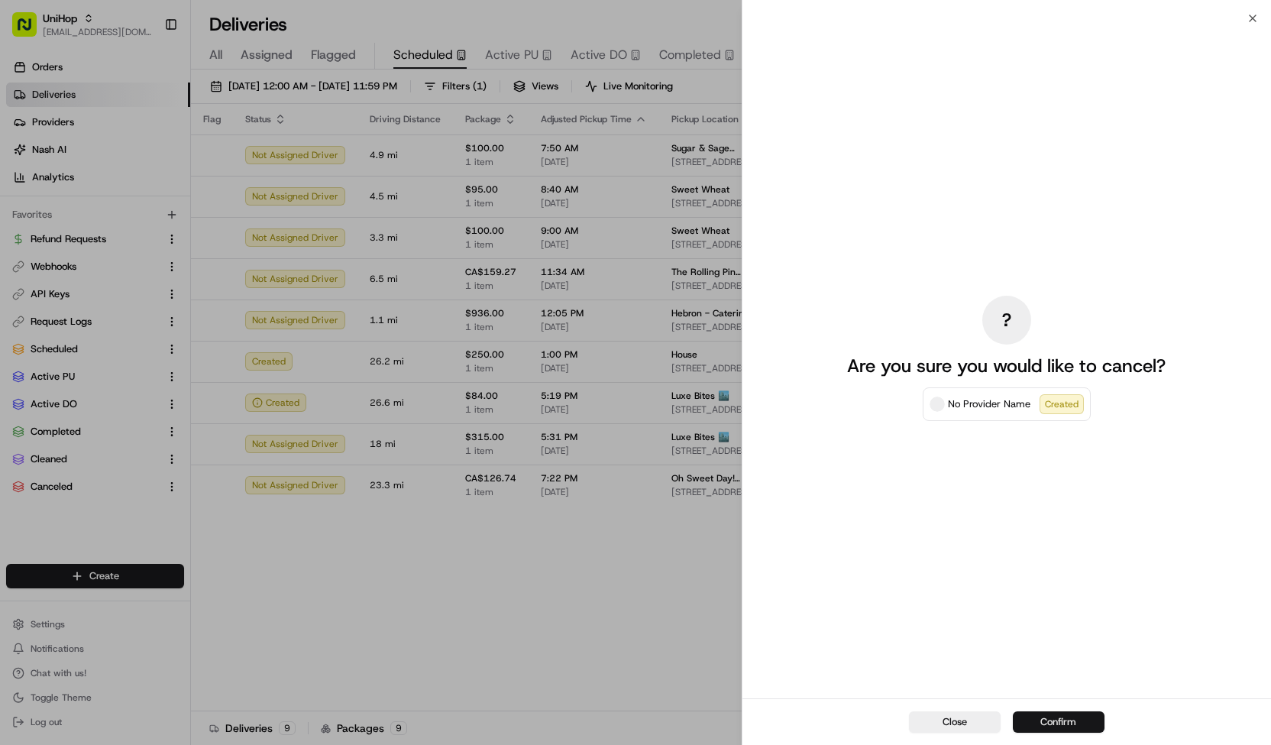
click at [1030, 731] on button "Confirm" at bounding box center [1059, 721] width 92 height 21
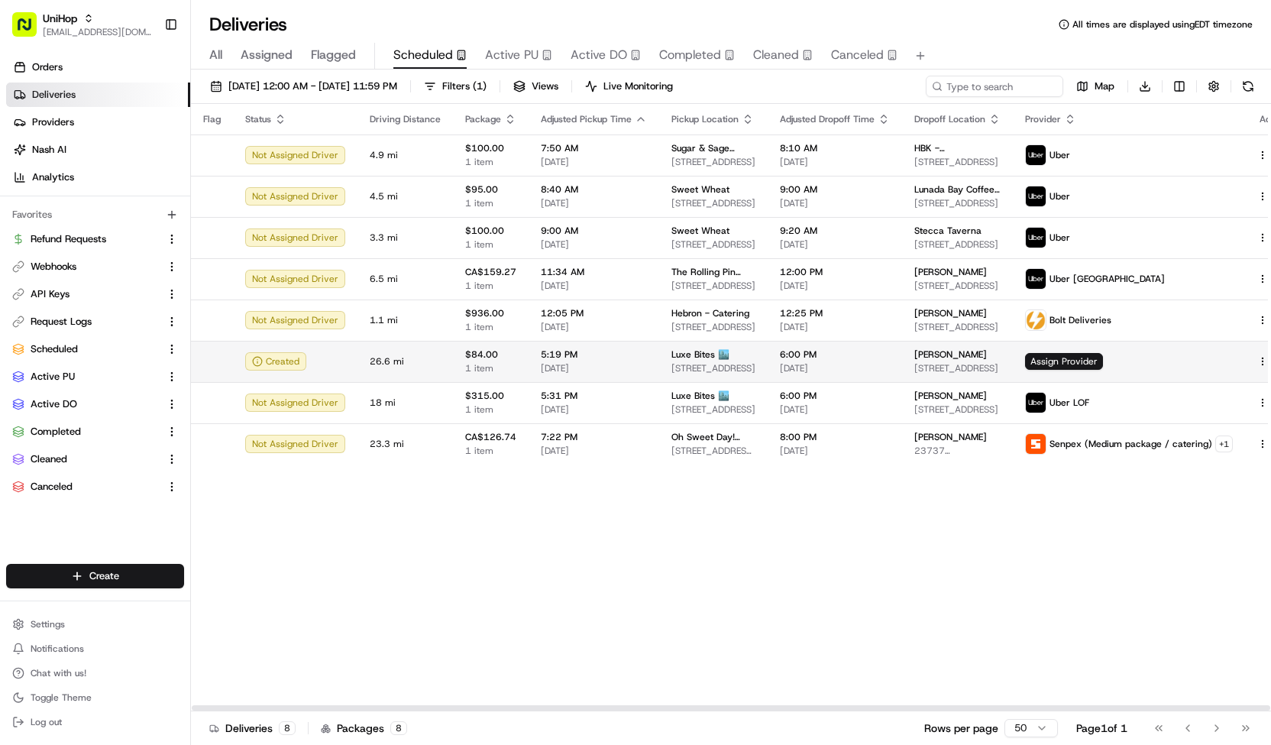
click at [659, 361] on td "Luxe Bites 🏙️ 3317 N Mission Rd k1, Los Angeles, CA 90031, USA" at bounding box center [713, 361] width 108 height 41
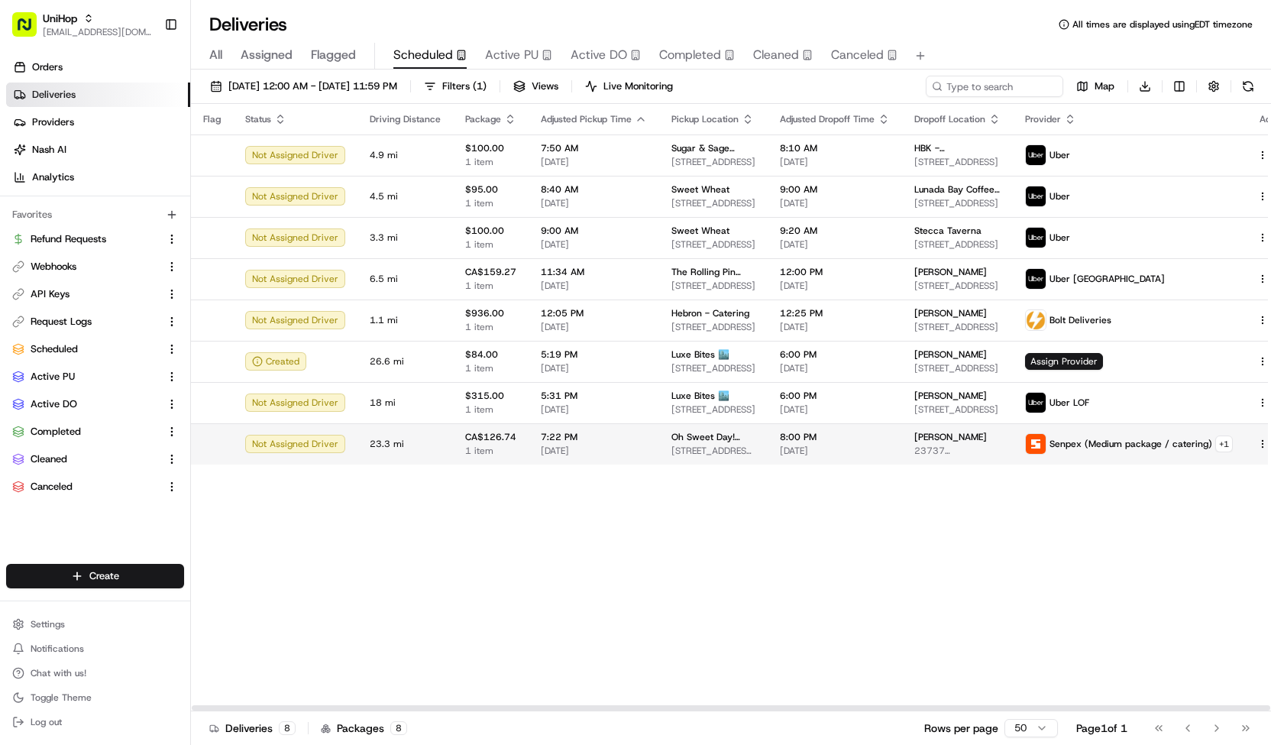
click at [608, 442] on span "7:22 PM" at bounding box center [594, 437] width 106 height 12
click at [511, 65] on button "Active PU" at bounding box center [518, 56] width 67 height 26
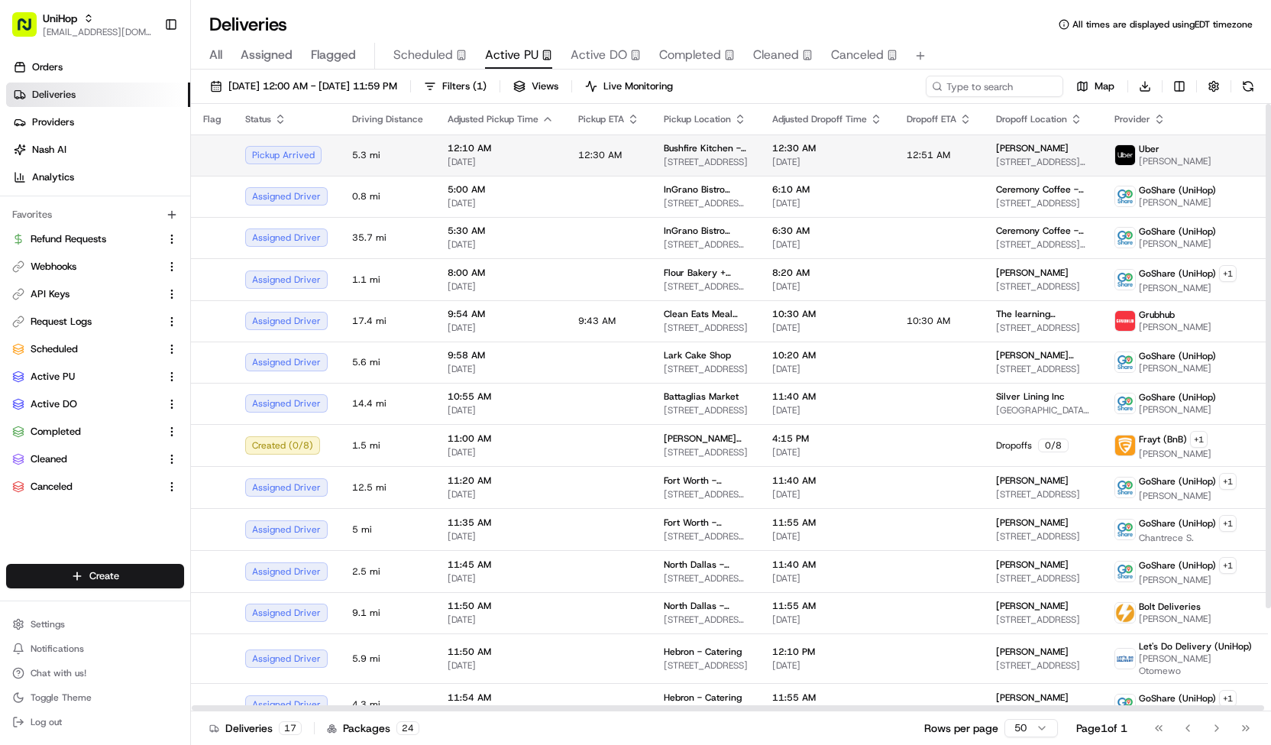
click at [634, 162] on td "12:30 AM" at bounding box center [609, 154] width 86 height 41
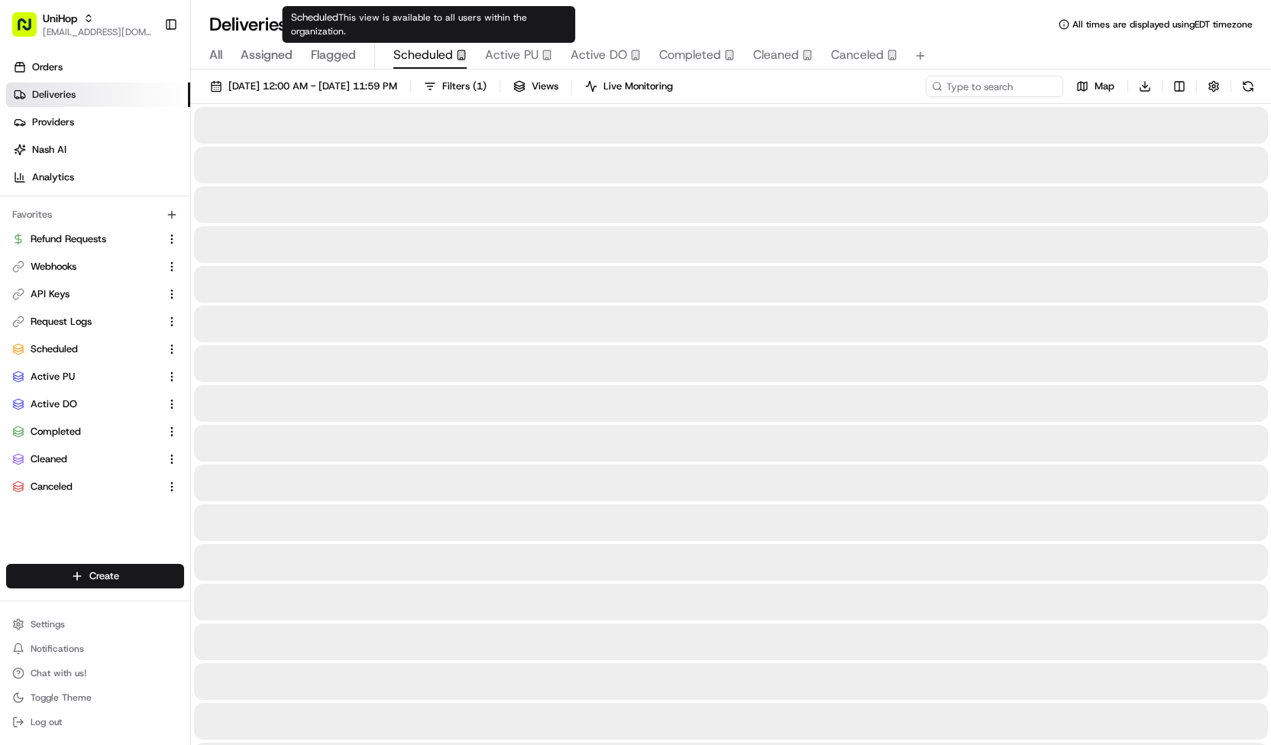
click at [443, 60] on span "Scheduled" at bounding box center [423, 55] width 60 height 18
click at [505, 52] on span "Active PU" at bounding box center [511, 55] width 53 height 18
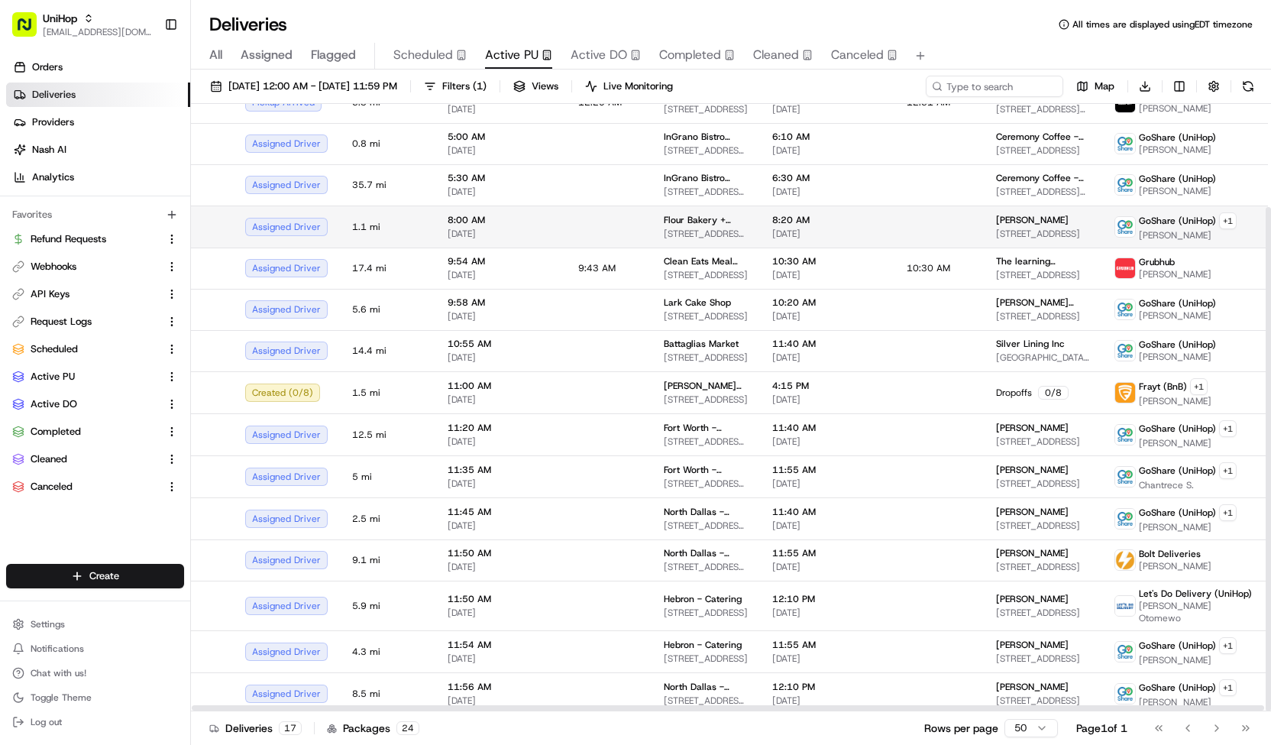
scroll to position [124, 0]
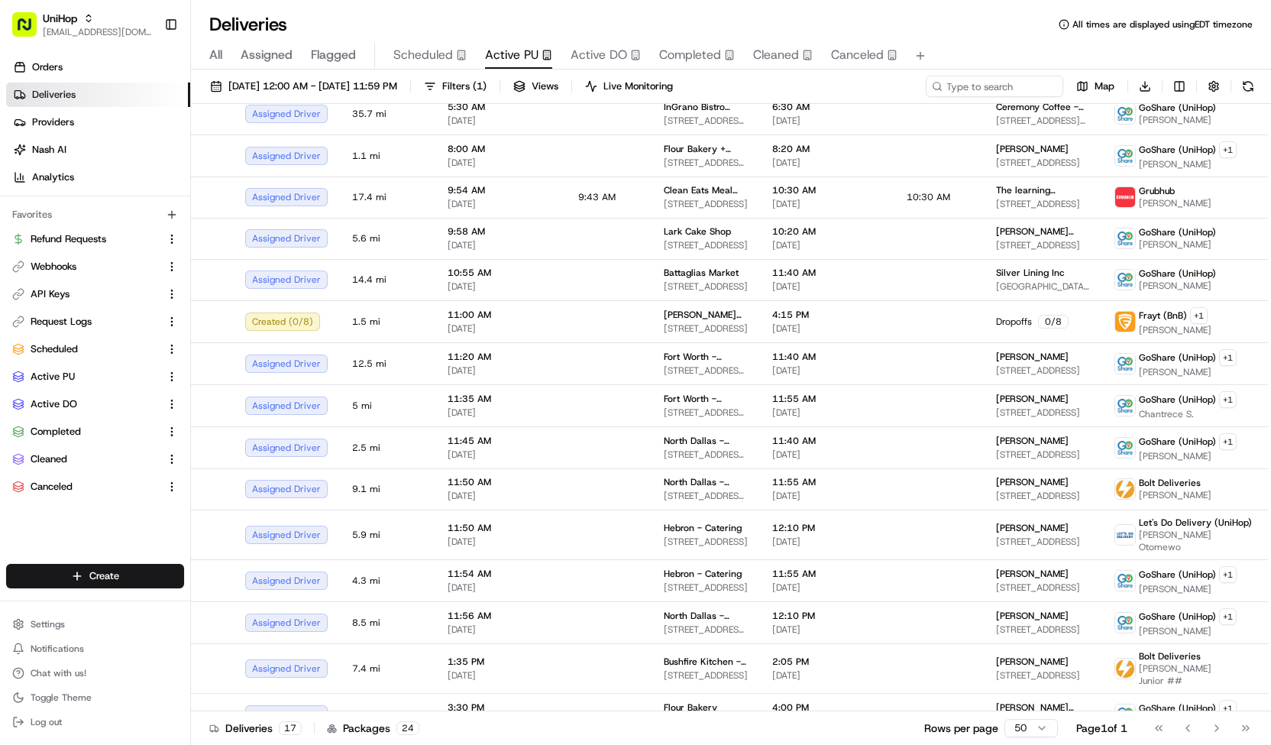
click at [1017, 73] on div "Aug 21 2025 12:00 AM - Aug 21 2025 11:59 PM Filters ( 1 ) Views Live Monitoring…" at bounding box center [731, 409] width 1080 height 678
click at [1014, 81] on input at bounding box center [971, 86] width 183 height 21
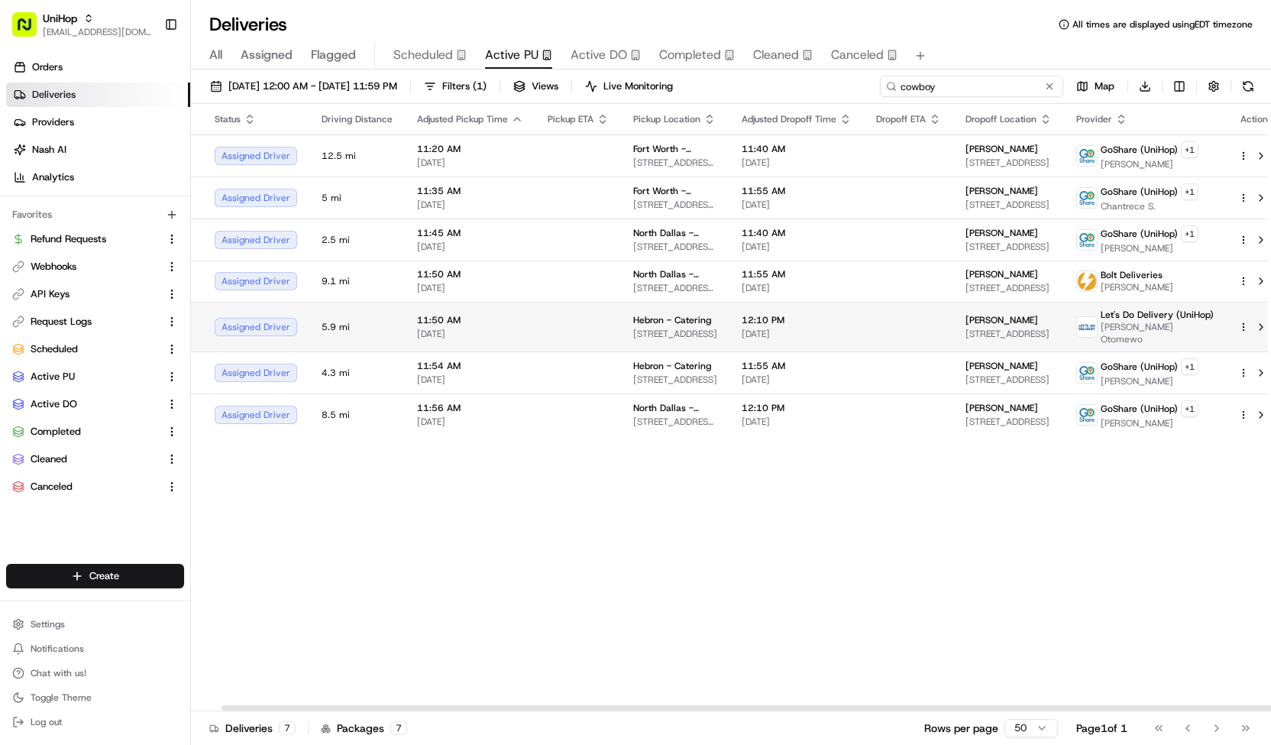
type input "cowboy"
click at [539, 320] on td at bounding box center [579, 327] width 86 height 50
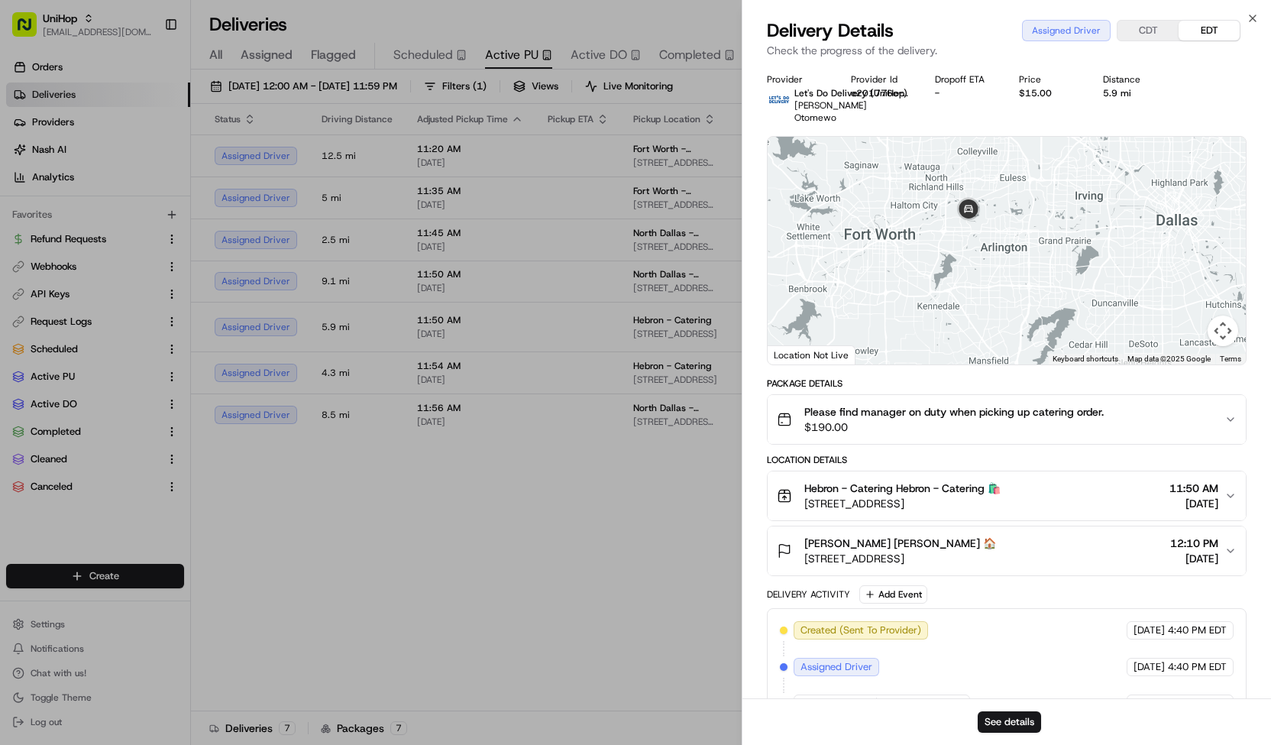
drag, startPoint x: 929, startPoint y: 329, endPoint x: 992, endPoint y: 195, distance: 147.7
click at [992, 195] on div at bounding box center [1007, 251] width 478 height 228
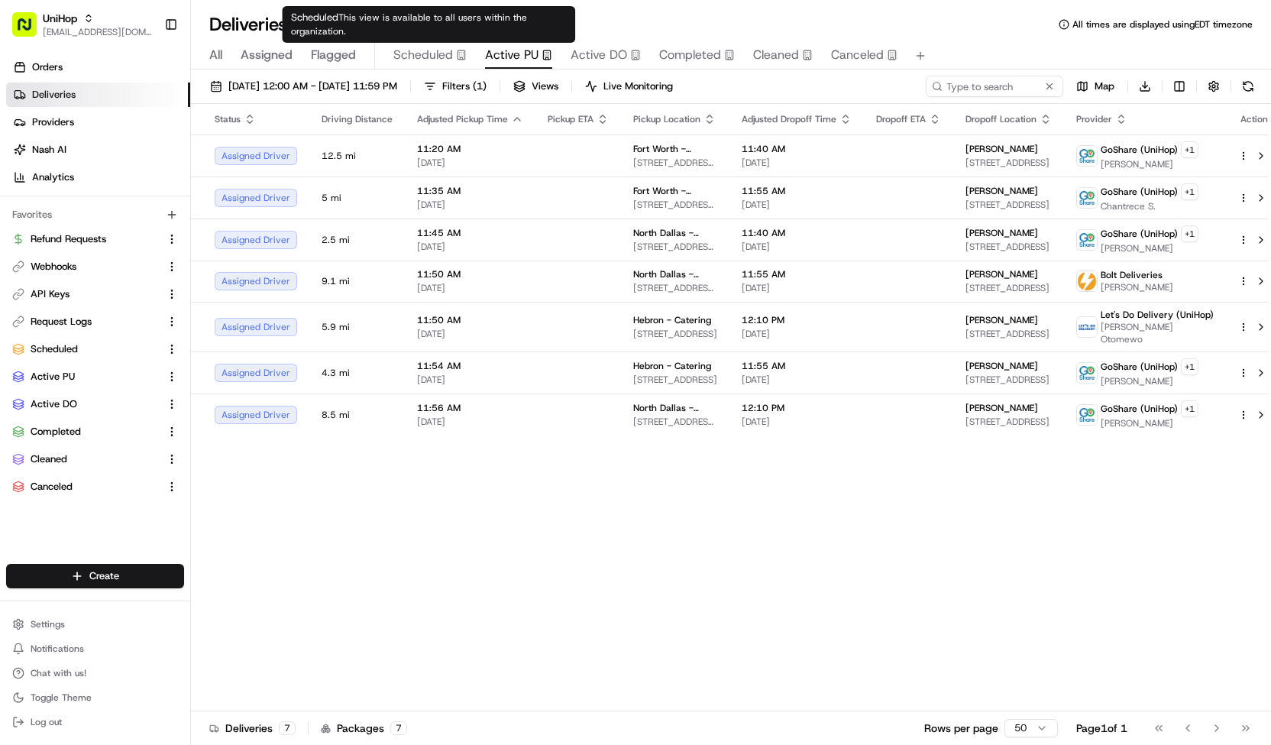
click at [403, 54] on span "Scheduled" at bounding box center [423, 55] width 60 height 18
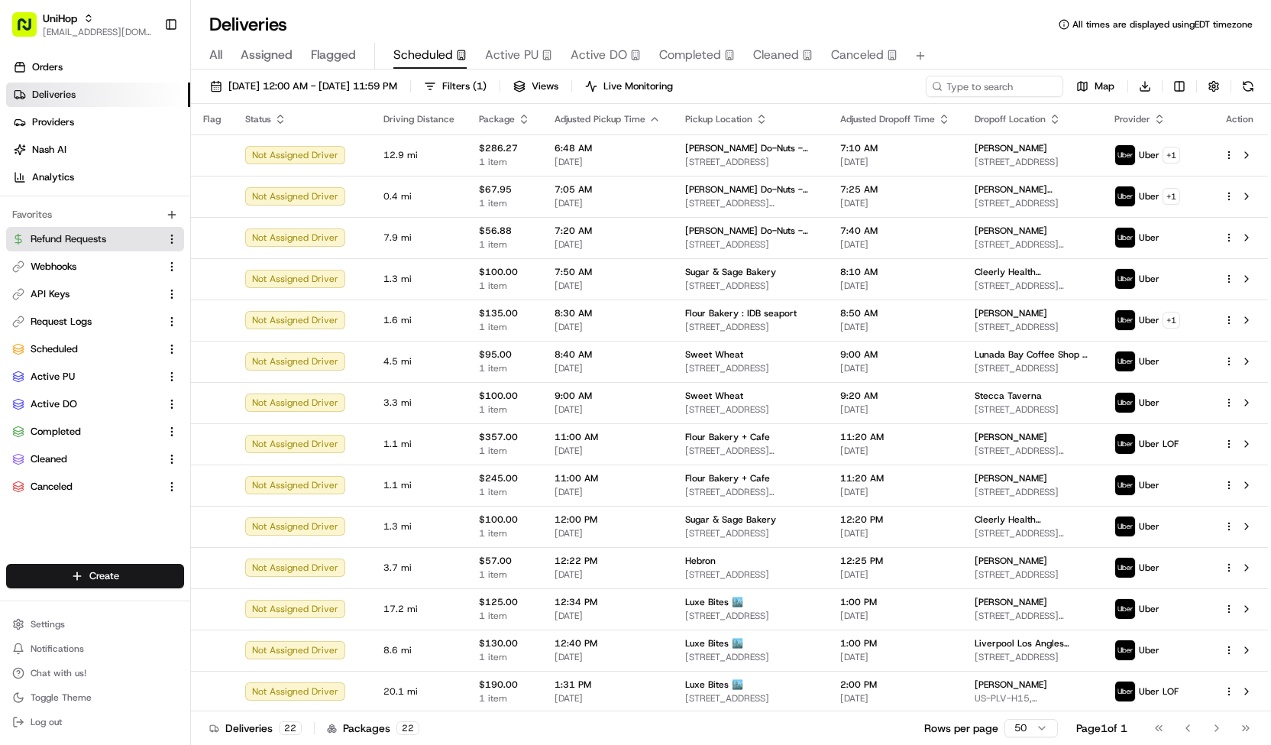
click at [113, 243] on link "Refund Requests" at bounding box center [85, 239] width 147 height 14
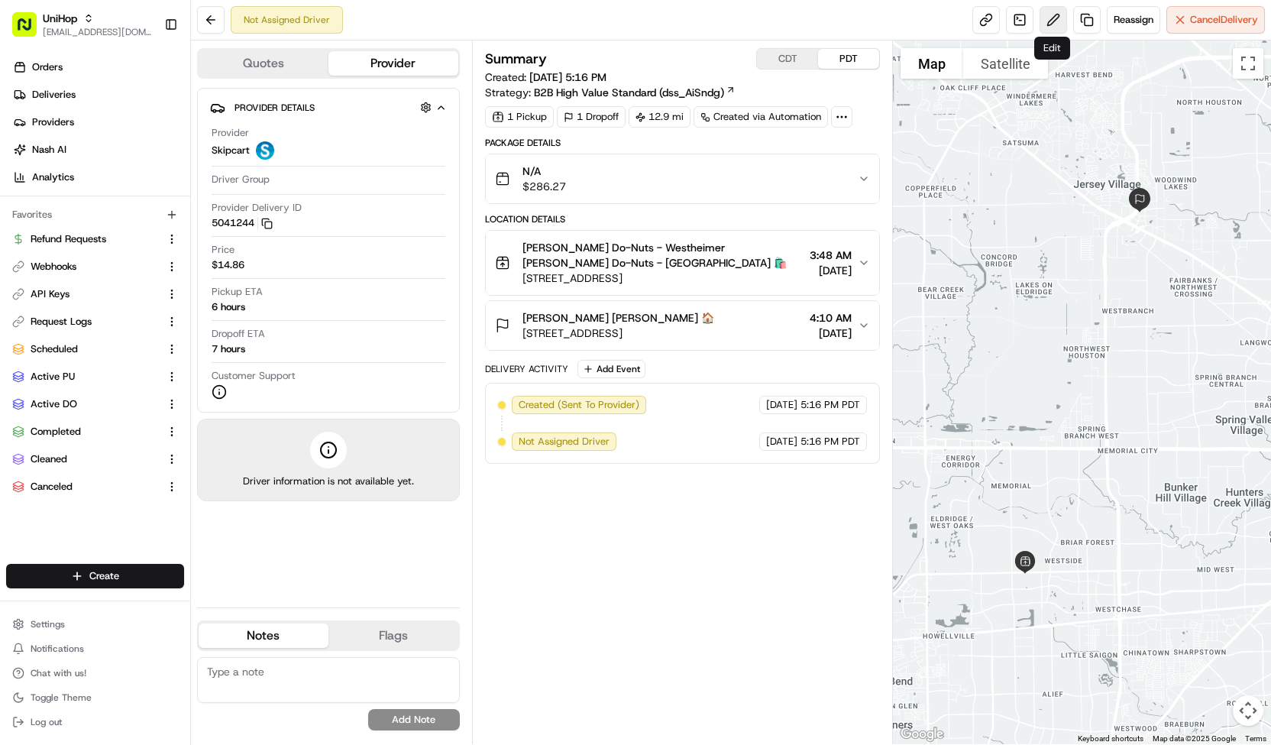
click at [1047, 22] on button at bounding box center [1054, 20] width 28 height 28
click at [1124, 28] on button "Reassign" at bounding box center [1133, 20] width 53 height 28
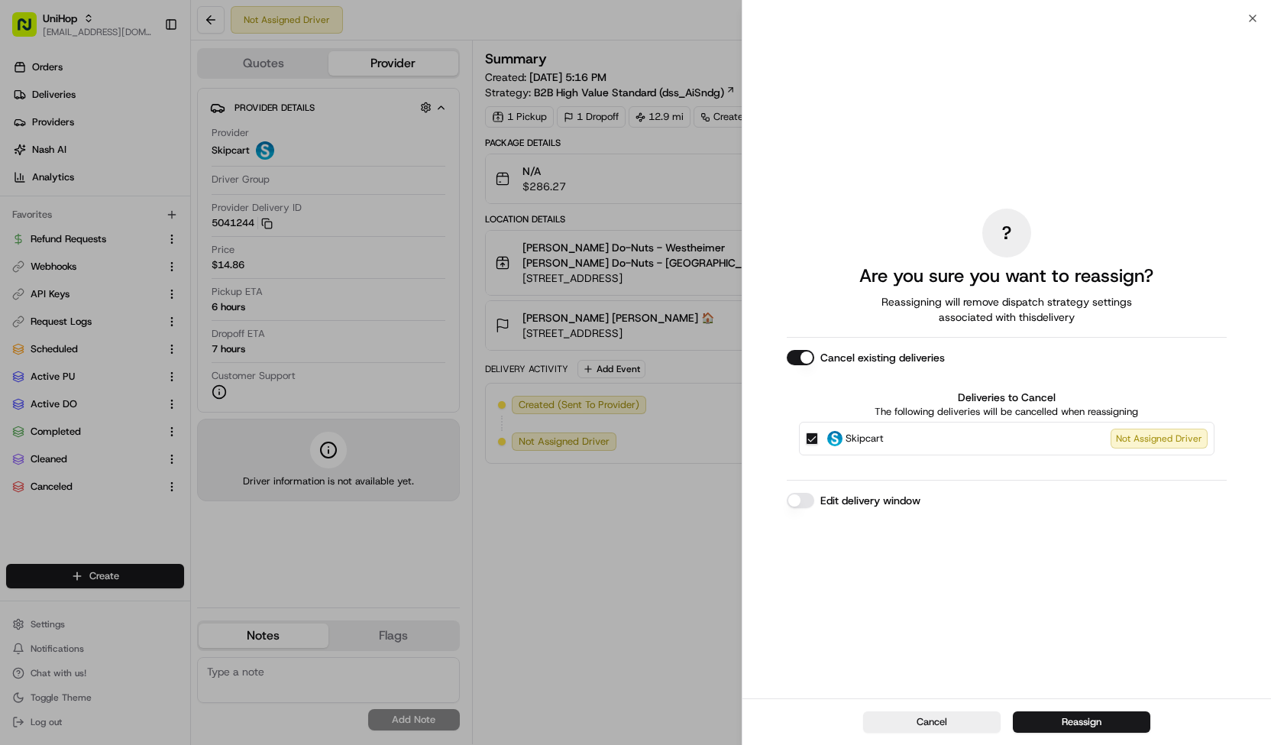
click at [882, 443] on span "Skipcart" at bounding box center [865, 438] width 38 height 15
click at [818, 443] on button "Skipcart Not Assigned Driver" at bounding box center [812, 438] width 12 height 12
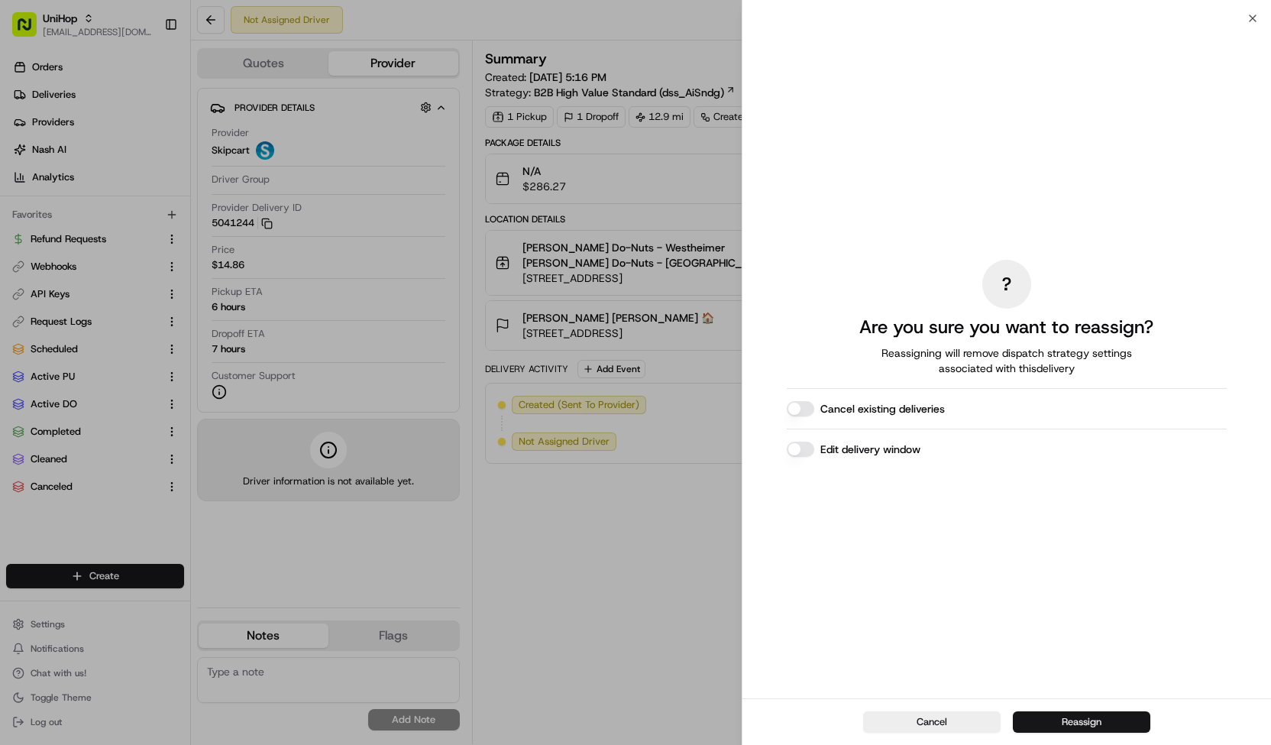
click at [1047, 727] on button "Reassign" at bounding box center [1082, 721] width 138 height 21
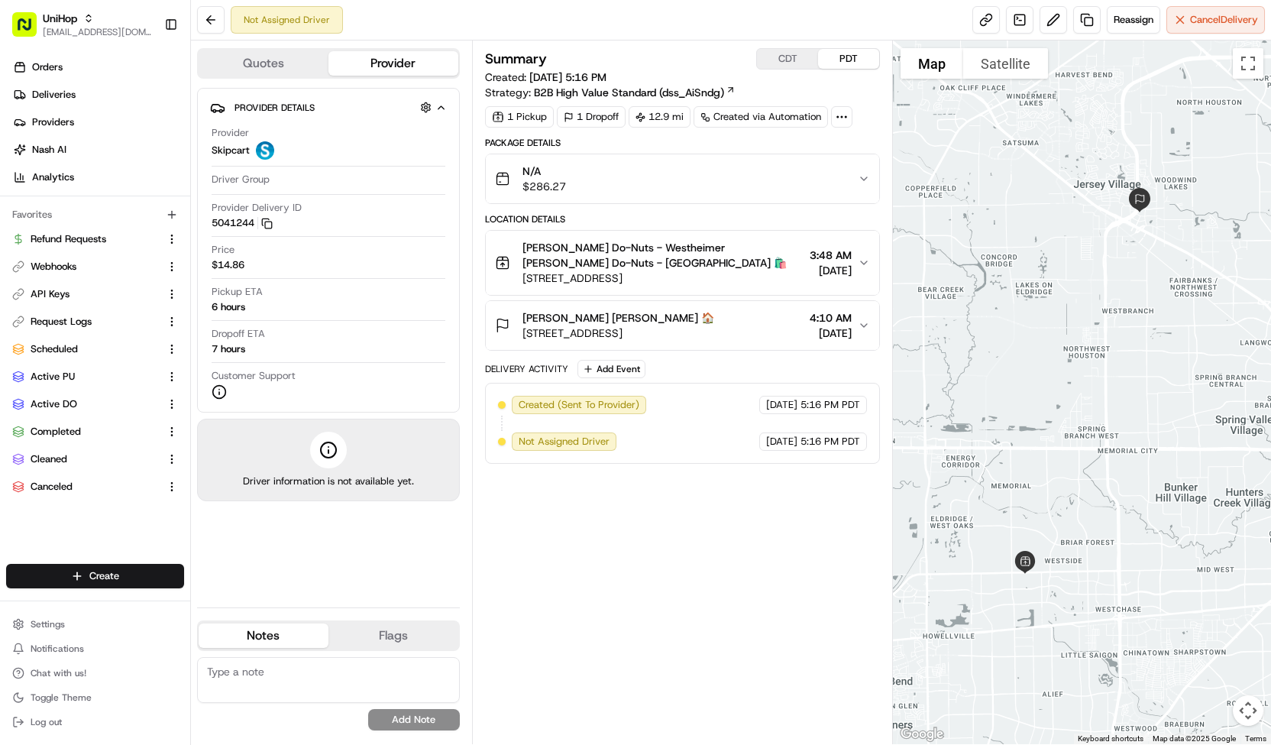
click at [724, 173] on div "N/A $286.27" at bounding box center [676, 178] width 363 height 31
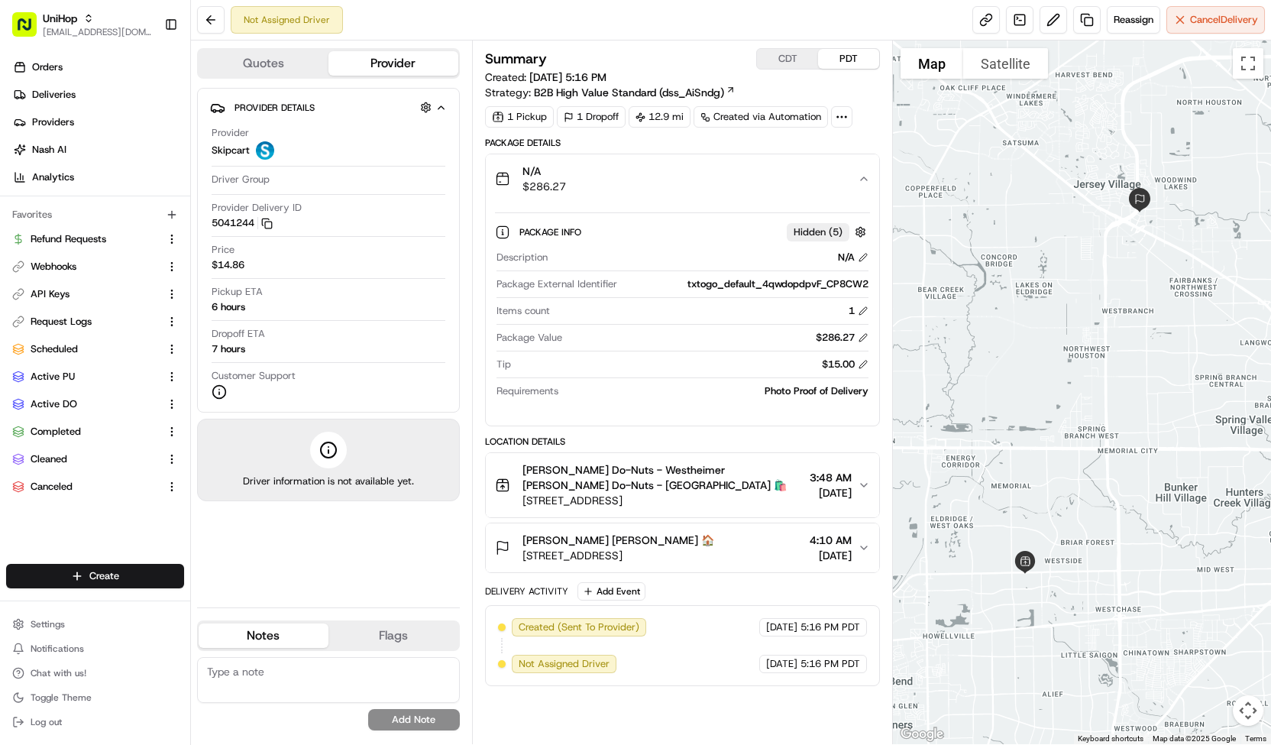
click at [724, 173] on div "N/A $286.27" at bounding box center [676, 178] width 363 height 31
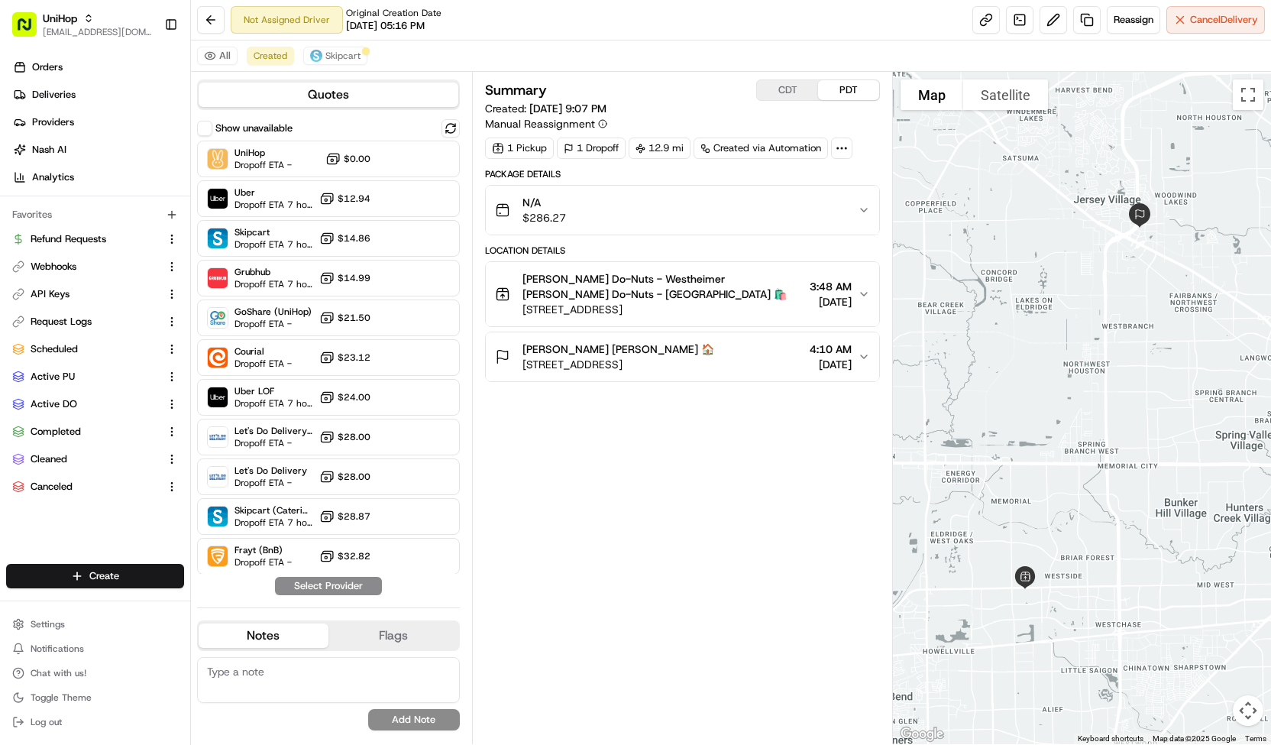
click at [801, 204] on div "N/A $286.27" at bounding box center [676, 210] width 363 height 31
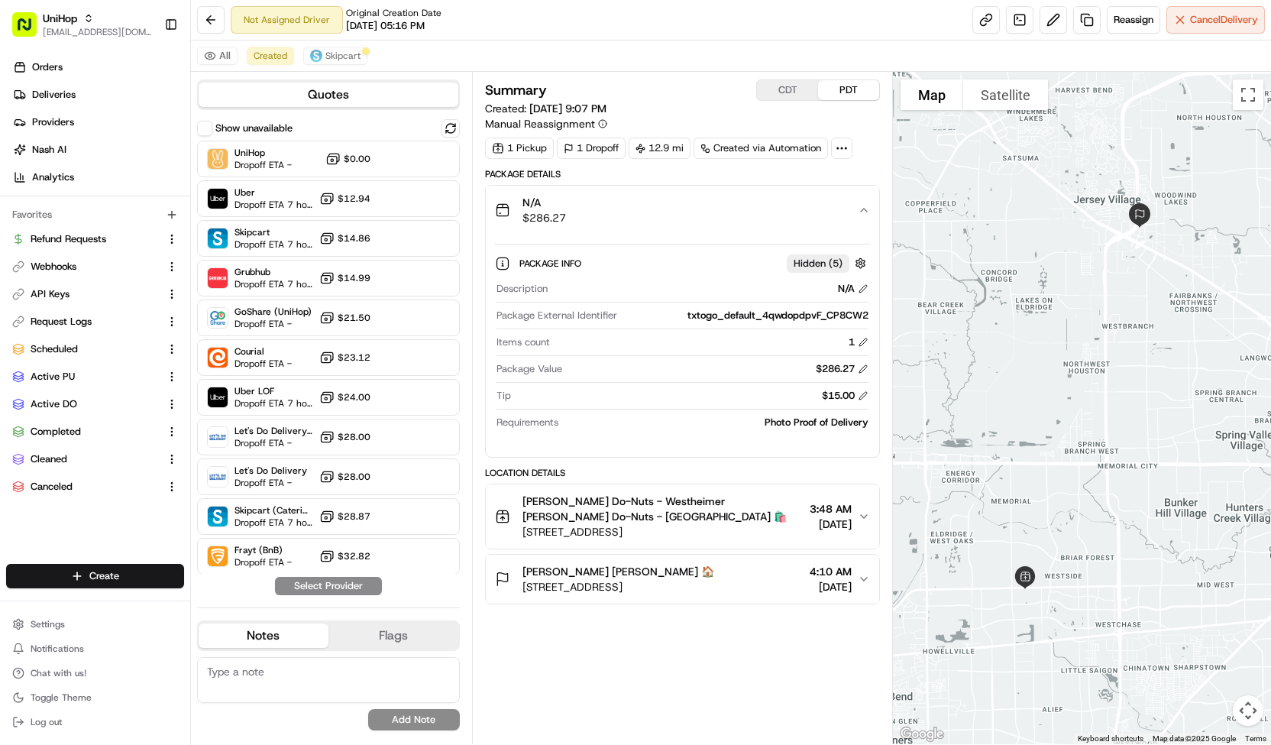
click at [846, 315] on div "txtogo_default_4qwdopdpvF_CP8CW2" at bounding box center [745, 316] width 245 height 14
drag, startPoint x: 828, startPoint y: 314, endPoint x: 874, endPoint y: 314, distance: 45.8
click at [874, 314] on div "Package Info Hidden ( 5 ) Description N/A Package External Identifier txtogo_de…" at bounding box center [682, 340] width 393 height 210
copy div "CP8CW2"
click at [1047, 13] on button at bounding box center [1054, 20] width 28 height 28
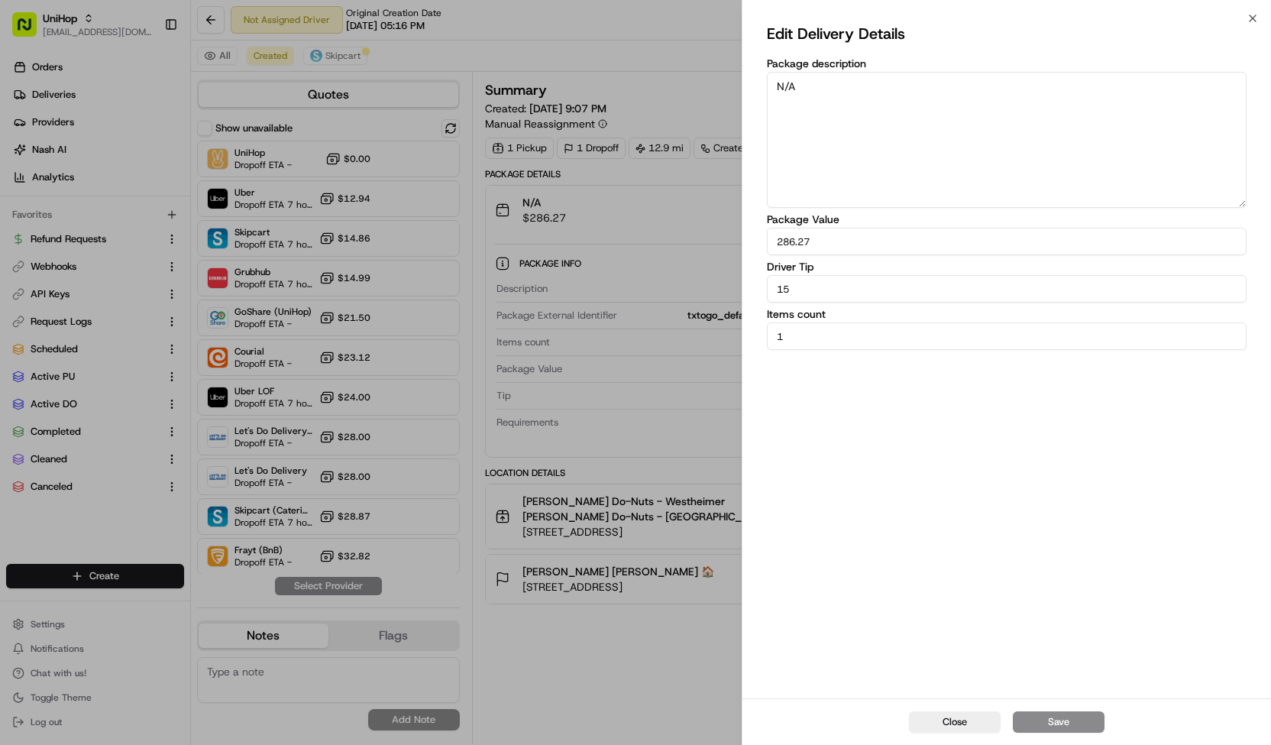
click at [950, 151] on textarea "N/A" at bounding box center [1007, 140] width 480 height 136
paste textarea "CP8CW2"
type textarea "CP8CW2"
click at [1045, 720] on button "Save" at bounding box center [1059, 721] width 92 height 21
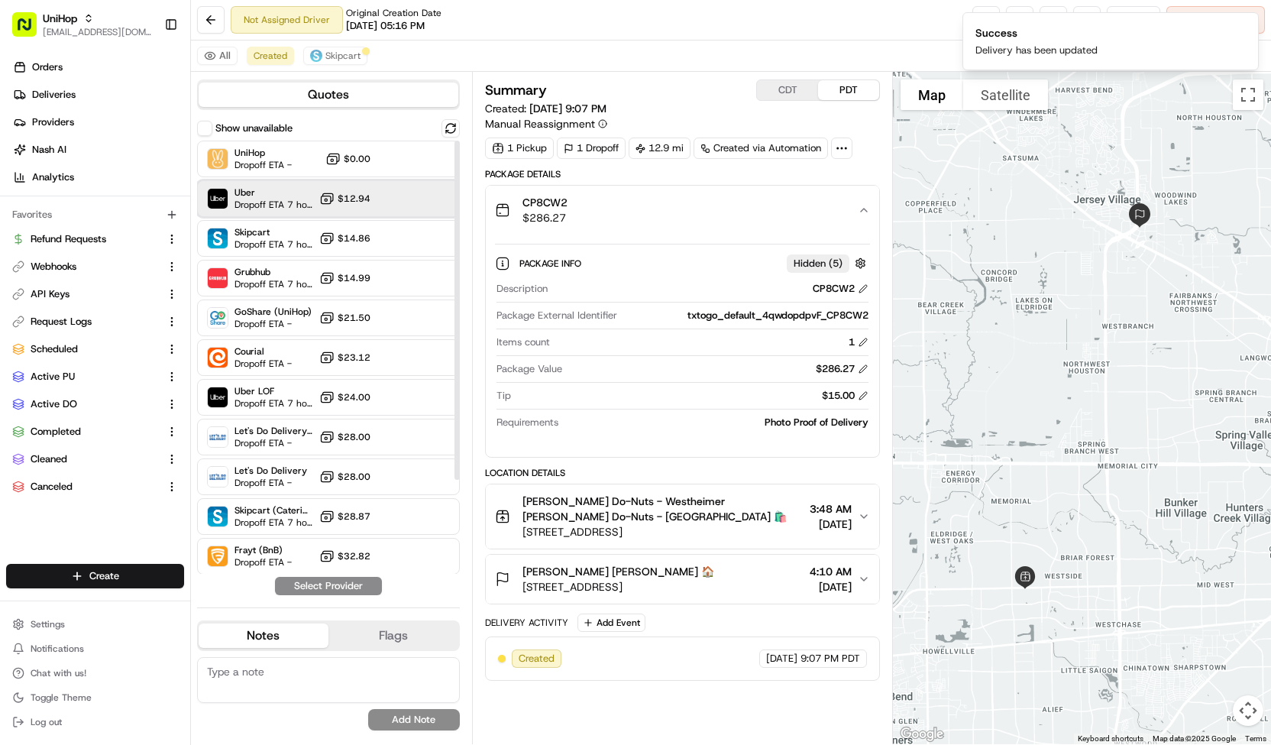
click at [416, 206] on div at bounding box center [413, 198] width 18 height 18
click at [379, 590] on button "Assign Provider" at bounding box center [328, 586] width 108 height 18
click at [335, 47] on button "Skipcart" at bounding box center [335, 56] width 64 height 18
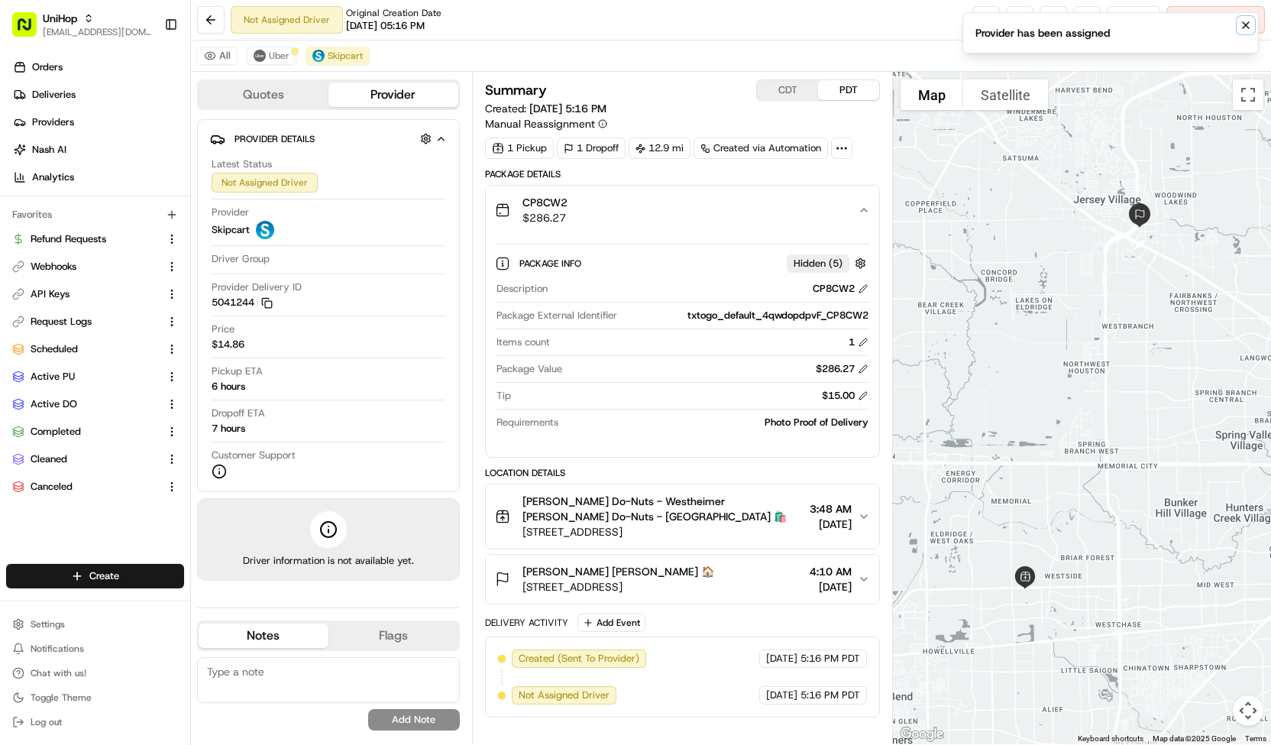
click at [1241, 18] on button "Notifications (F8)" at bounding box center [1246, 25] width 18 height 18
click at [1241, 18] on span "Cancel Delivery" at bounding box center [1224, 20] width 68 height 14
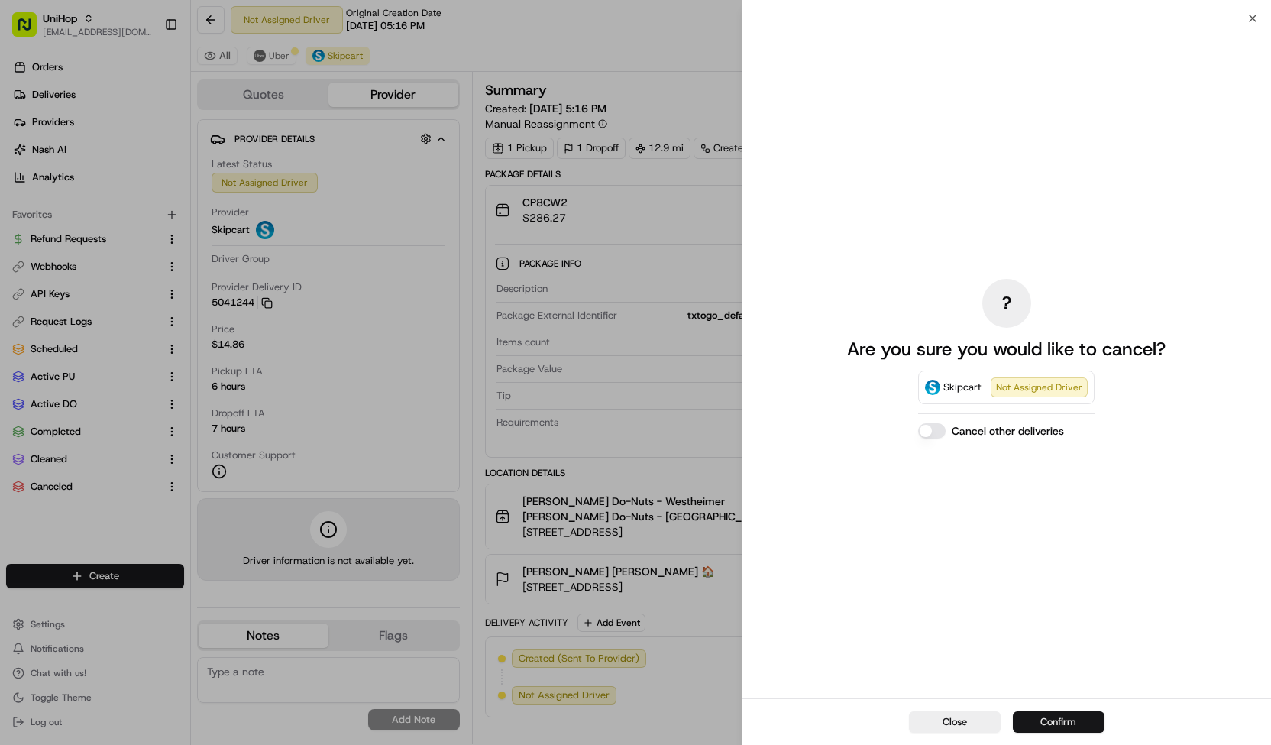
click at [1063, 720] on button "Confirm" at bounding box center [1059, 721] width 92 height 21
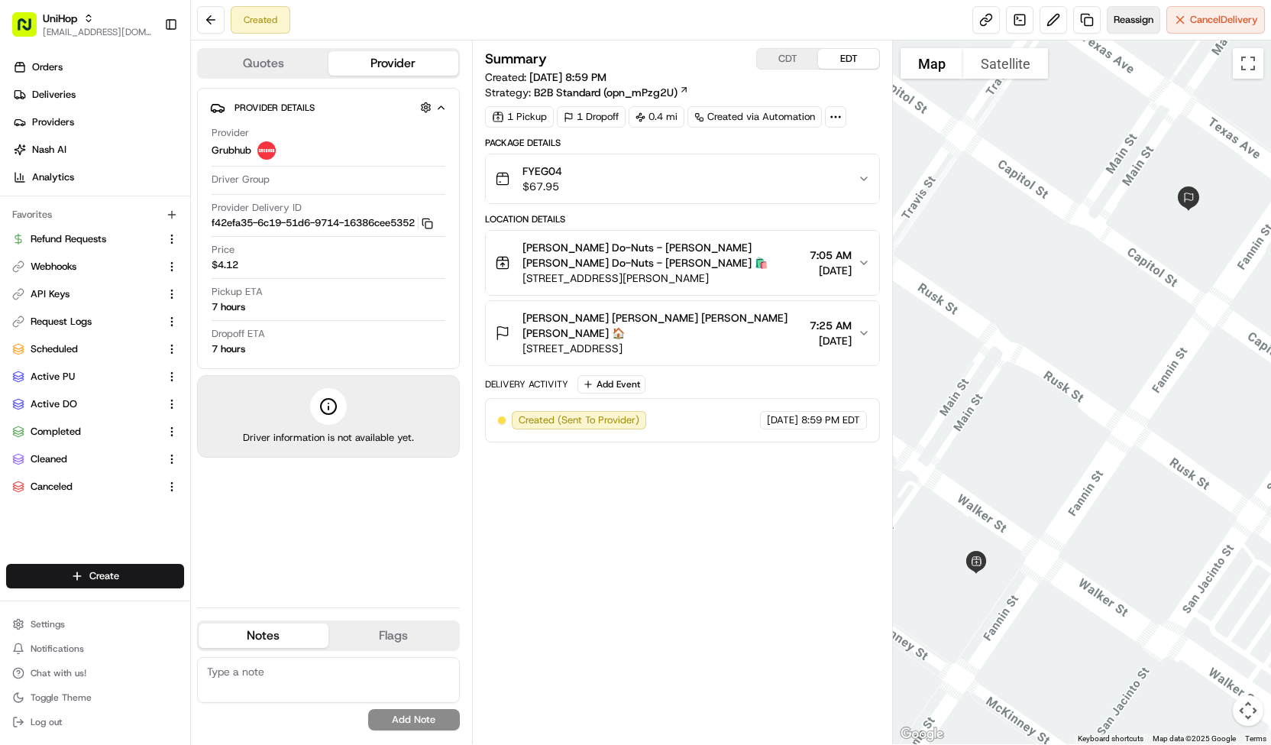
click at [1141, 24] on span "Reassign" at bounding box center [1134, 20] width 40 height 14
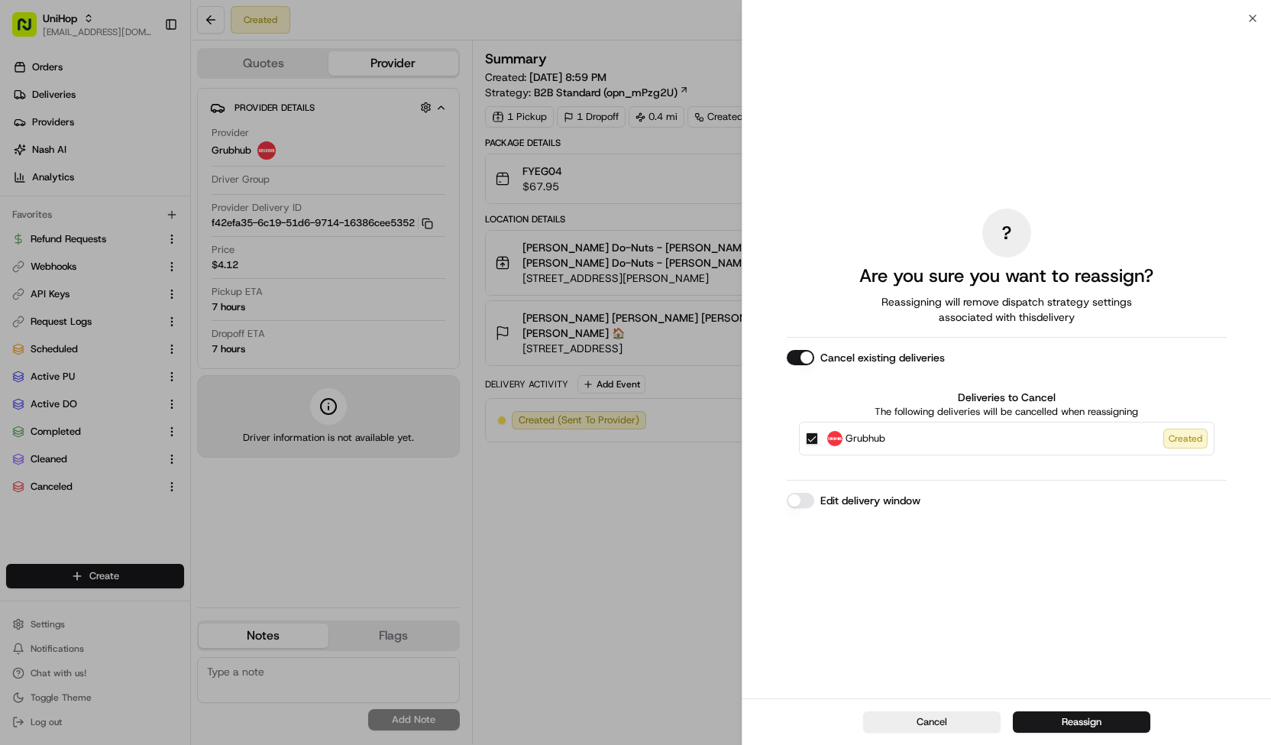
click at [866, 451] on div "Grubhub Created" at bounding box center [1007, 439] width 416 height 34
click at [865, 439] on span "Grubhub" at bounding box center [866, 438] width 40 height 15
click at [818, 439] on button "Grubhub Created" at bounding box center [812, 438] width 12 height 12
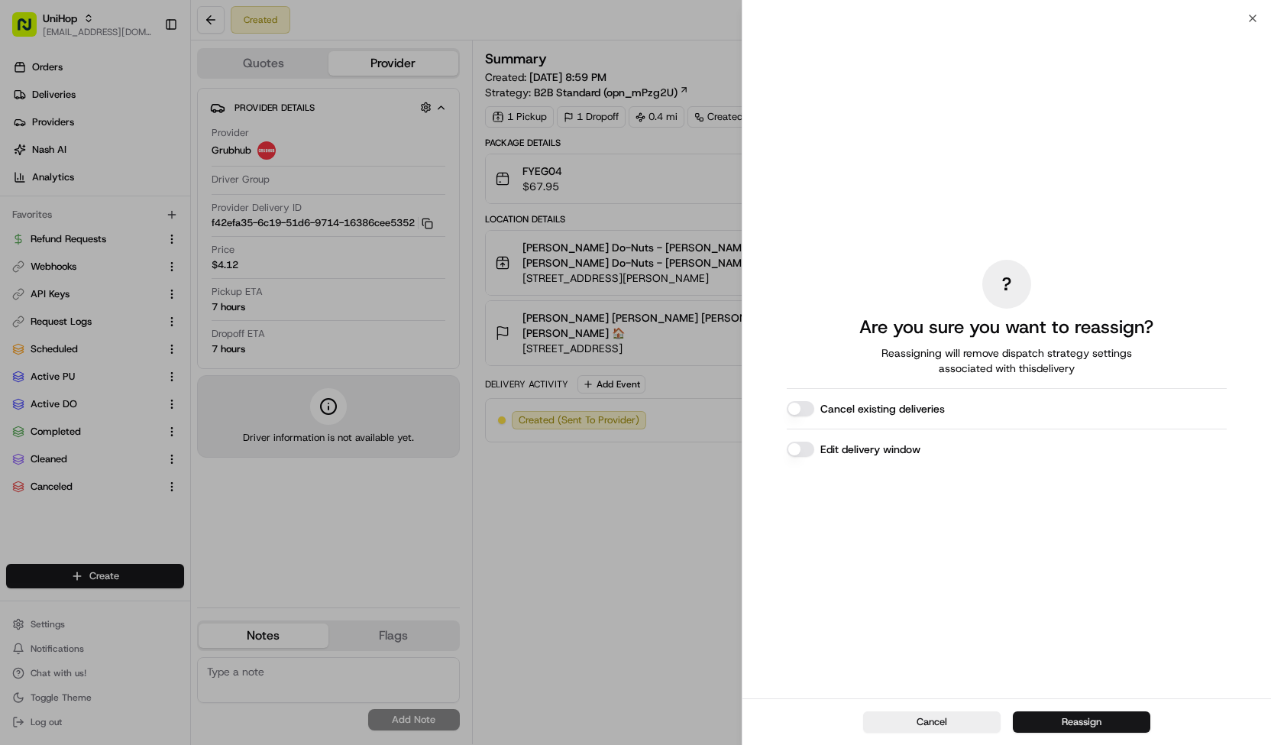
click at [1077, 716] on button "Reassign" at bounding box center [1082, 721] width 138 height 21
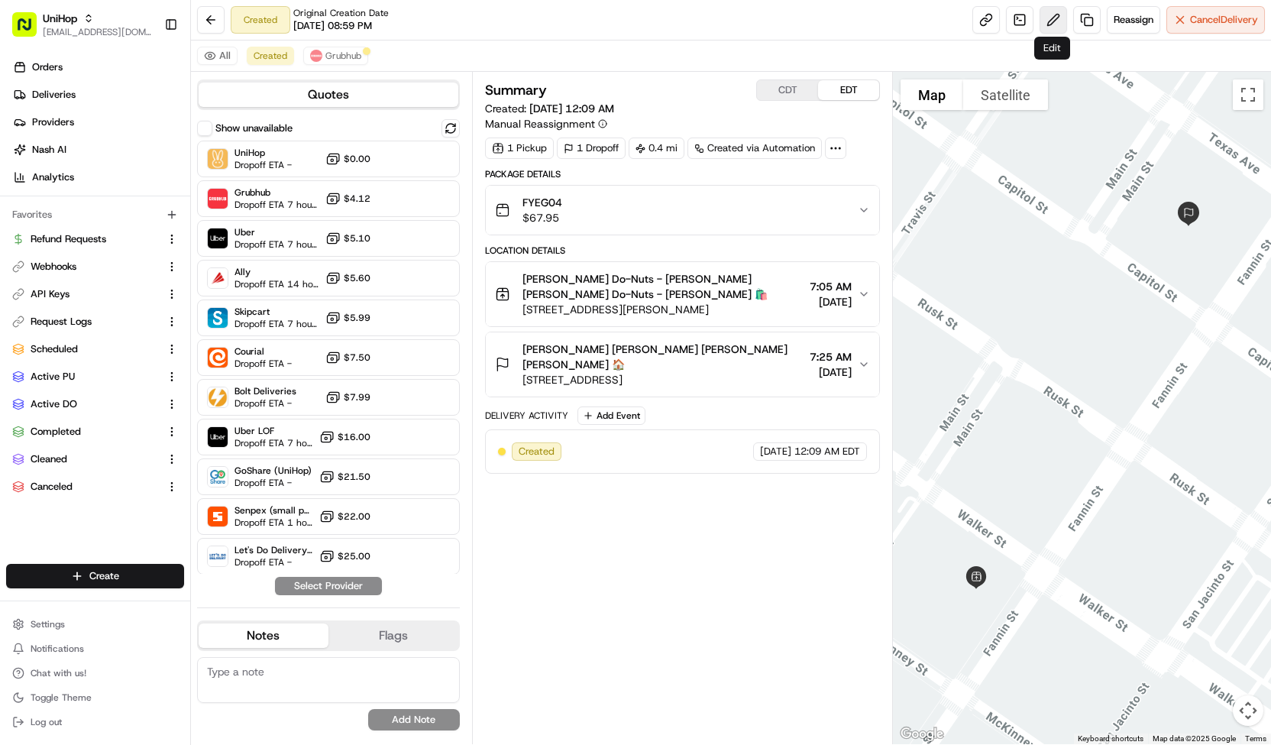
click at [1043, 16] on button at bounding box center [1054, 20] width 28 height 28
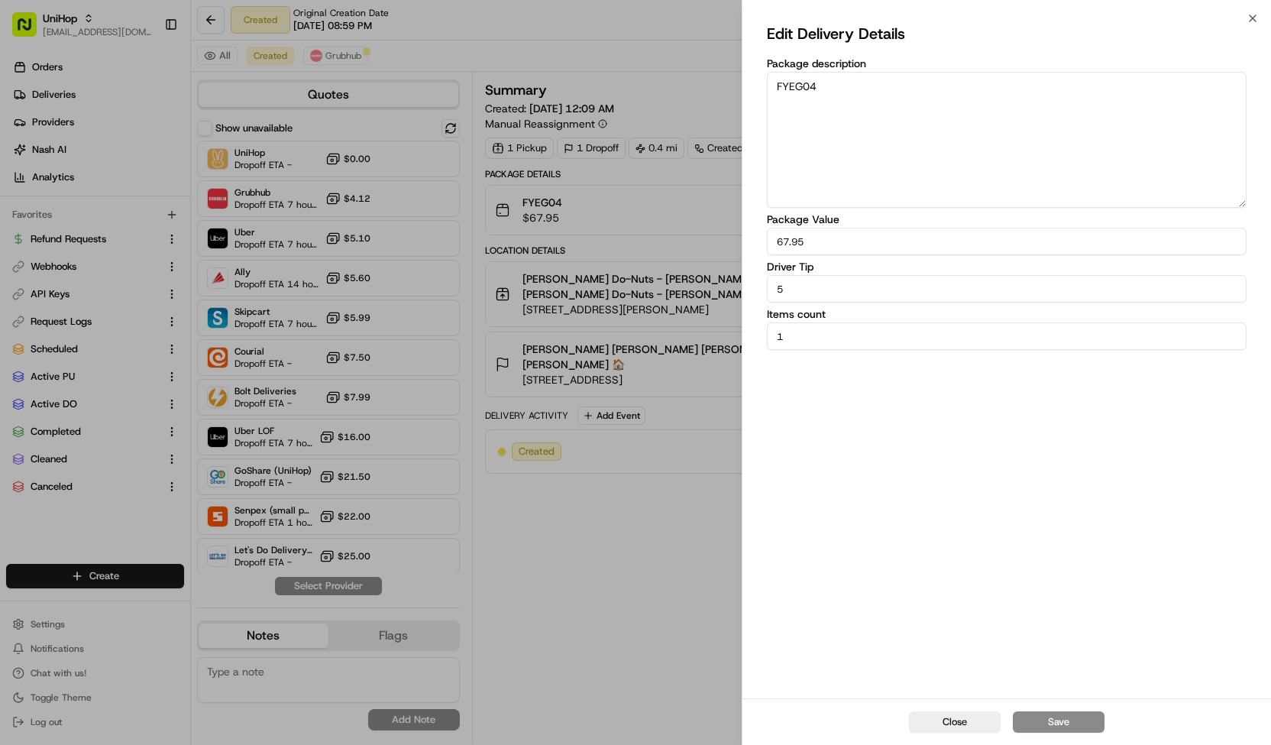
click at [776, 288] on input "5" at bounding box center [1007, 289] width 480 height 28
type input "15"
click at [1034, 723] on button "Save" at bounding box center [1059, 721] width 92 height 21
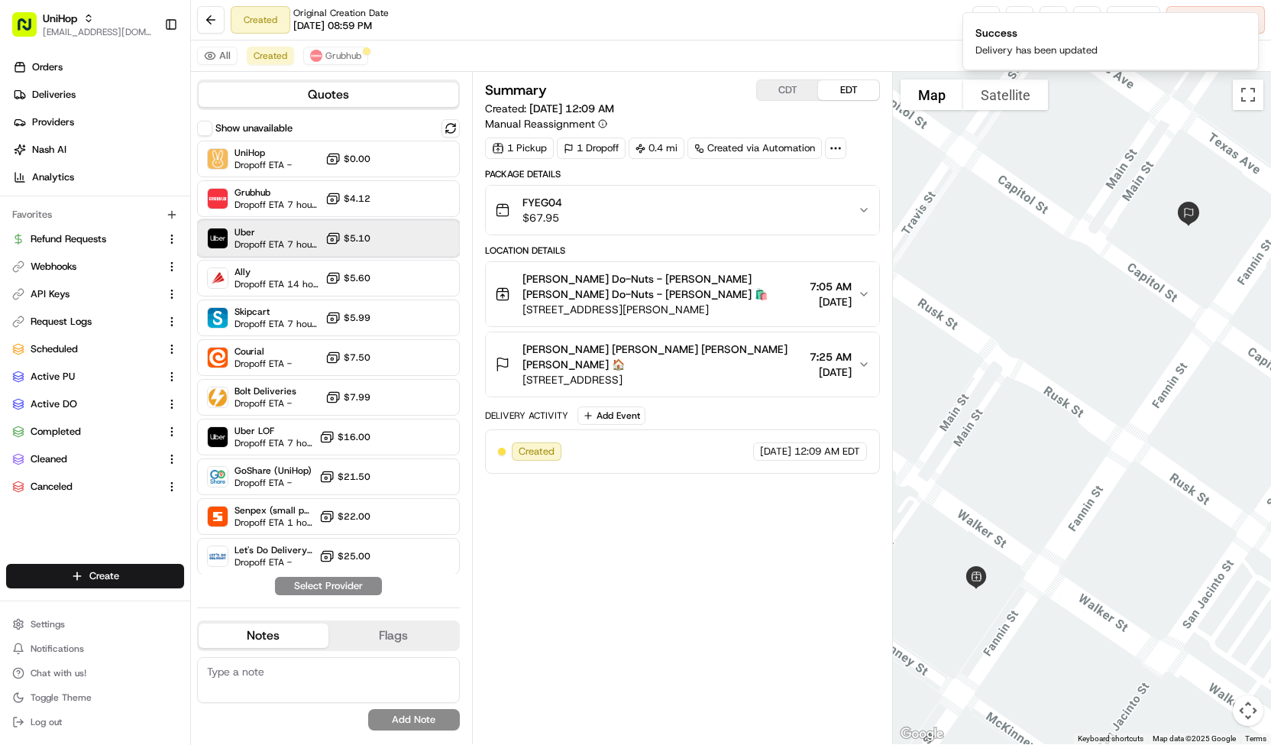
click at [401, 228] on div "Uber Dropoff ETA 7 hours $5.10" at bounding box center [328, 238] width 263 height 37
click at [373, 584] on button "Assign Provider" at bounding box center [328, 586] width 108 height 18
click at [361, 59] on button "Grubhub" at bounding box center [335, 56] width 65 height 18
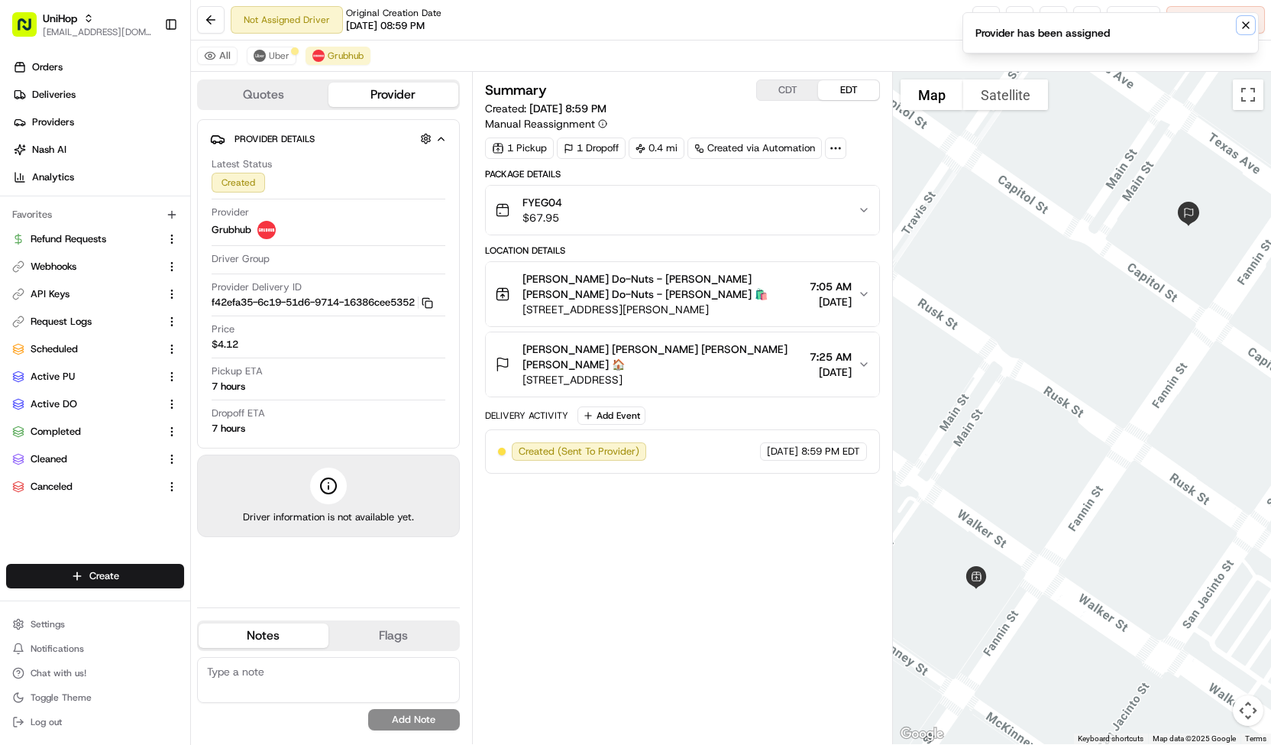
click at [1238, 26] on button "Notifications (F8)" at bounding box center [1246, 25] width 18 height 18
click at [1238, 26] on span "Cancel Delivery" at bounding box center [1224, 20] width 68 height 14
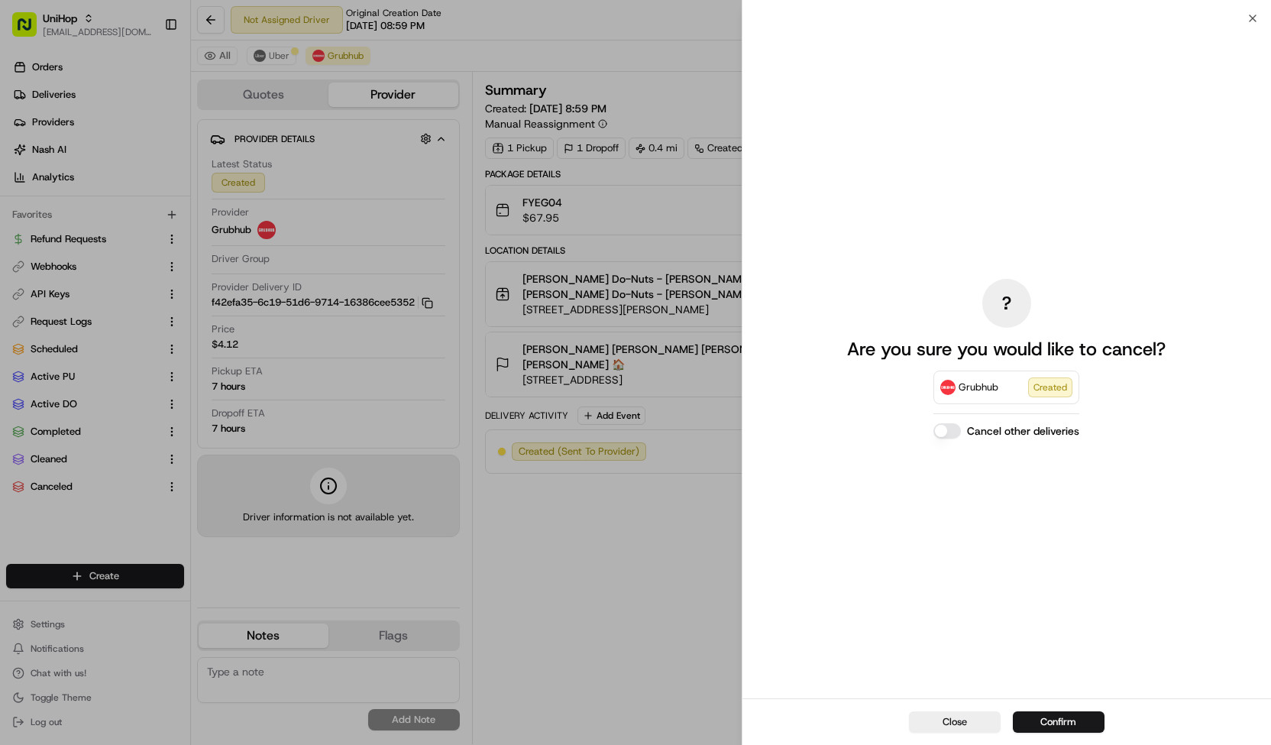
click at [1041, 709] on div "Close Confirm" at bounding box center [1007, 721] width 529 height 47
click at [1038, 717] on button "Confirm" at bounding box center [1059, 721] width 92 height 21
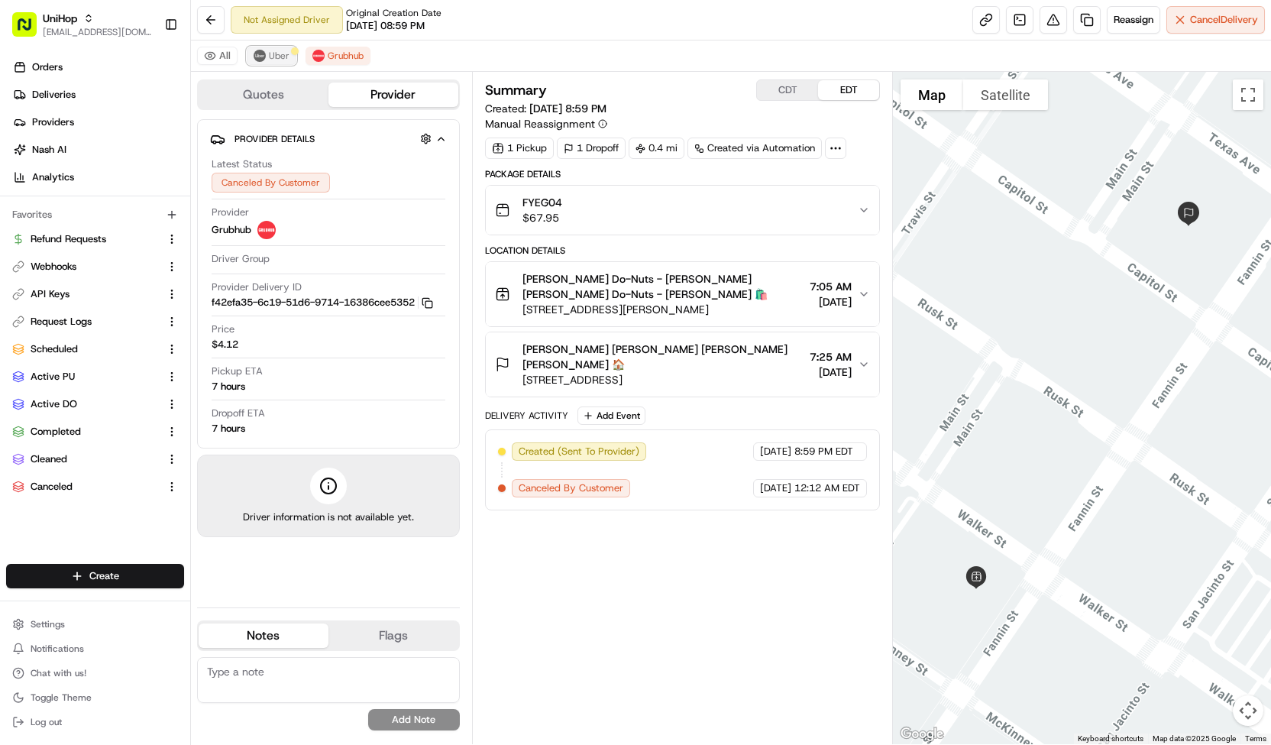
click at [278, 54] on span "Uber" at bounding box center [279, 56] width 21 height 12
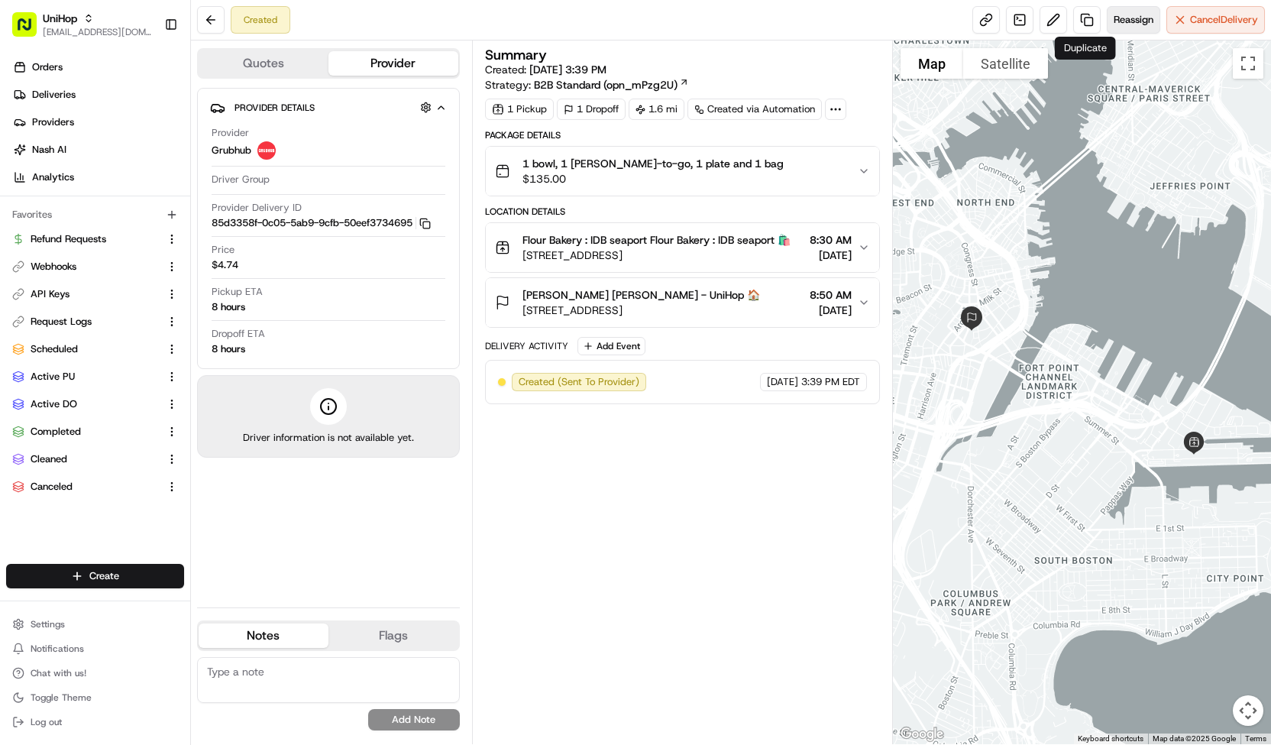
click at [1114, 21] on span "Reassign" at bounding box center [1134, 20] width 40 height 14
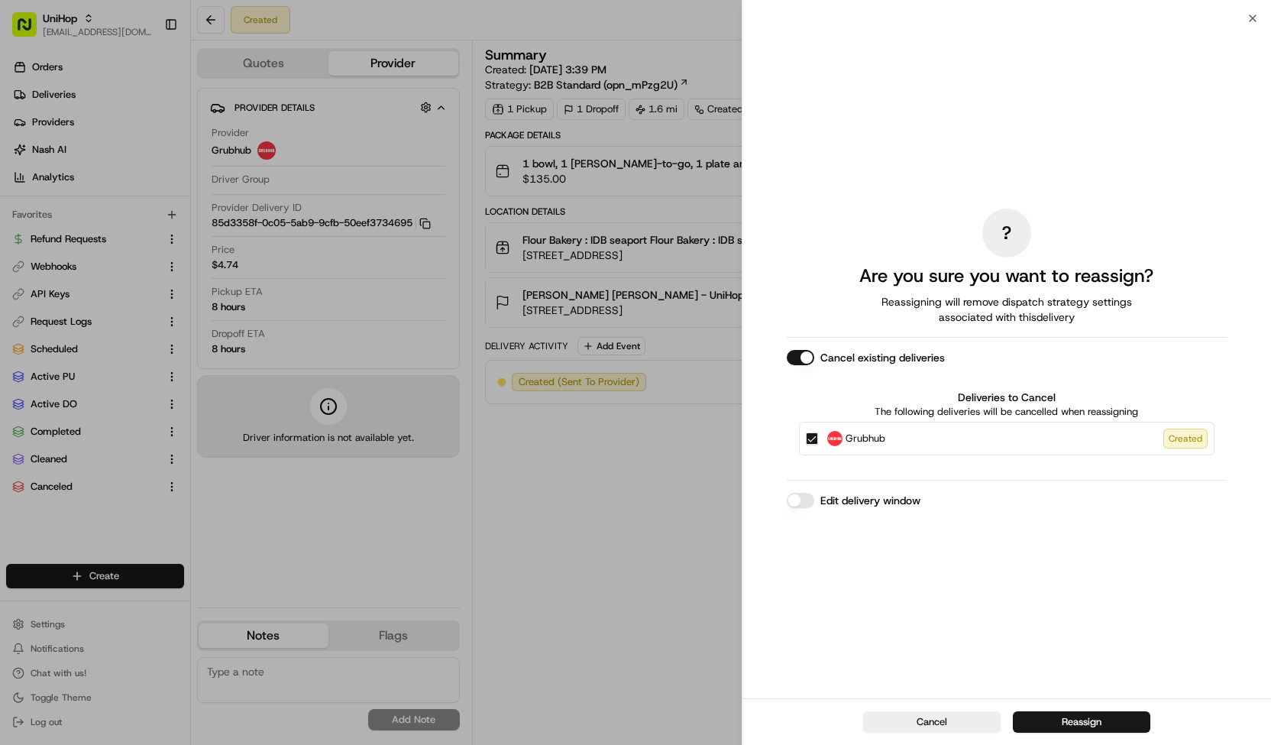
click at [921, 427] on div "Grubhub Created" at bounding box center [1007, 439] width 416 height 34
click at [915, 439] on label "Grubhub Created" at bounding box center [1017, 439] width 380 height 20
click at [818, 439] on button "Grubhub Created" at bounding box center [812, 438] width 12 height 12
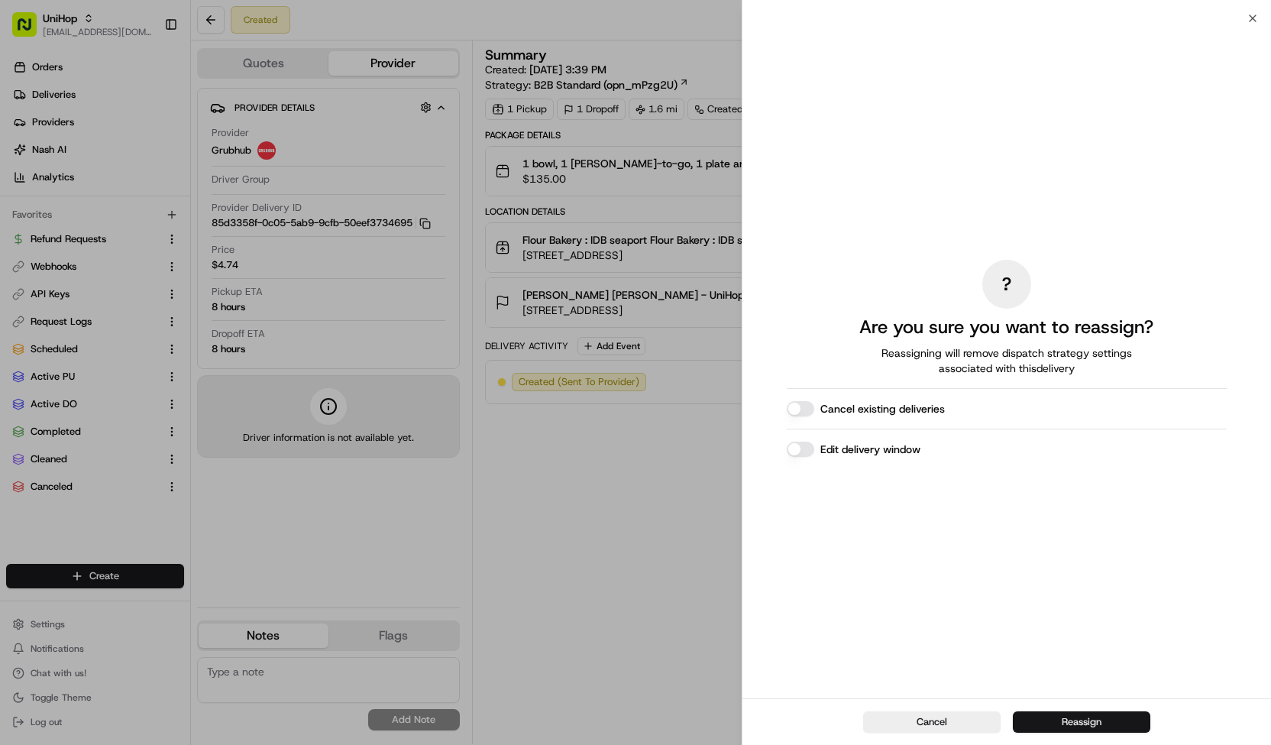
click at [1033, 714] on button "Reassign" at bounding box center [1082, 721] width 138 height 21
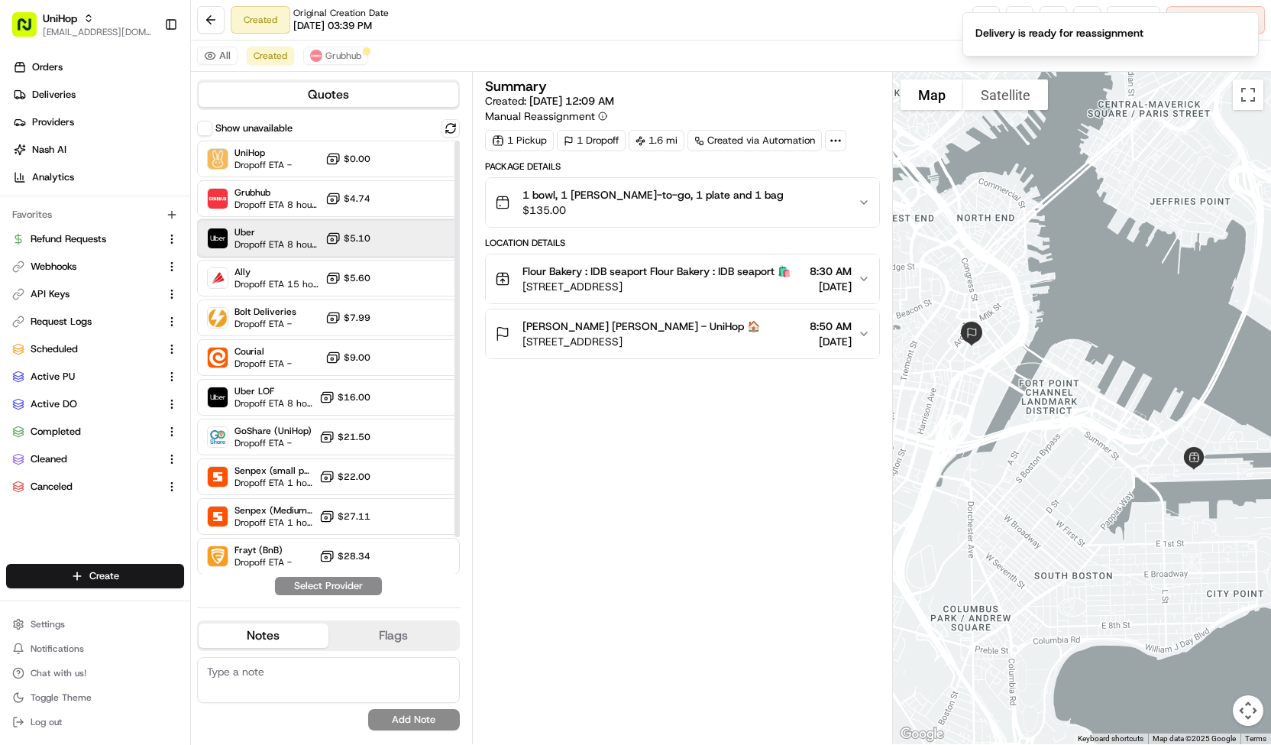
click at [310, 231] on span "Uber" at bounding box center [277, 232] width 85 height 12
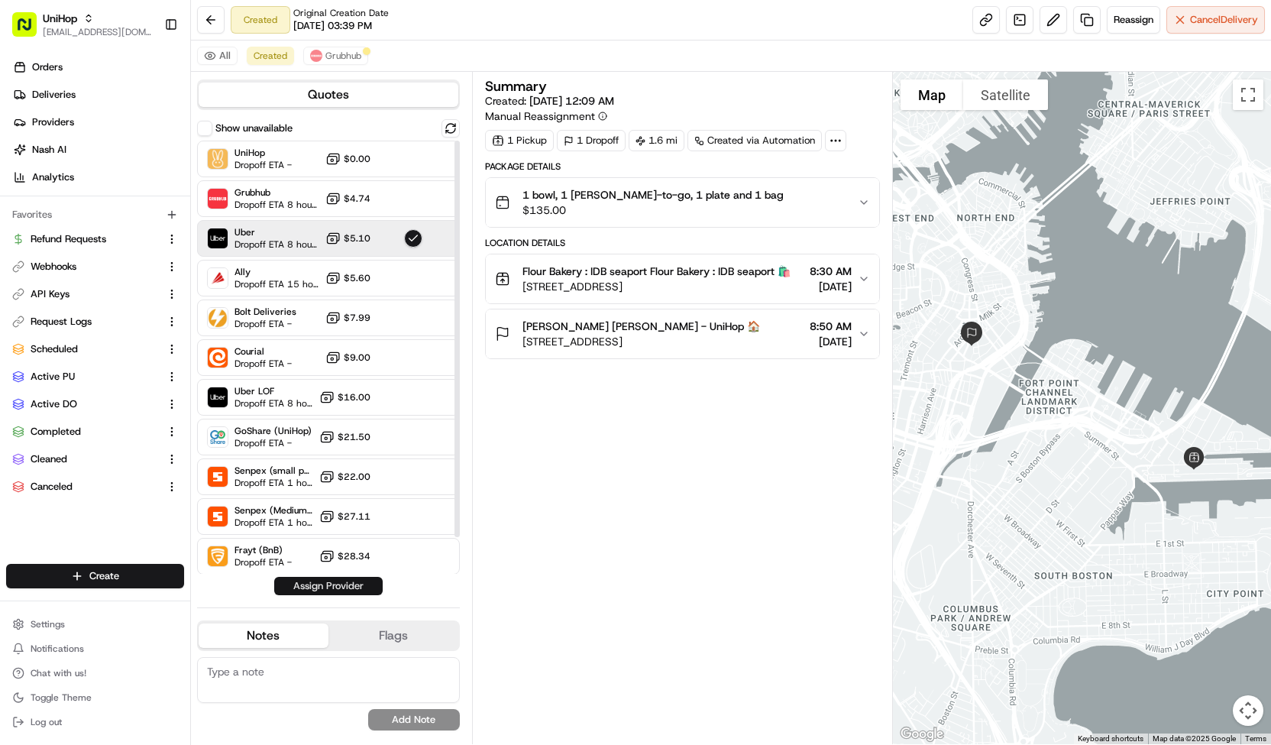
click at [354, 591] on button "Assign Provider" at bounding box center [328, 586] width 108 height 18
click at [325, 50] on span "Grubhub" at bounding box center [343, 56] width 36 height 12
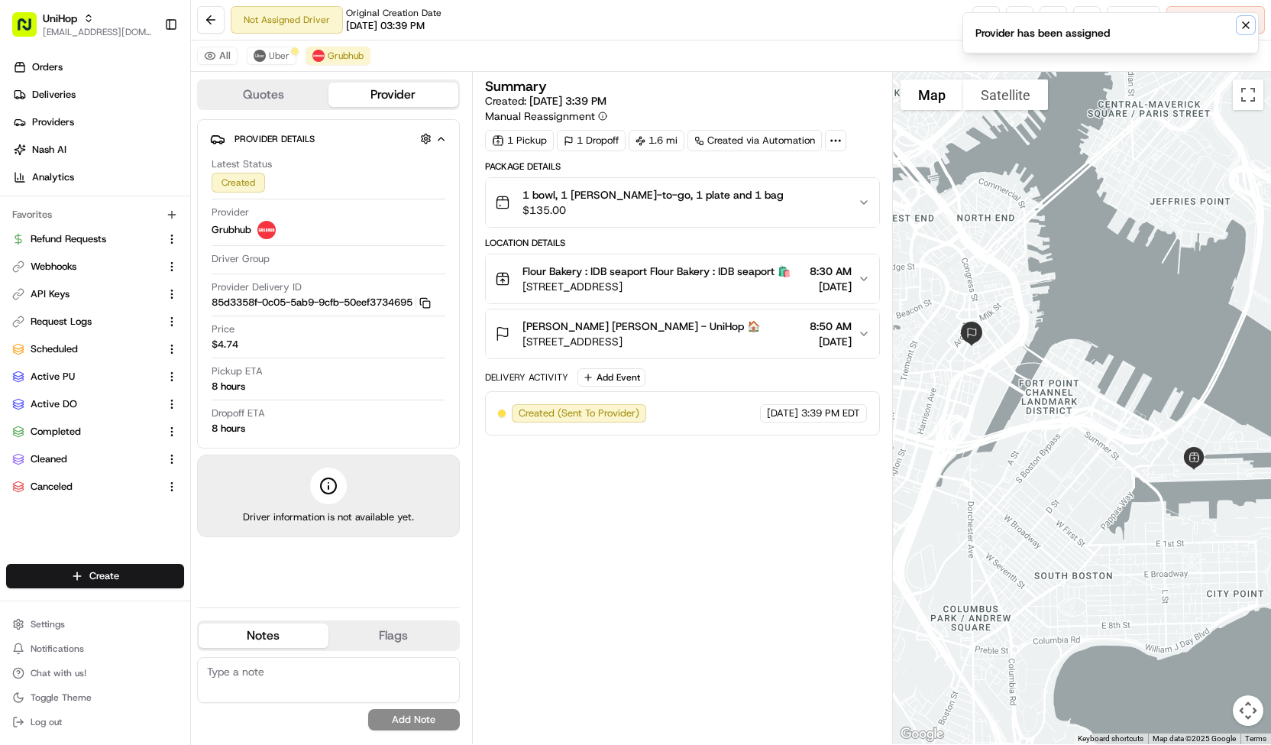
click at [1245, 24] on icon "Notifications (F8)" at bounding box center [1246, 25] width 12 height 12
click at [1238, 22] on span "Cancel Delivery" at bounding box center [1224, 20] width 68 height 14
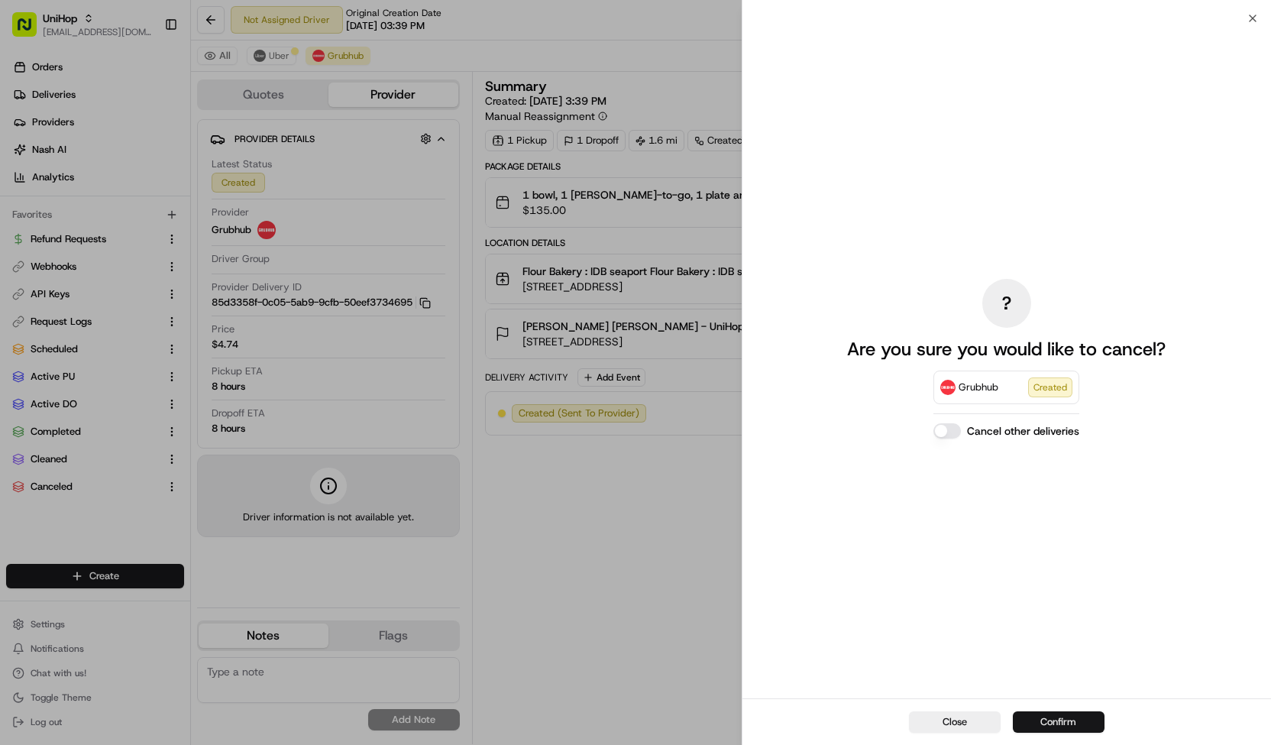
click at [1063, 718] on button "Confirm" at bounding box center [1059, 721] width 92 height 21
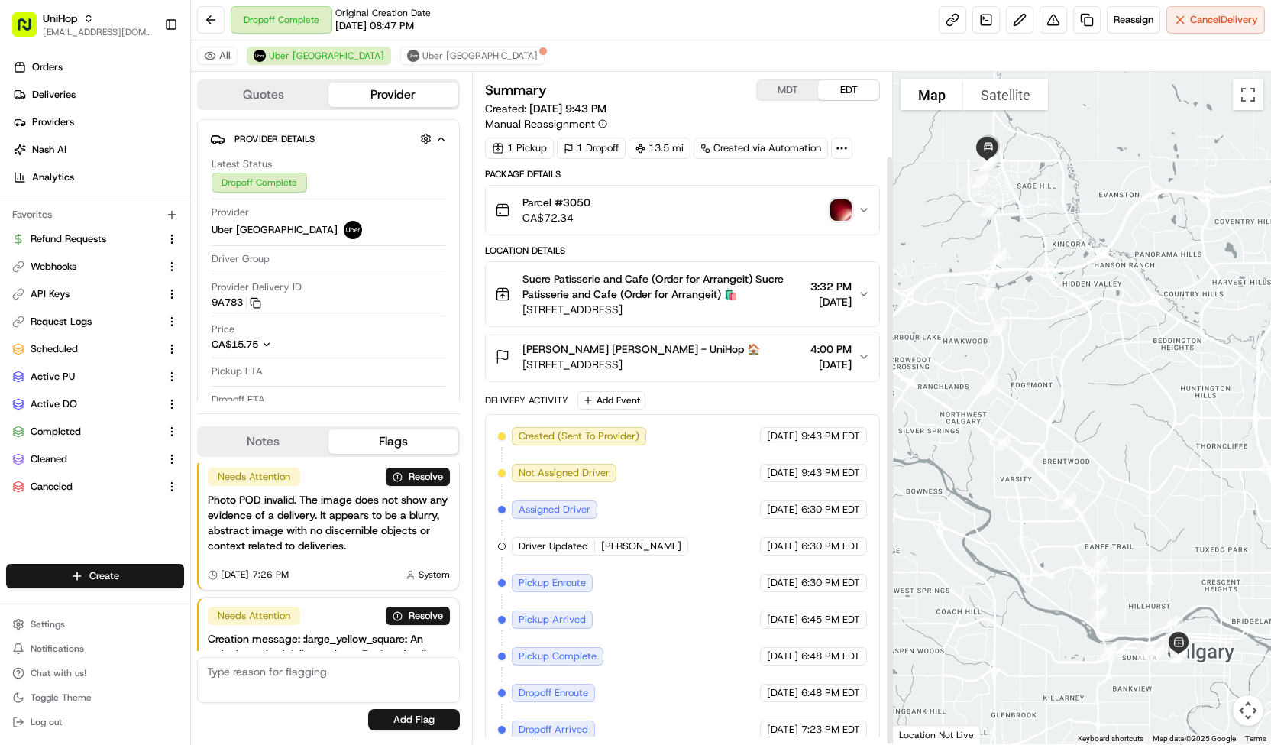
scroll to position [95, 0]
